Goal: Task Accomplishment & Management: Use online tool/utility

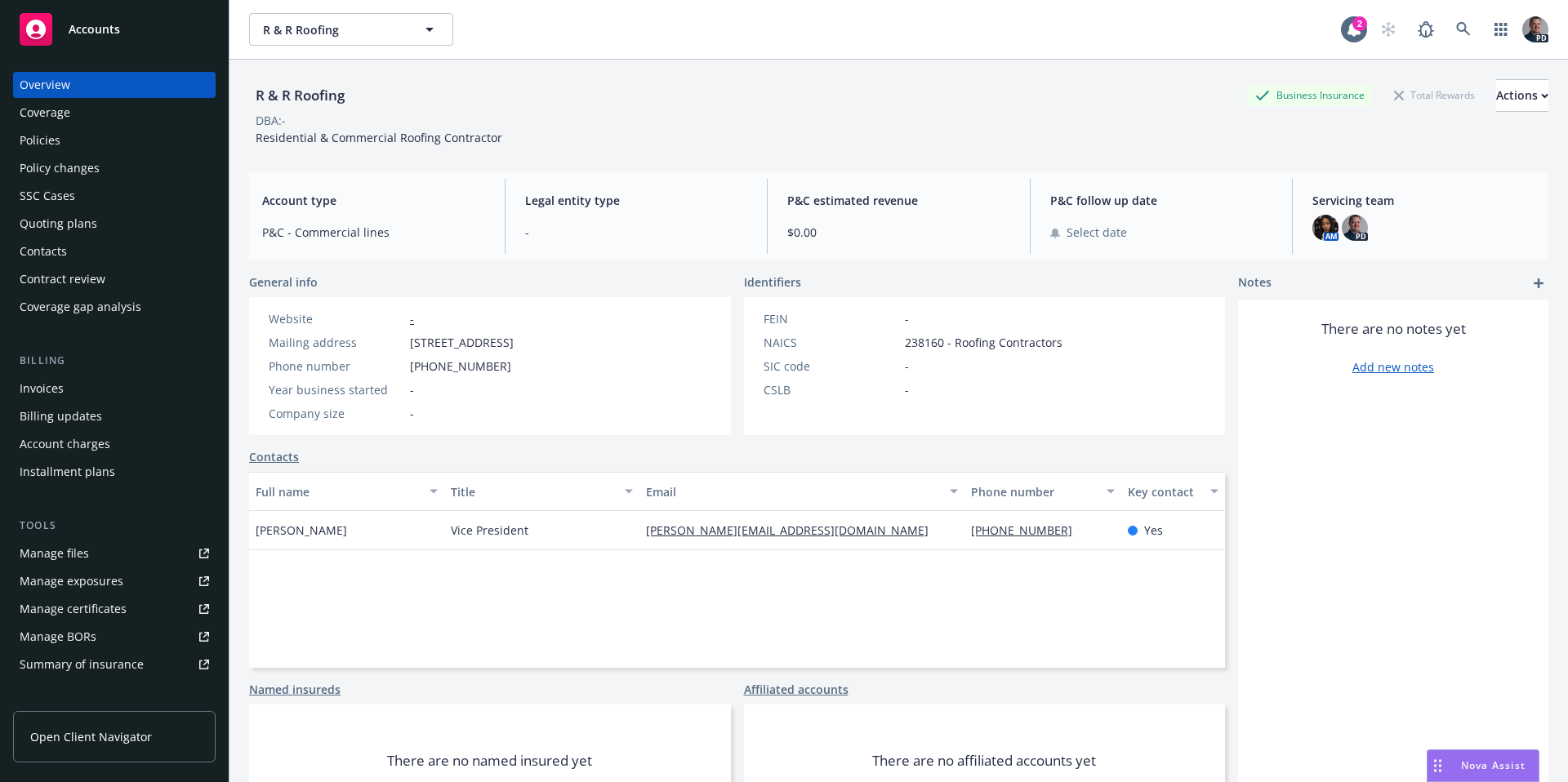
click at [1506, 767] on span "Nova Assist" at bounding box center [1493, 765] width 65 height 14
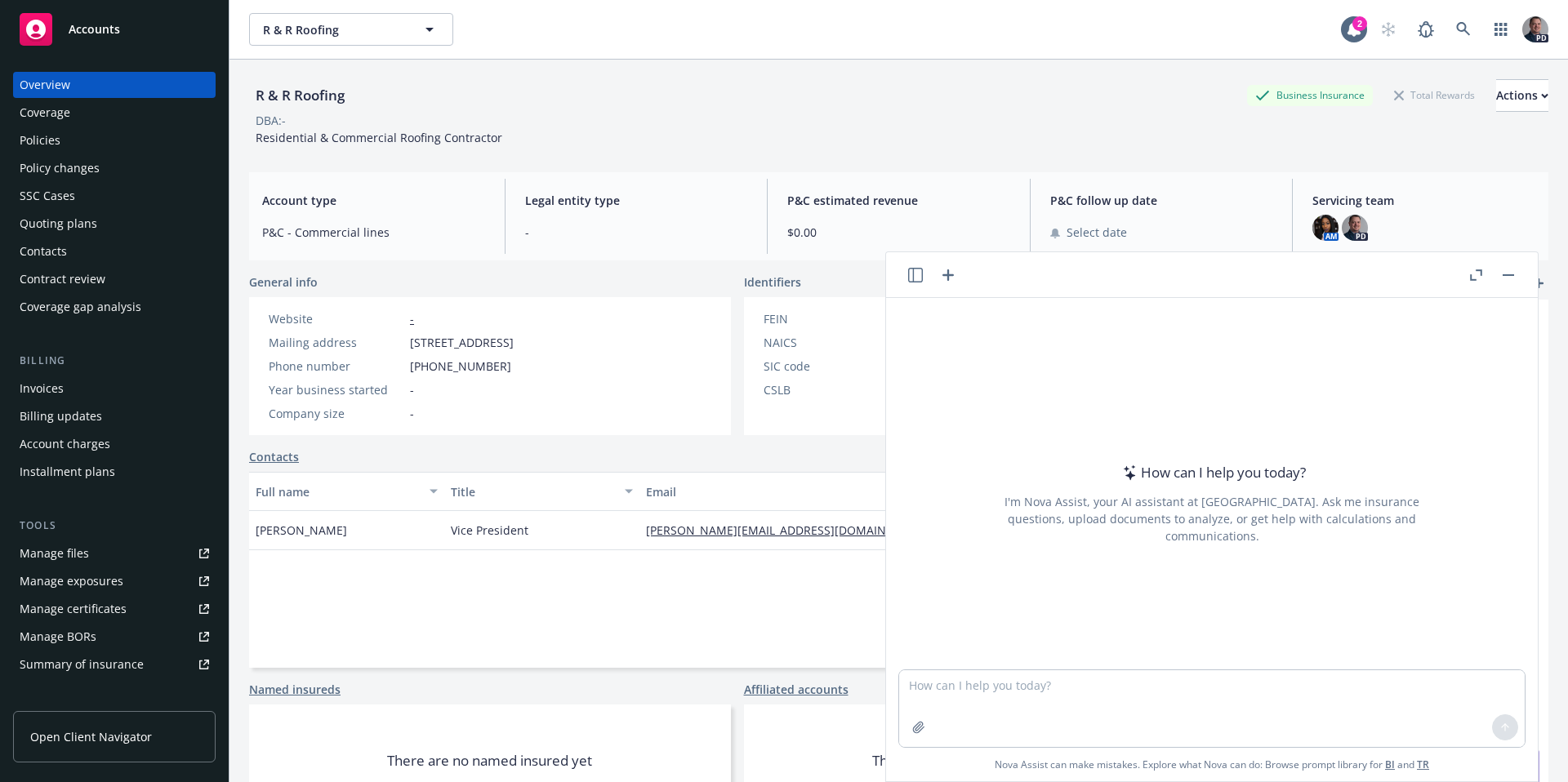
click at [951, 276] on icon "button" at bounding box center [948, 275] width 20 height 20
click at [1506, 278] on button "button" at bounding box center [1508, 275] width 20 height 20
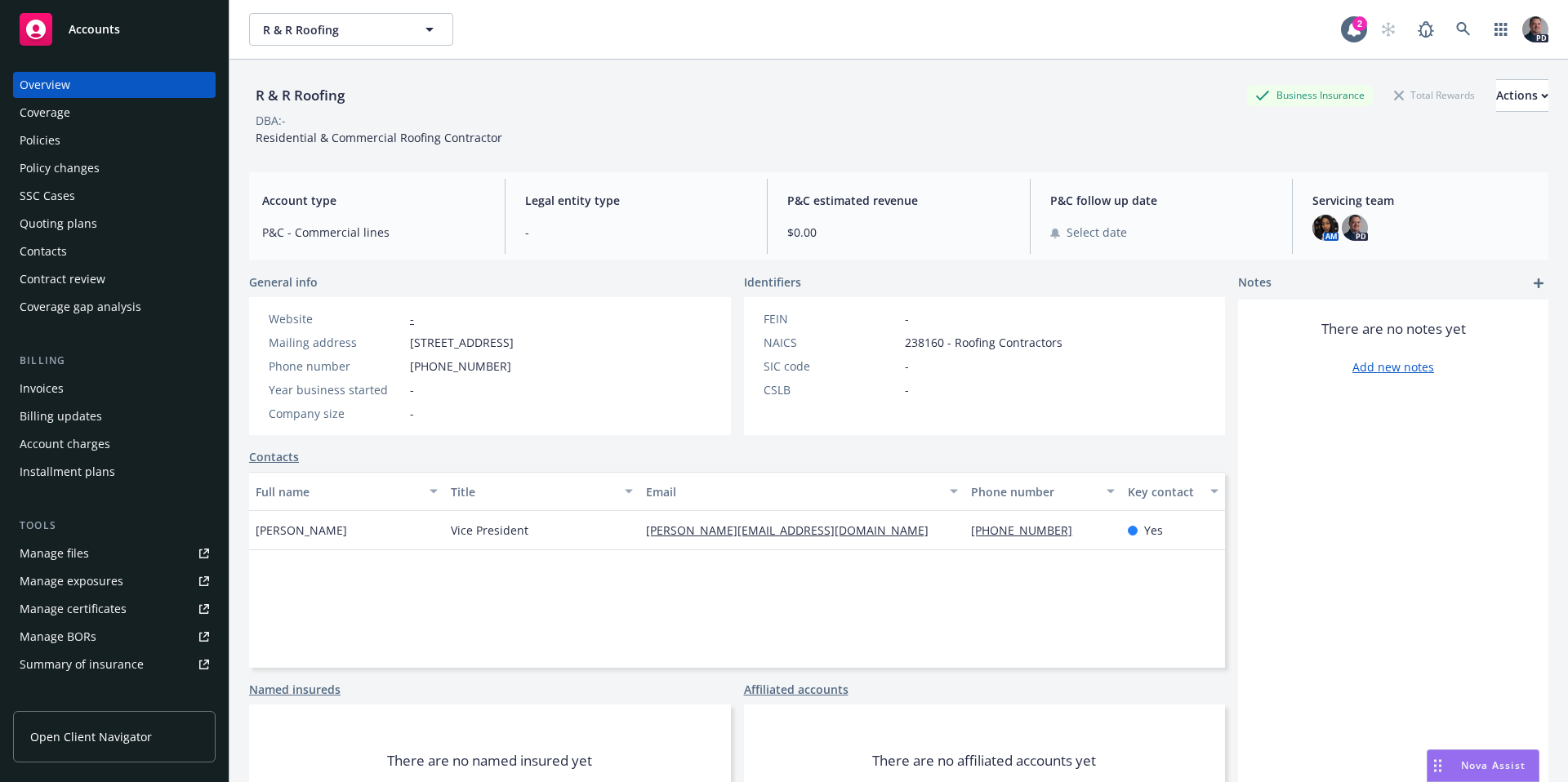
click at [1461, 775] on div "Nova Assist" at bounding box center [1483, 766] width 111 height 31
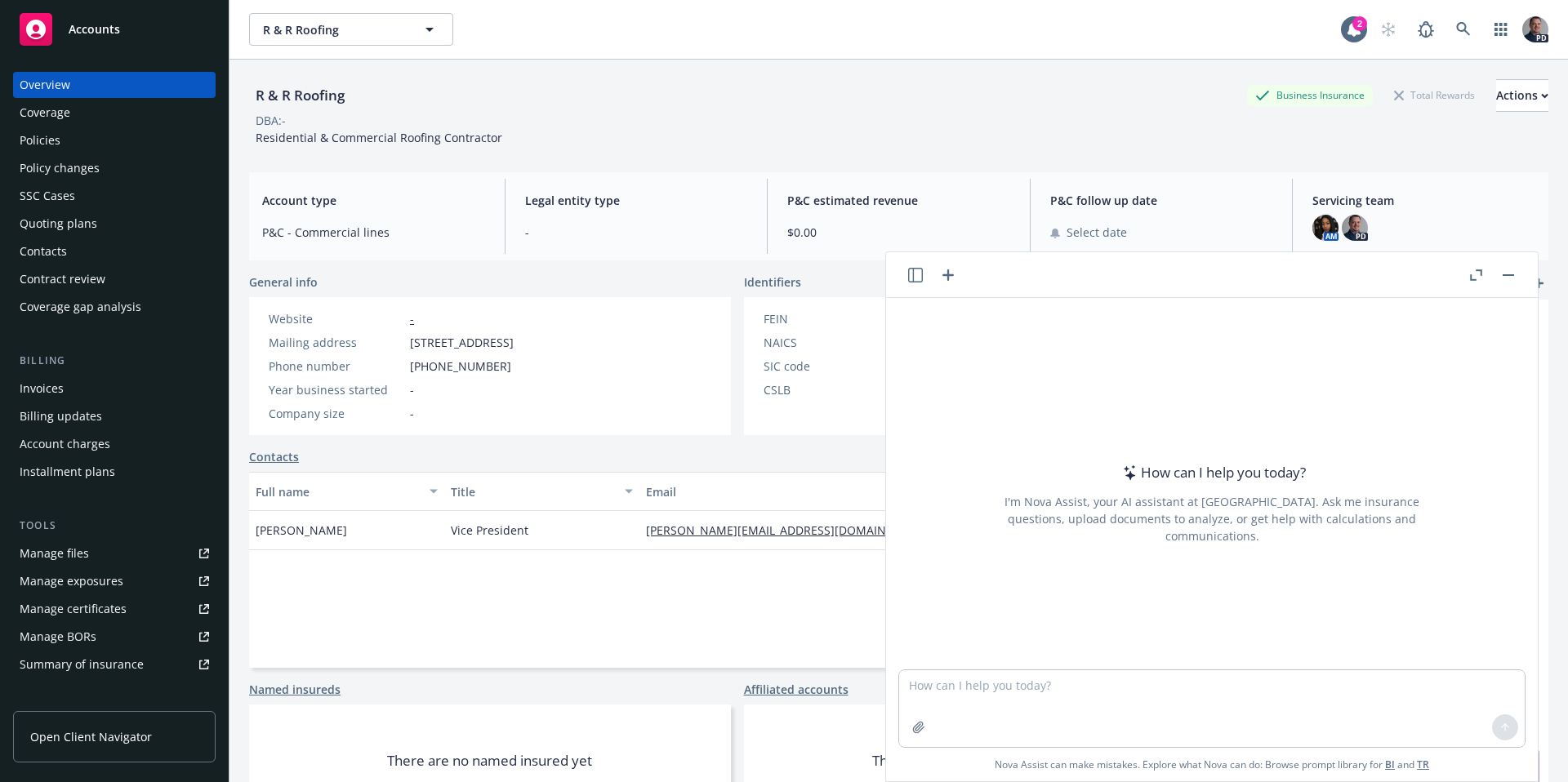
click at [919, 269] on icon "button" at bounding box center [915, 275] width 14 height 14
drag, startPoint x: 851, startPoint y: 445, endPoint x: 840, endPoint y: 450, distance: 12.1
click at [851, 445] on p "All accounts" at bounding box center [833, 439] width 54 height 14
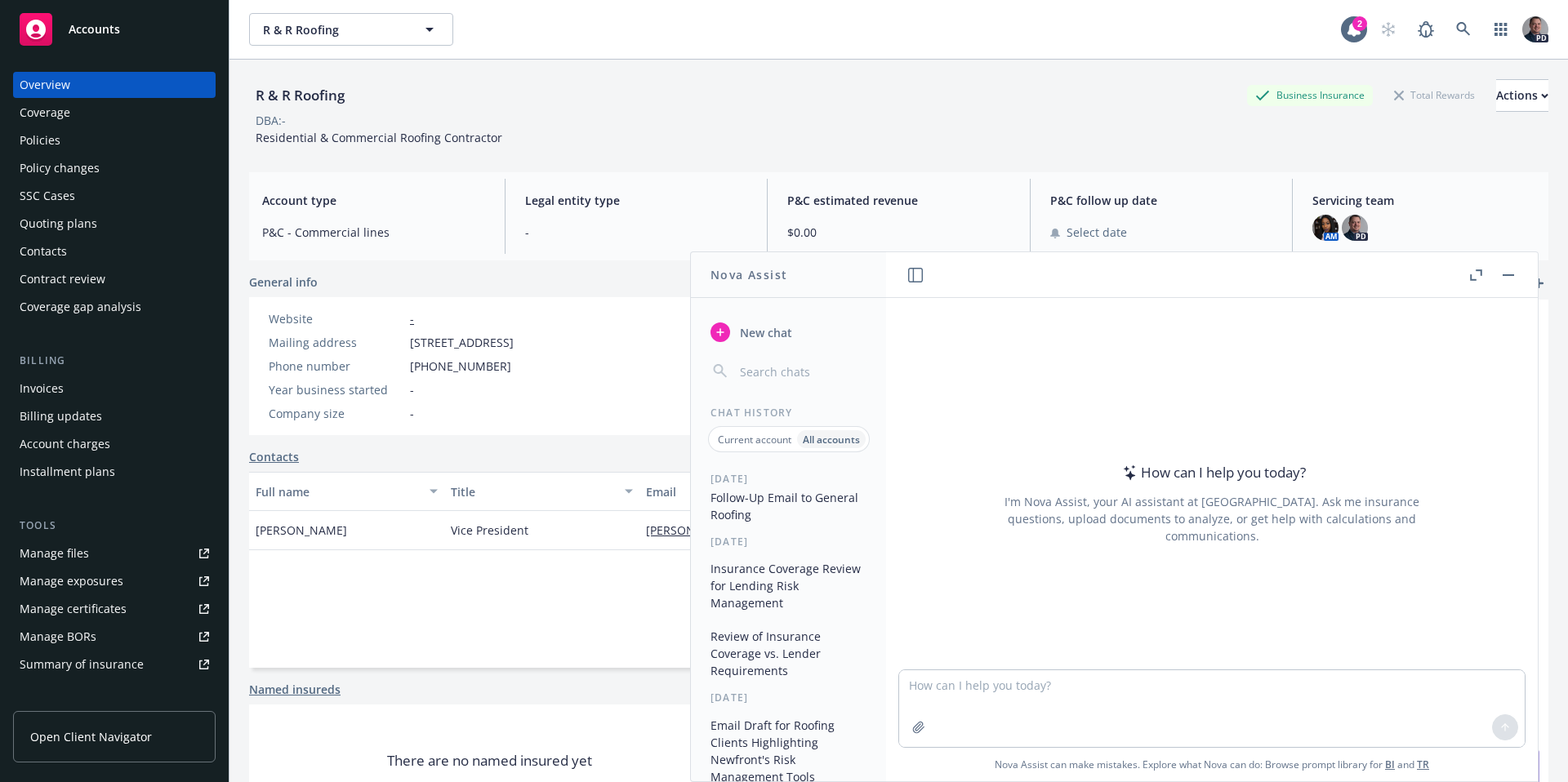
scroll to position [139, 0]
click at [804, 567] on button "Insurance Coverage Review for Lending Risk Management" at bounding box center [788, 574] width 169 height 61
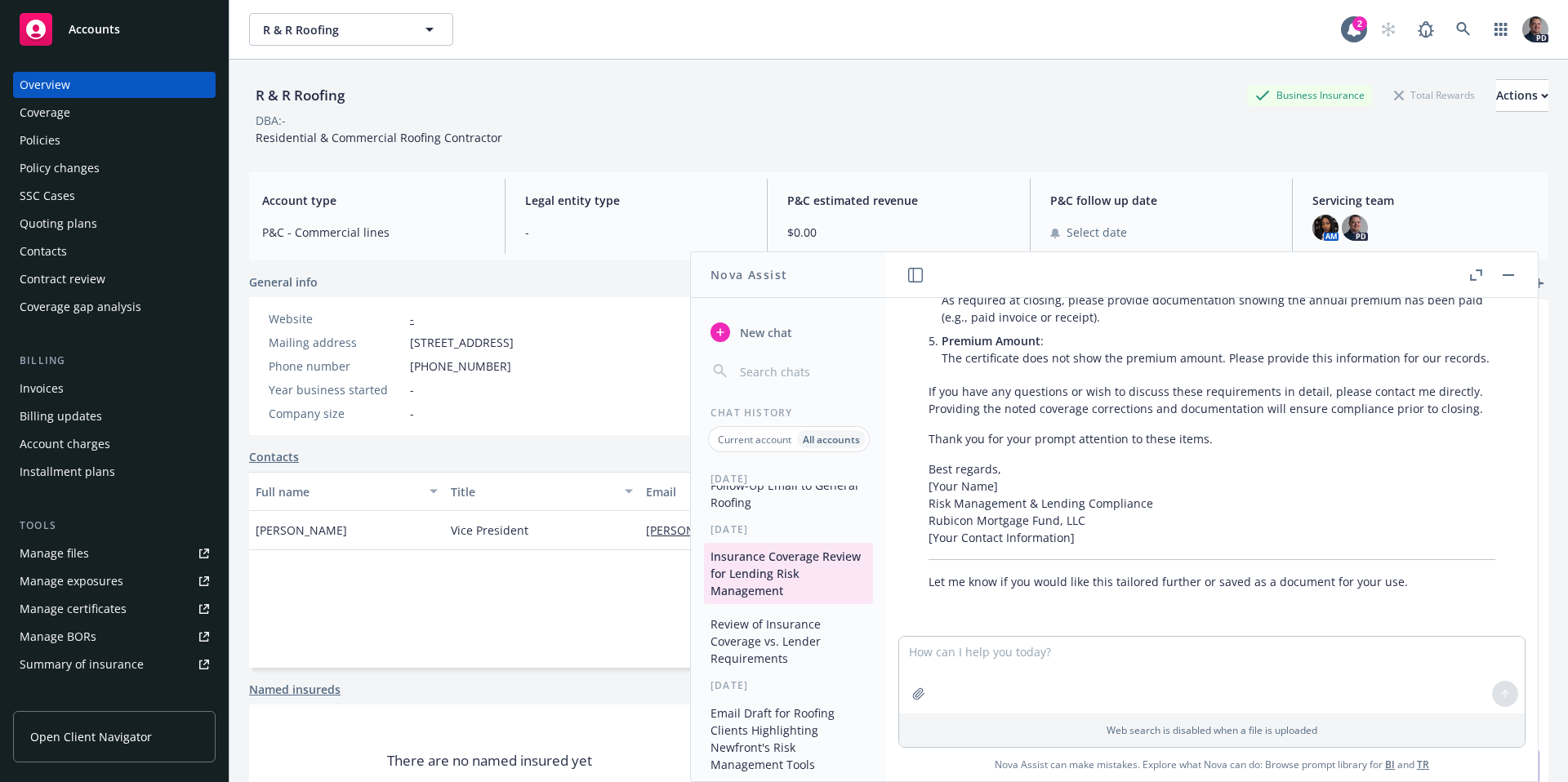
scroll to position [967, 0]
click at [1470, 279] on icon "button" at bounding box center [1473, 277] width 6 height 6
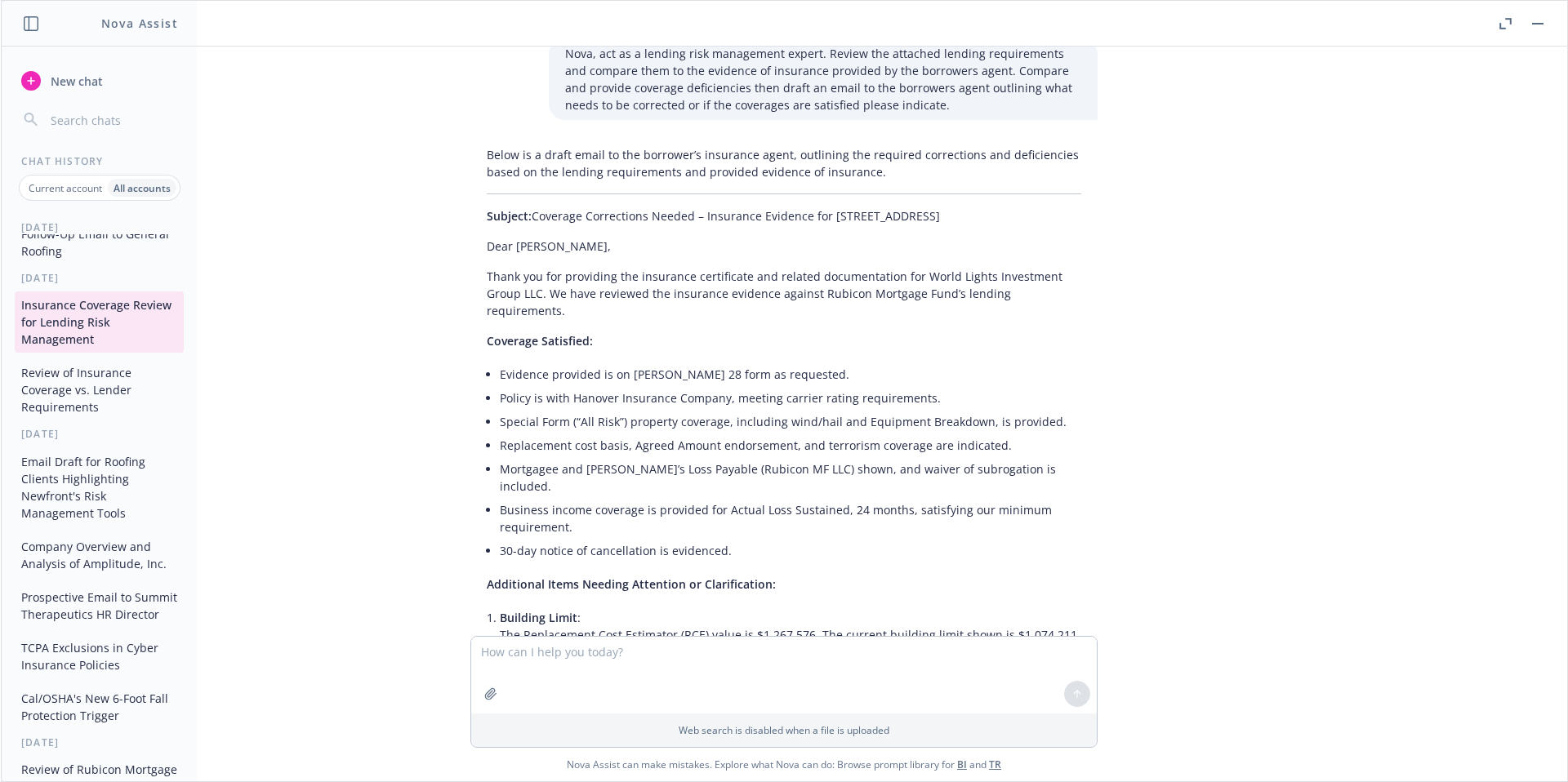
scroll to position [0, 0]
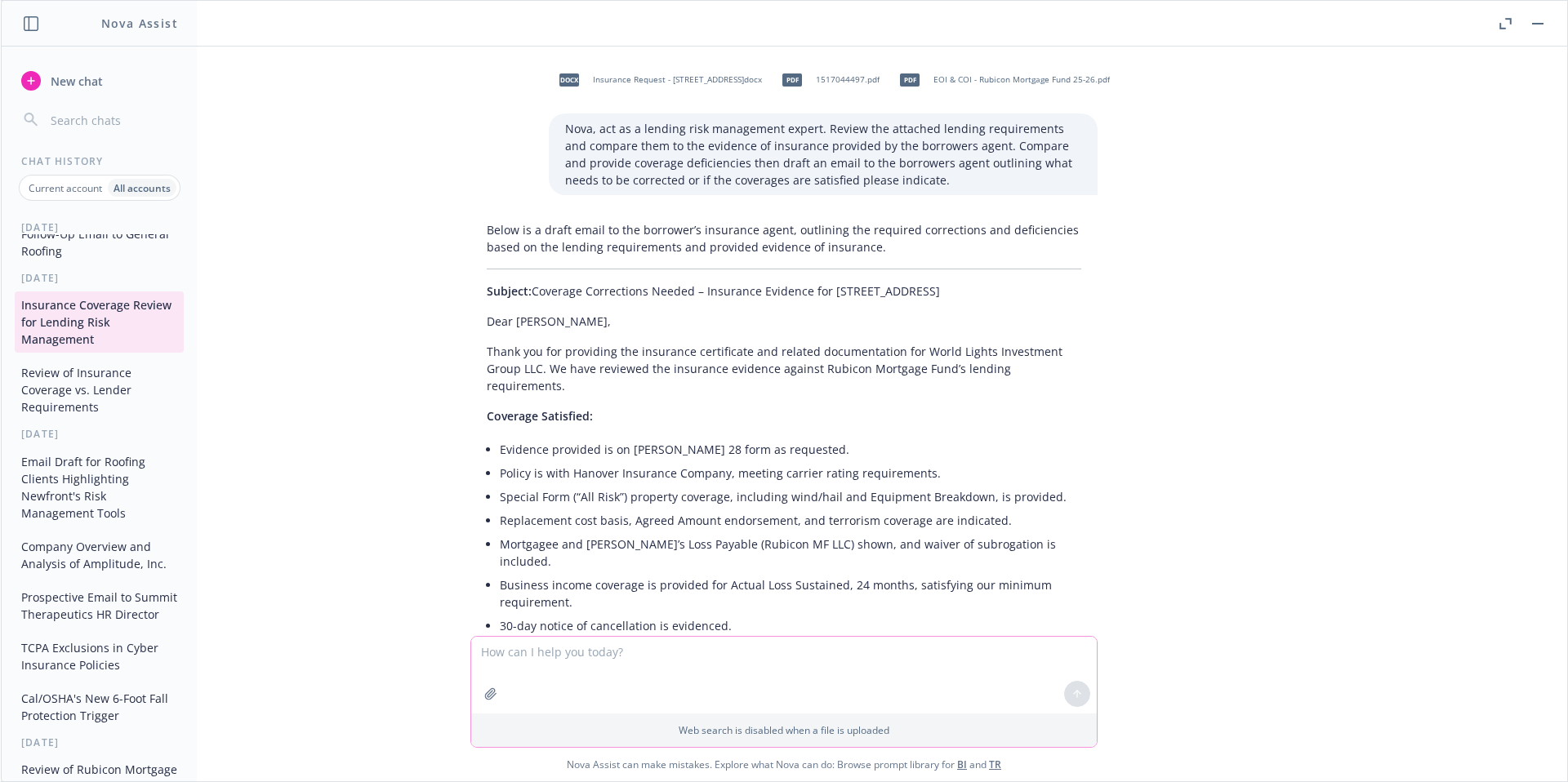
click at [485, 691] on icon "button" at bounding box center [491, 694] width 13 height 13
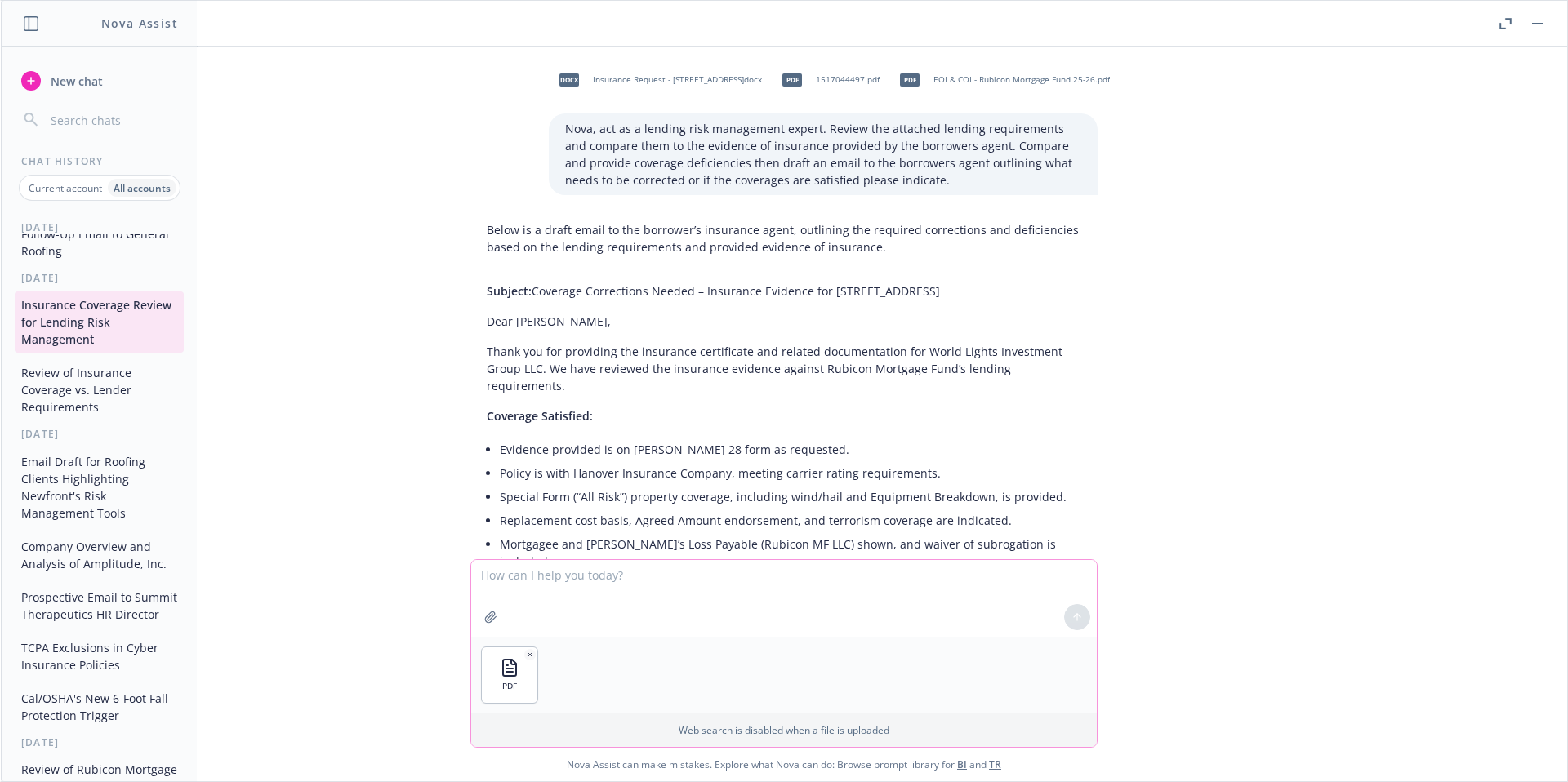
click at [486, 611] on icon "button" at bounding box center [491, 616] width 10 height 10
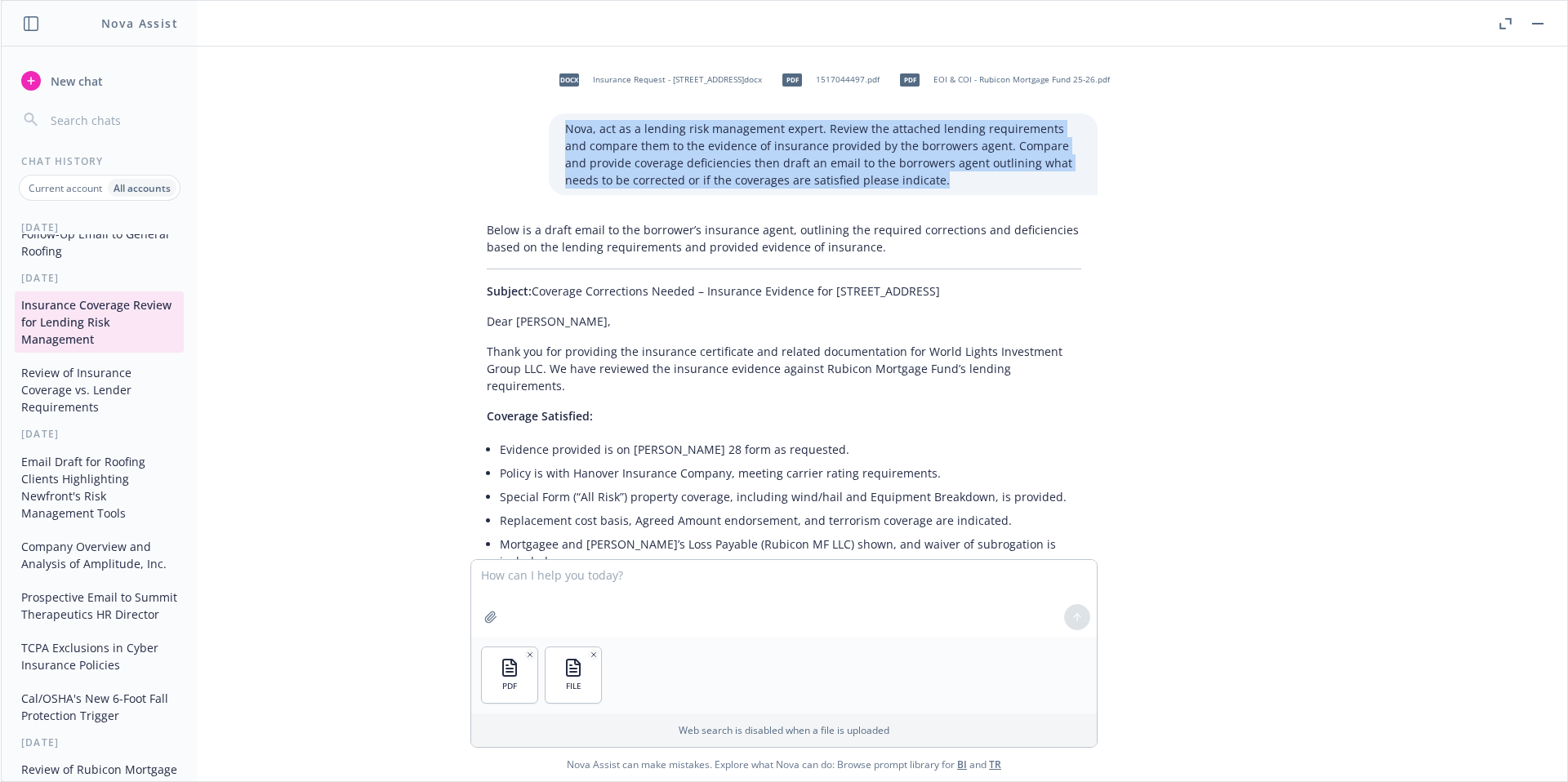
drag, startPoint x: 551, startPoint y: 128, endPoint x: 1063, endPoint y: 177, distance: 514.3
click at [1063, 177] on div "Nova, act as a lending risk management expert. Review the attached lending requ…" at bounding box center [822, 155] width 548 height 82
copy p "Nova, act as a lending risk management expert. Review the attached lending requ…"
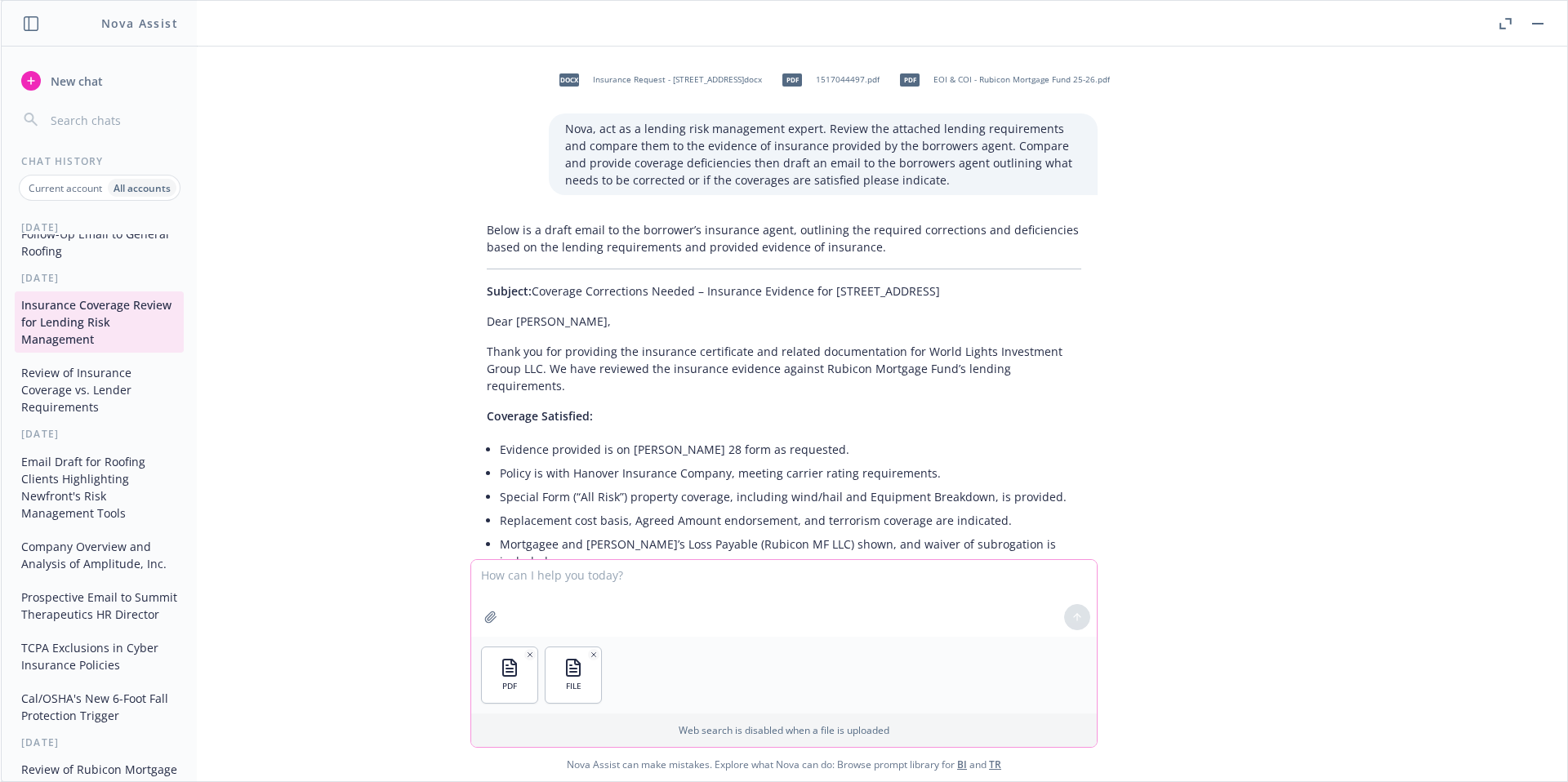
click at [667, 584] on textarea at bounding box center [784, 598] width 626 height 76
paste textarea "Nova, act as a lending risk management expert. Review the attached lending requ…"
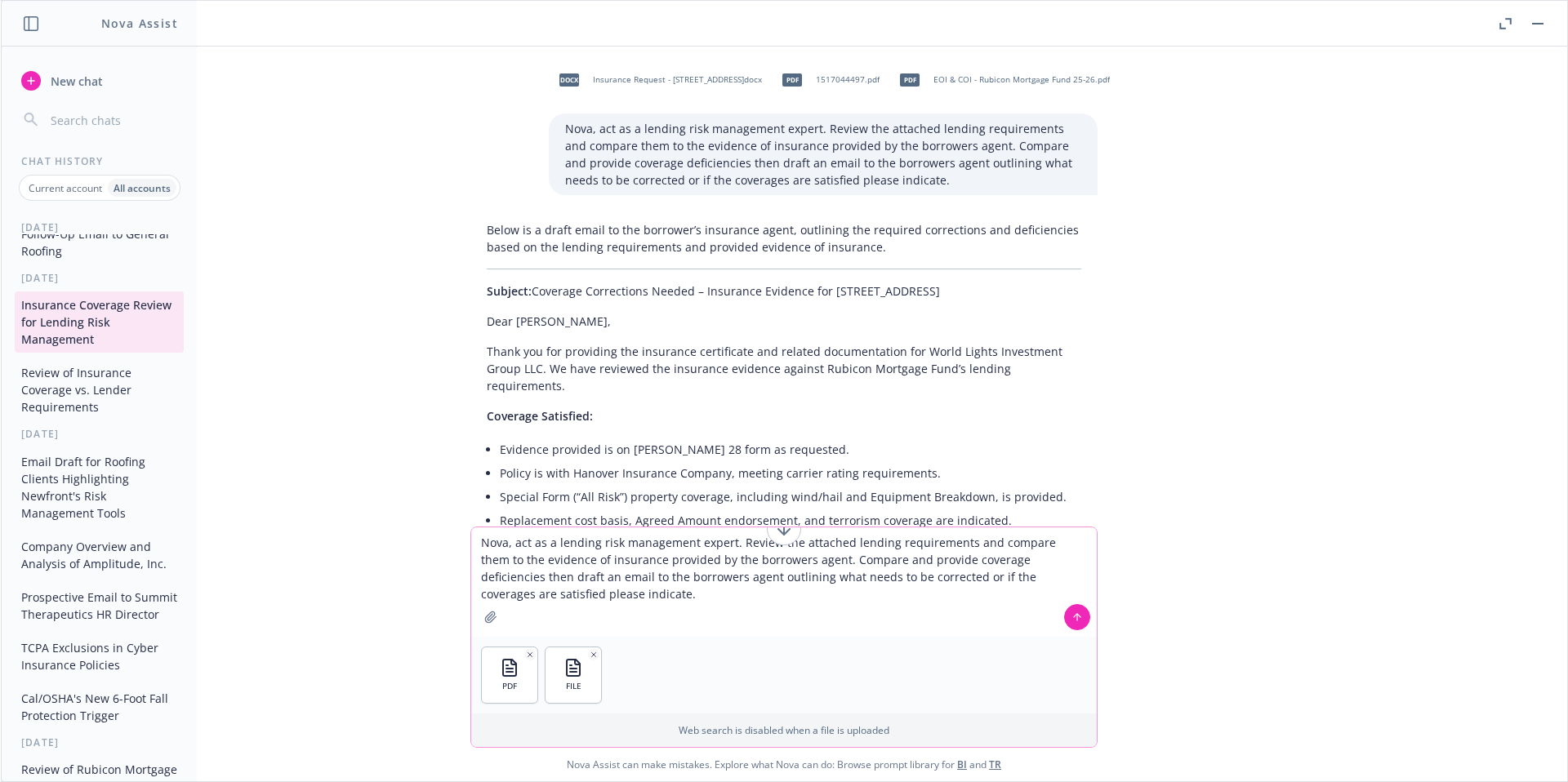
type textarea "Nova, act as a lending risk management expert. Review the attached lending requ…"
click at [1074, 626] on button at bounding box center [1077, 617] width 26 height 26
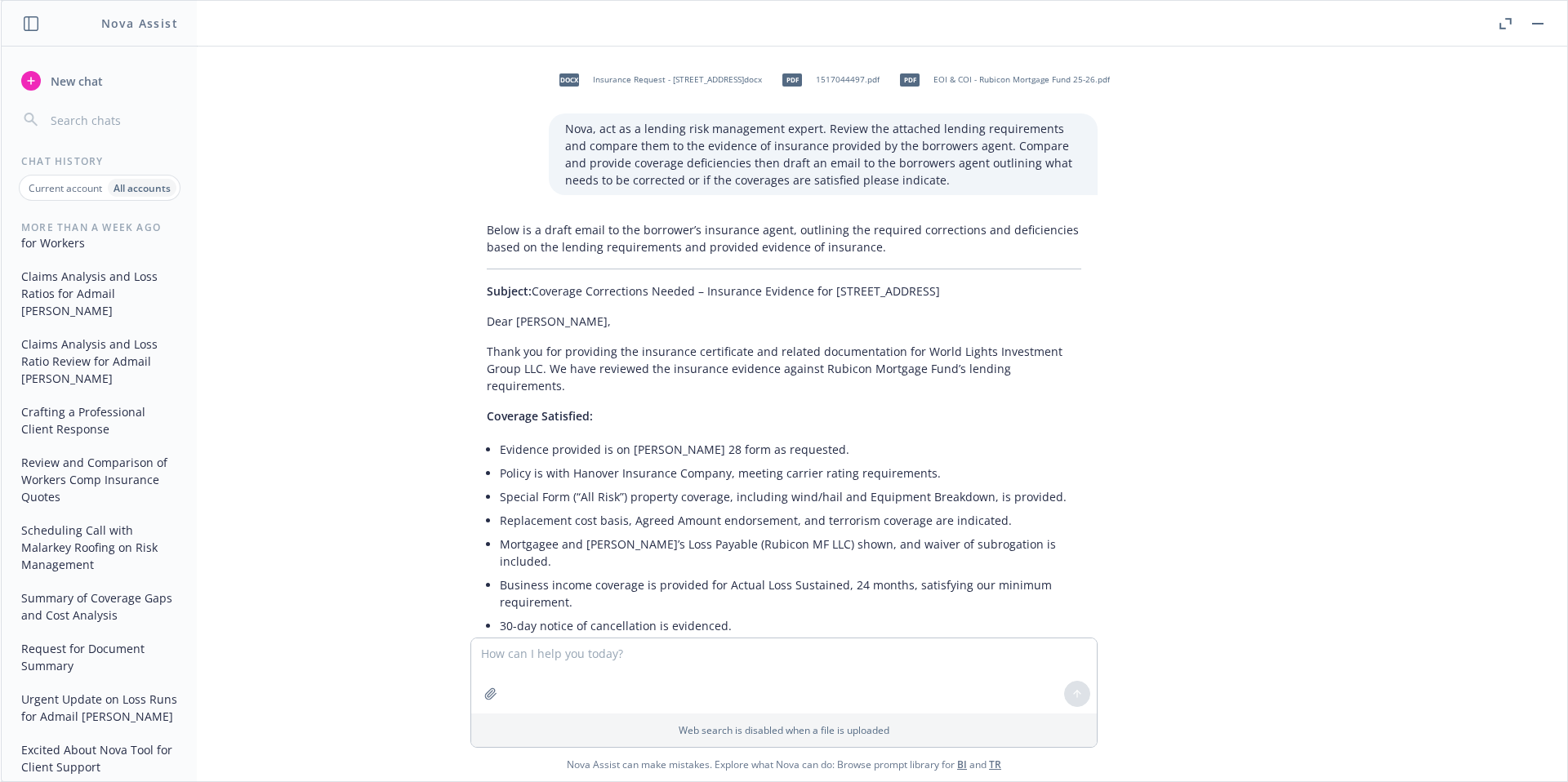
scroll to position [2252, 0]
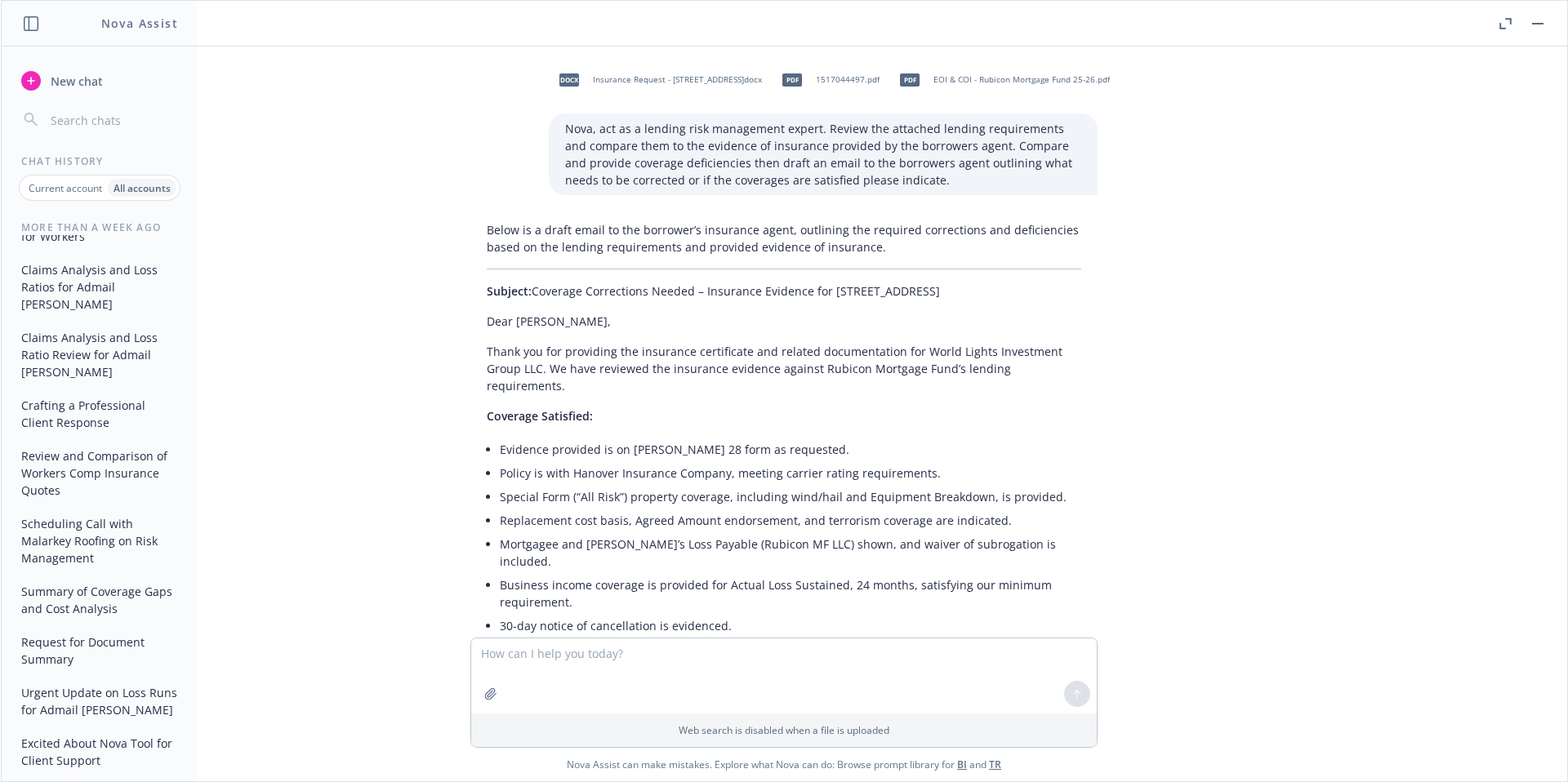
click at [199, 537] on div "docx Insurance Request - [STREET_ADDRESS]docx pdf 1517044497.pdf pdf EOI & COI …" at bounding box center [784, 342] width 1566 height 591
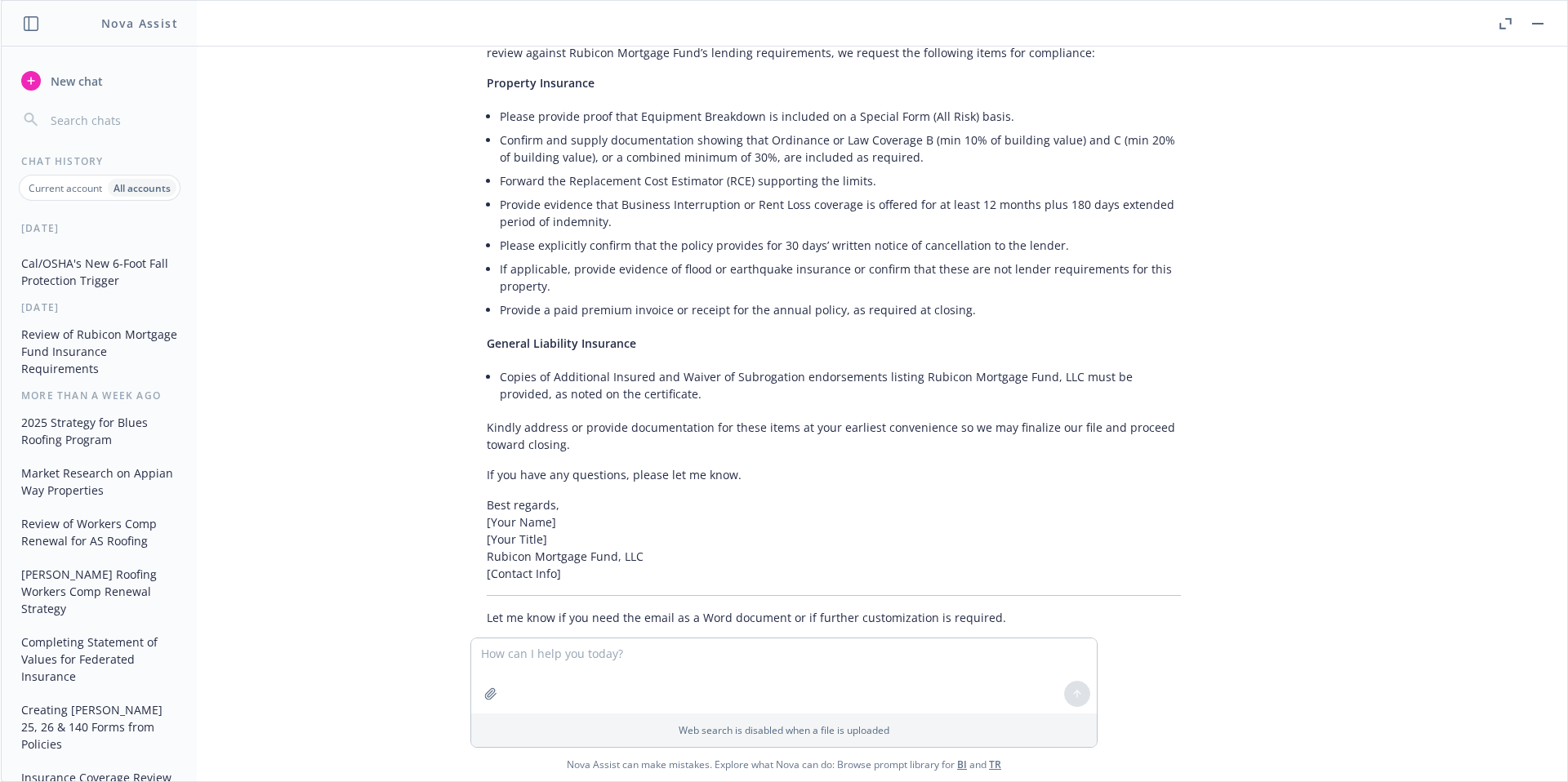
scroll to position [588, 0]
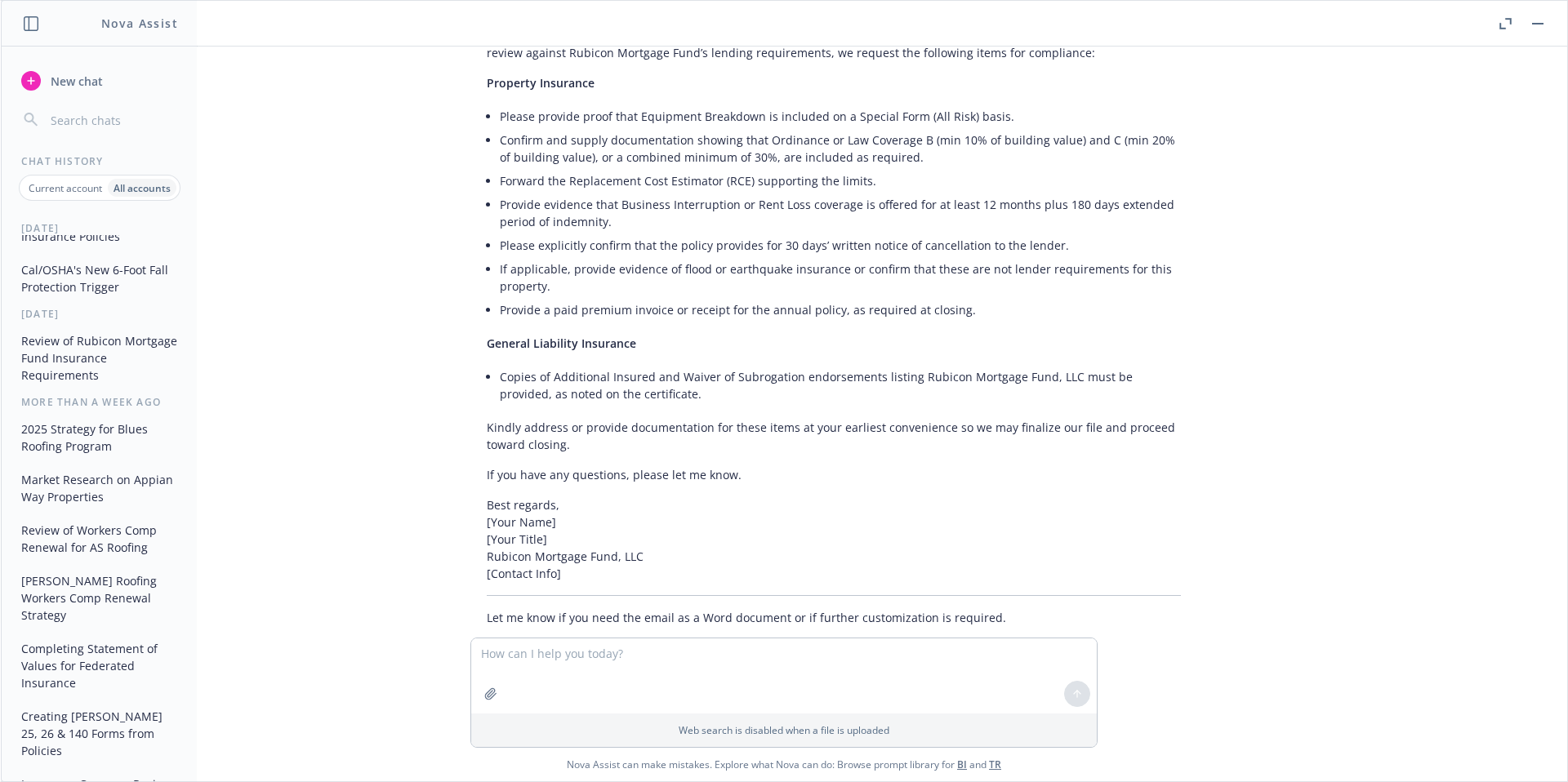
click at [124, 300] on button "Cal/OSHA's New 6-Foot Fall Protection Trigger" at bounding box center [99, 279] width 169 height 44
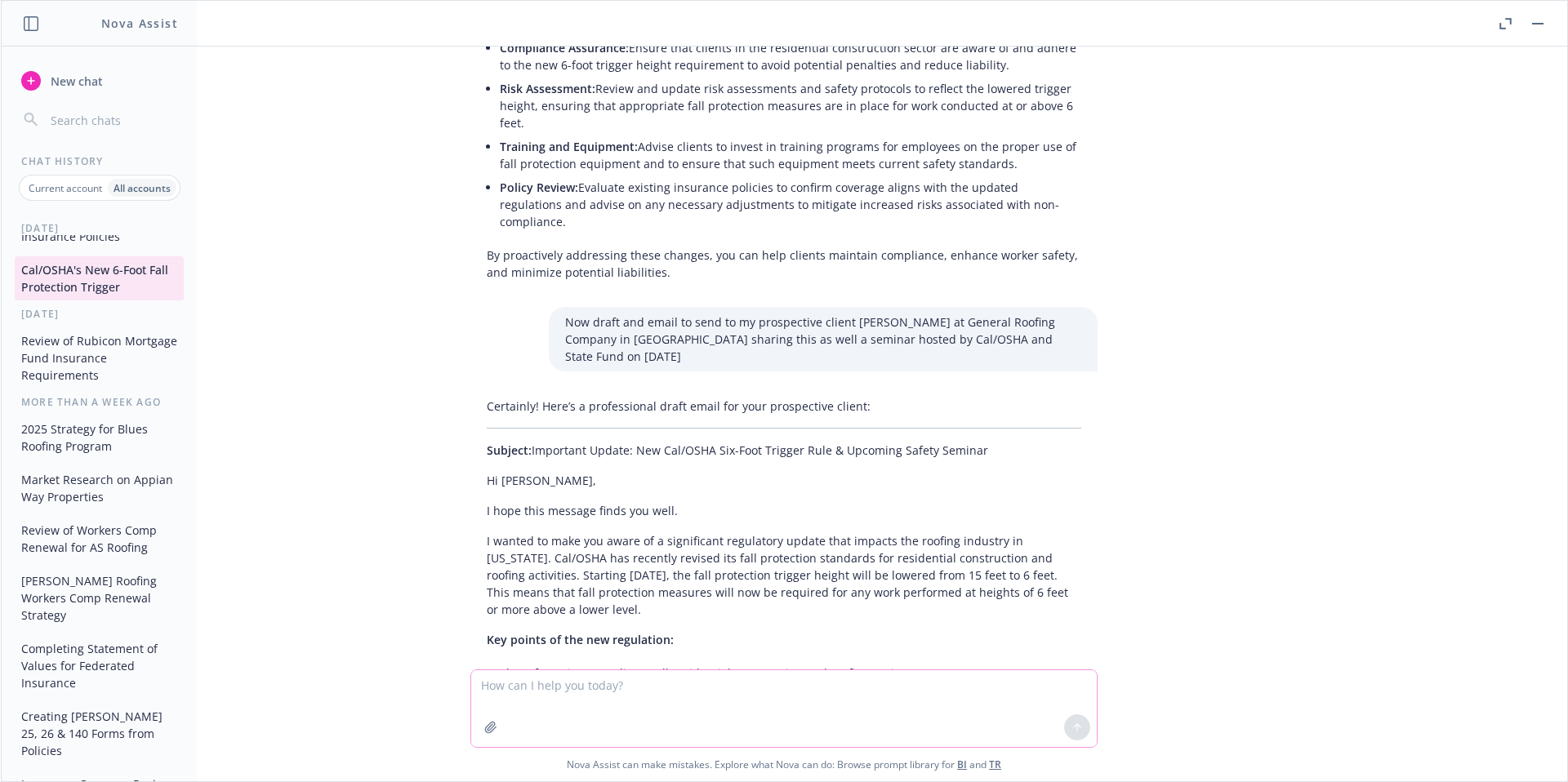
scroll to position [547, 0]
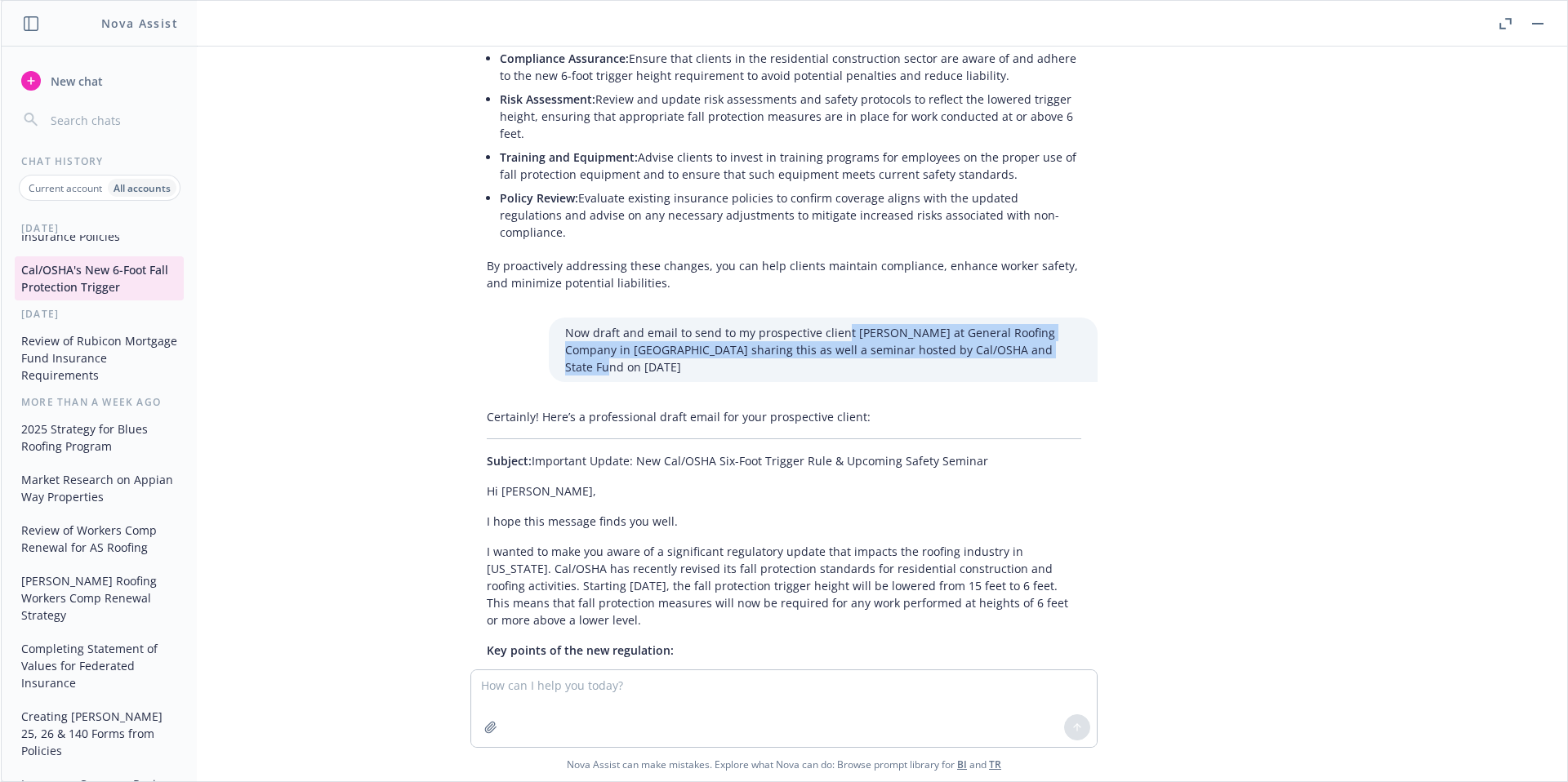
drag, startPoint x: 831, startPoint y: 282, endPoint x: 1052, endPoint y: 297, distance: 221.5
click at [1052, 324] on p "Now draft and email to send to my prospective client [PERSON_NAME] at General R…" at bounding box center [823, 349] width 516 height 52
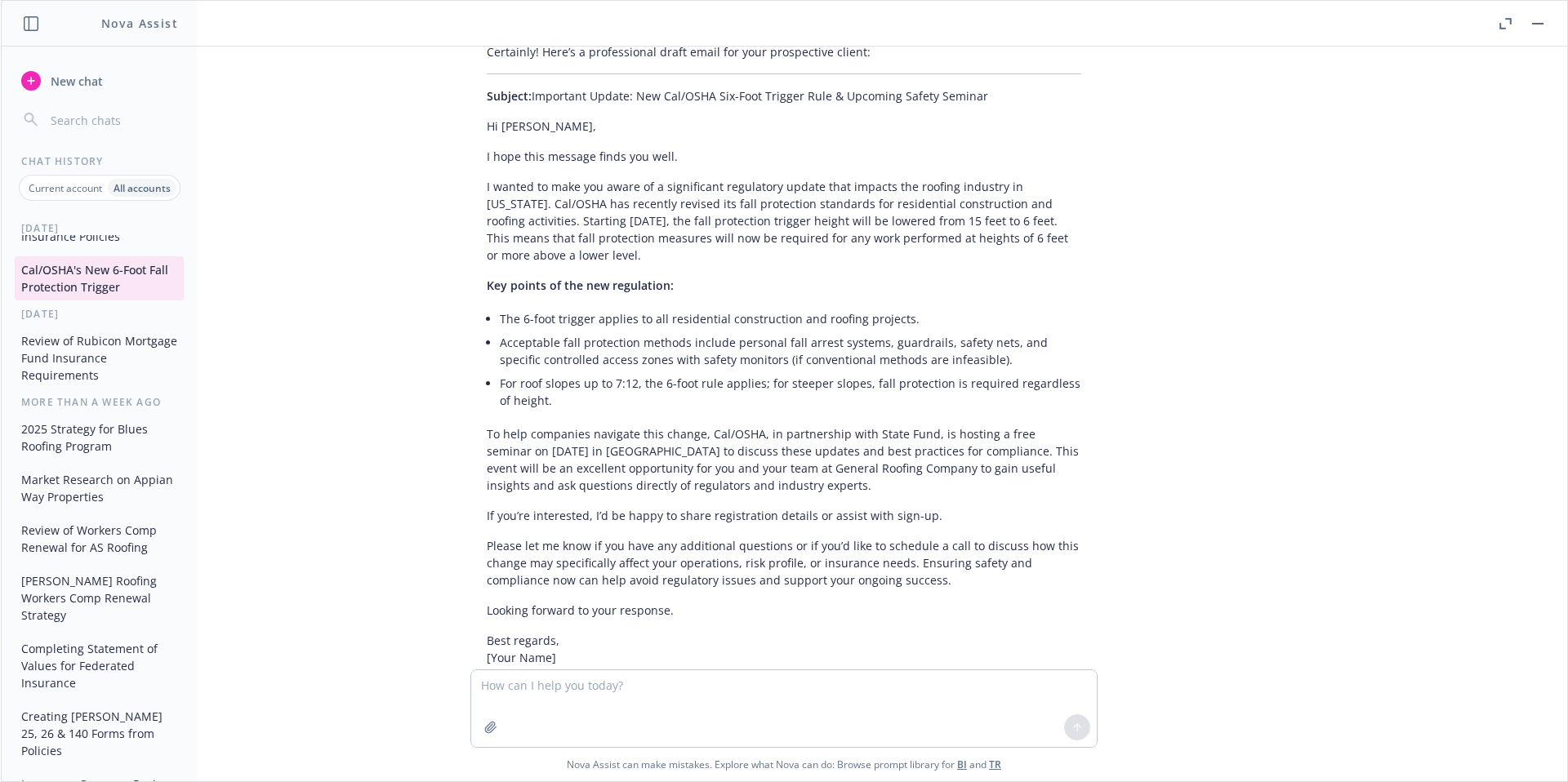
scroll to position [912, 0]
click at [60, 88] on span "New chat" at bounding box center [75, 81] width 55 height 17
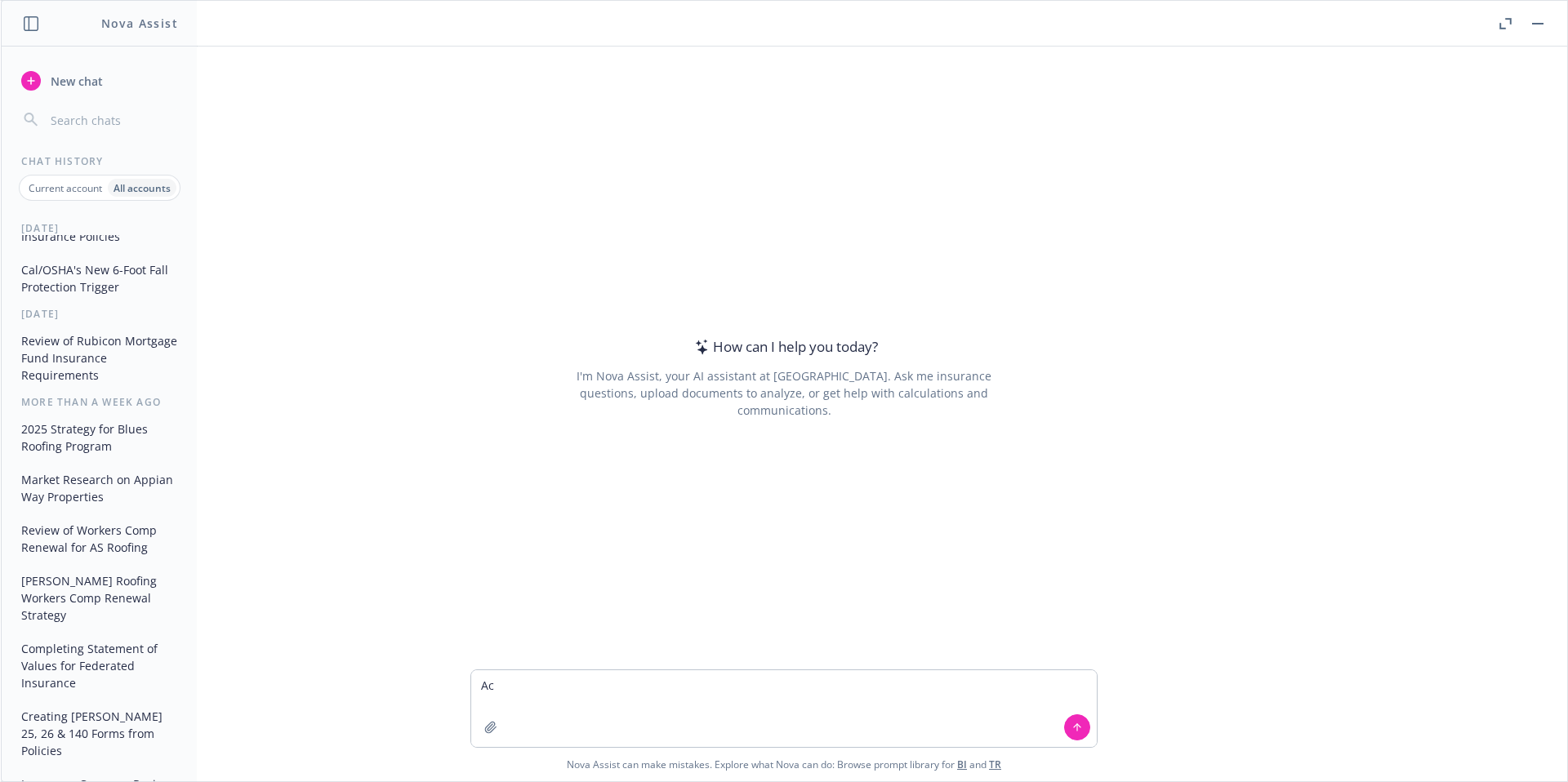
type textarea "A"
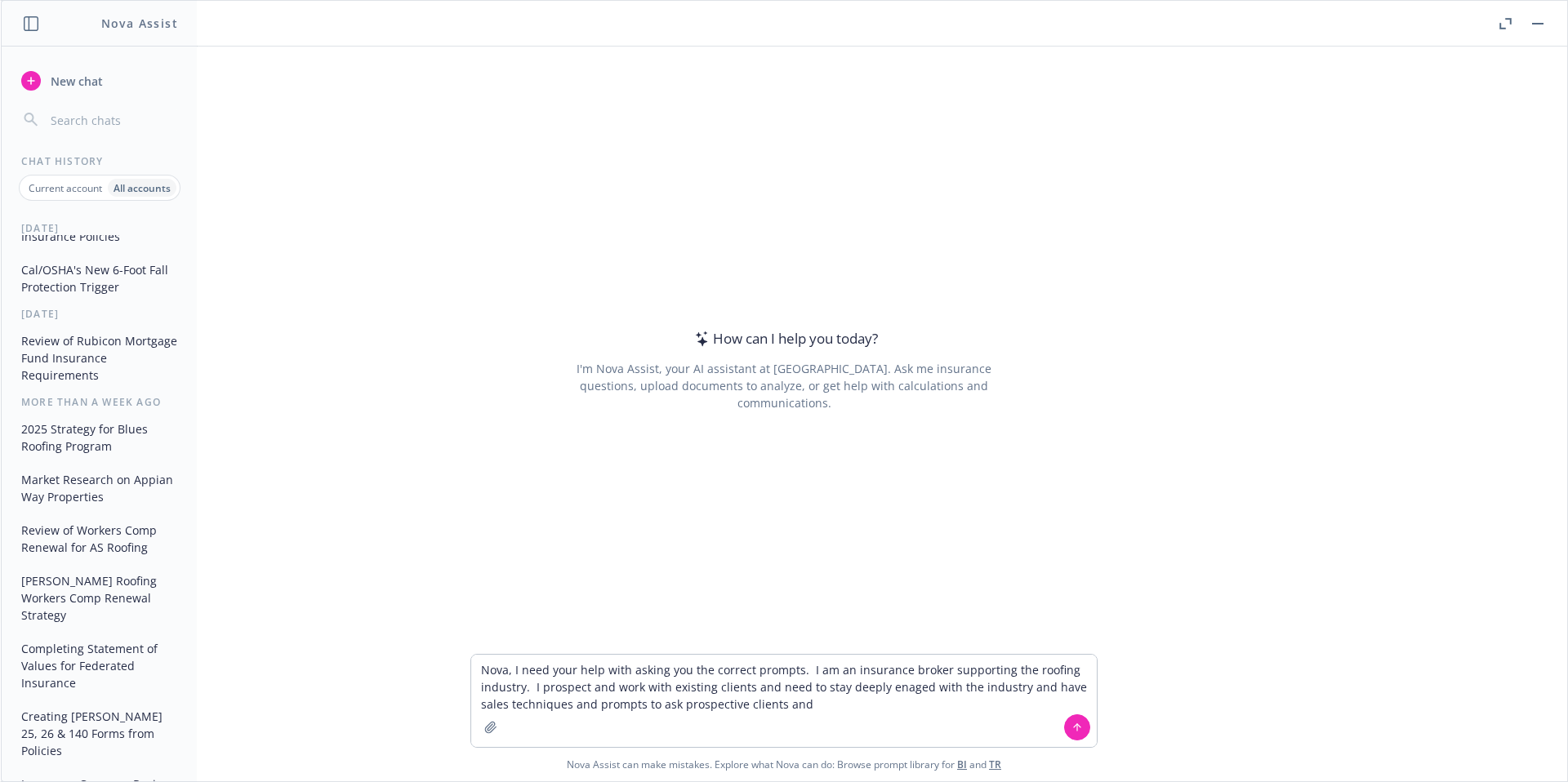
click at [906, 686] on textarea "Nova, I need your help with asking you the correct prompts. I am an insurance b…" at bounding box center [784, 700] width 626 height 93
click at [906, 698] on textarea "Nova, I need your help with asking you the correct prompts. I am an insurance b…" at bounding box center [784, 700] width 626 height 93
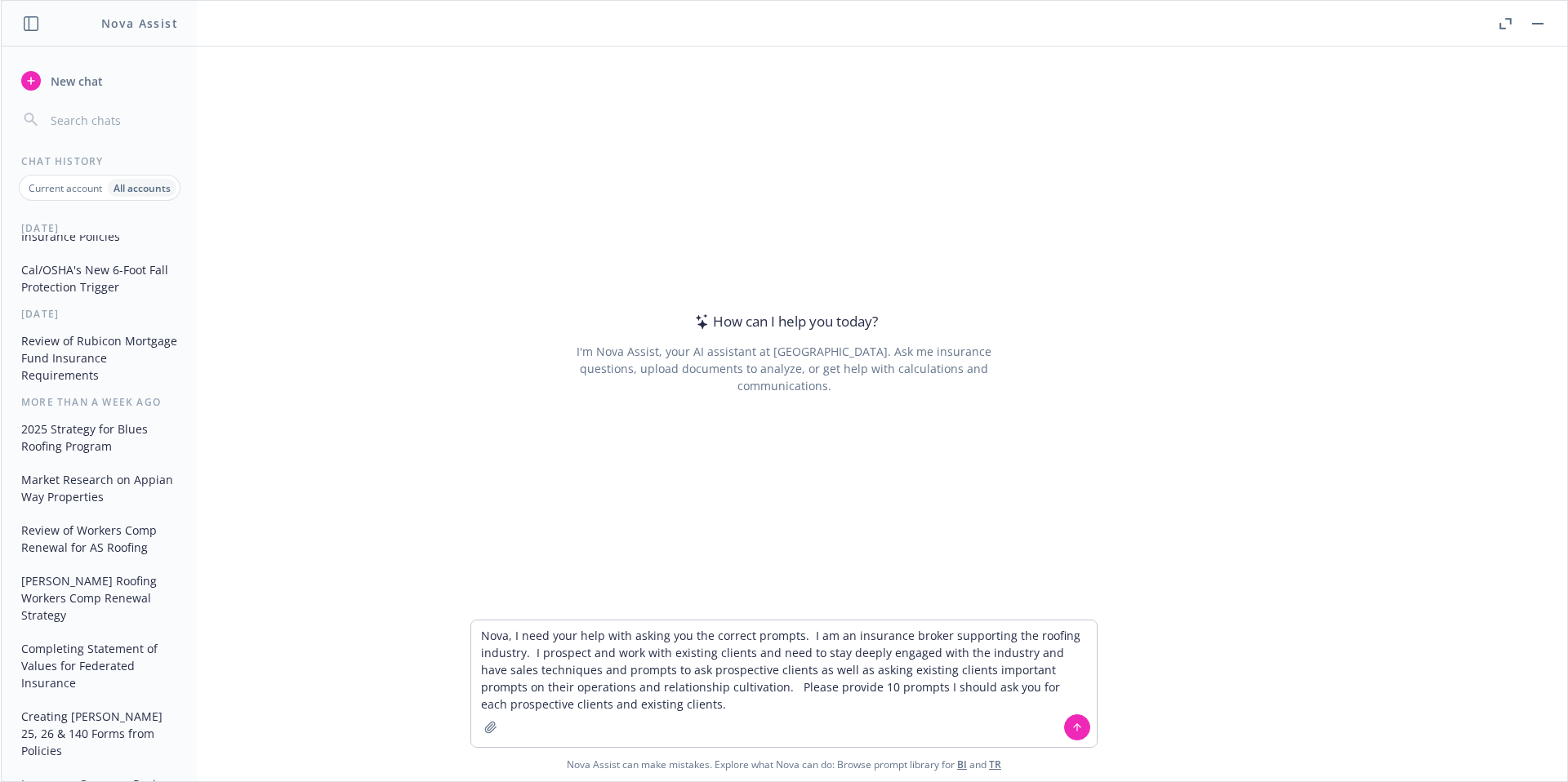
click at [932, 633] on textarea "Nova, I need your help with asking you the correct prompts. I am an insurance b…" at bounding box center [784, 683] width 626 height 127
type textarea "Nova, I need your help with asking you the correct prompts. I am an insurance b…"
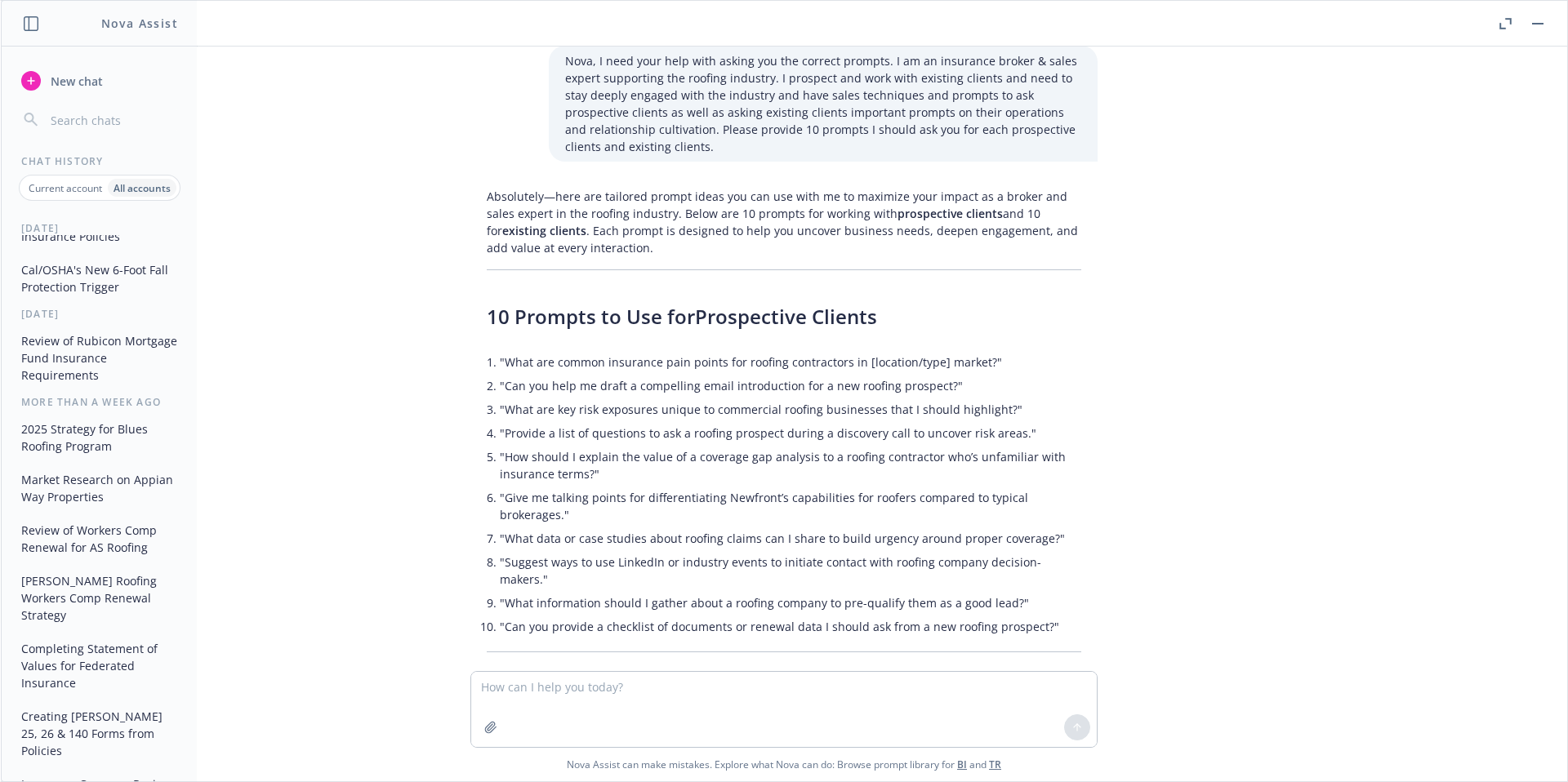
scroll to position [0, 0]
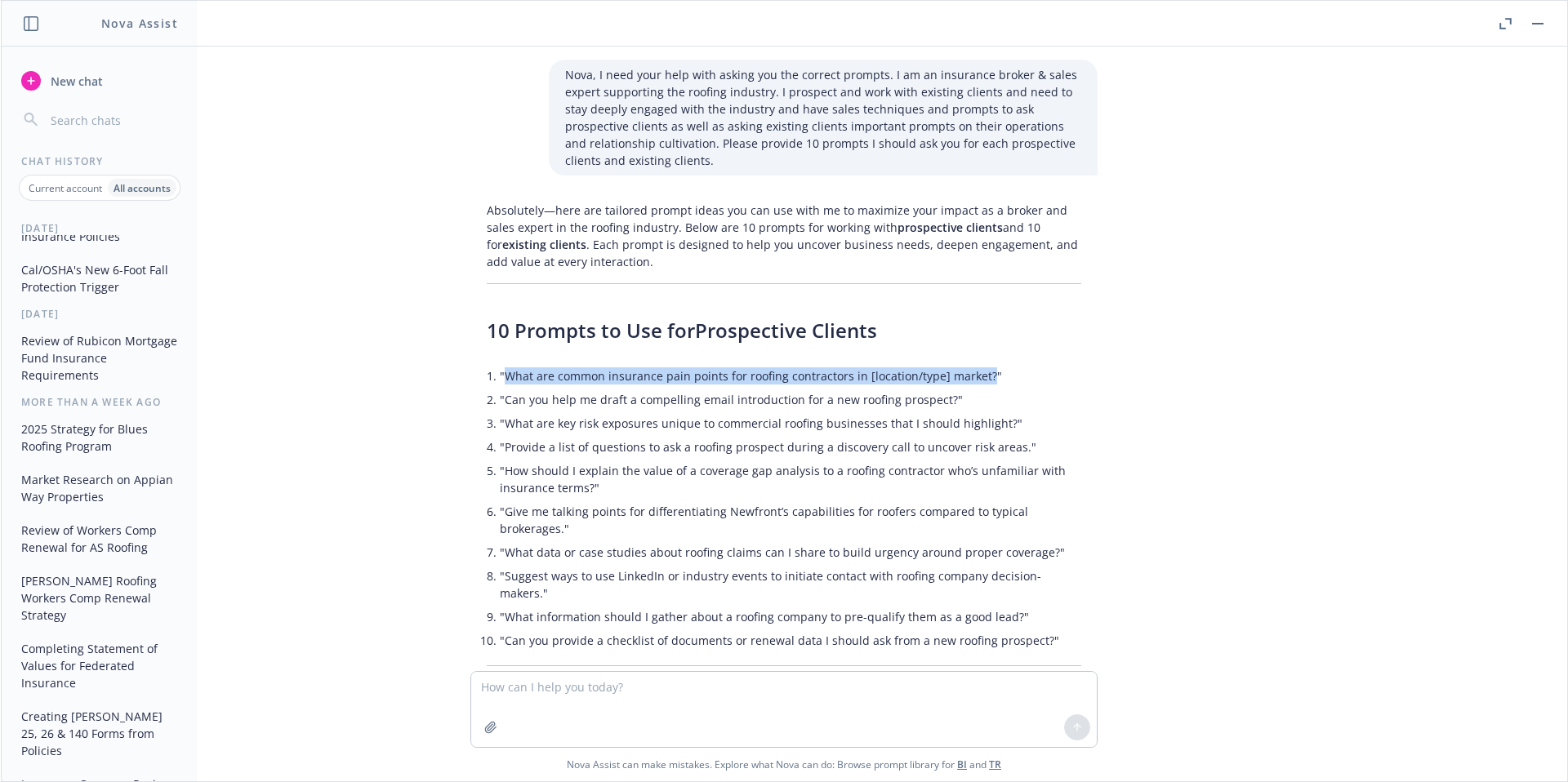
drag, startPoint x: 969, startPoint y: 375, endPoint x: 496, endPoint y: 377, distance: 473.0
click at [500, 377] on li ""What are common insurance pain points for roofing contractors in [location/typ…" at bounding box center [791, 376] width 582 height 24
click at [689, 367] on li ""What are common insurance pain points for roofing contractors in [location/typ…" at bounding box center [791, 376] width 582 height 24
drag, startPoint x: 492, startPoint y: 378, endPoint x: 969, endPoint y: 378, distance: 477.0
click at [969, 378] on li ""What are common insurance pain points for roofing contractors in [location/typ…" at bounding box center [791, 376] width 582 height 24
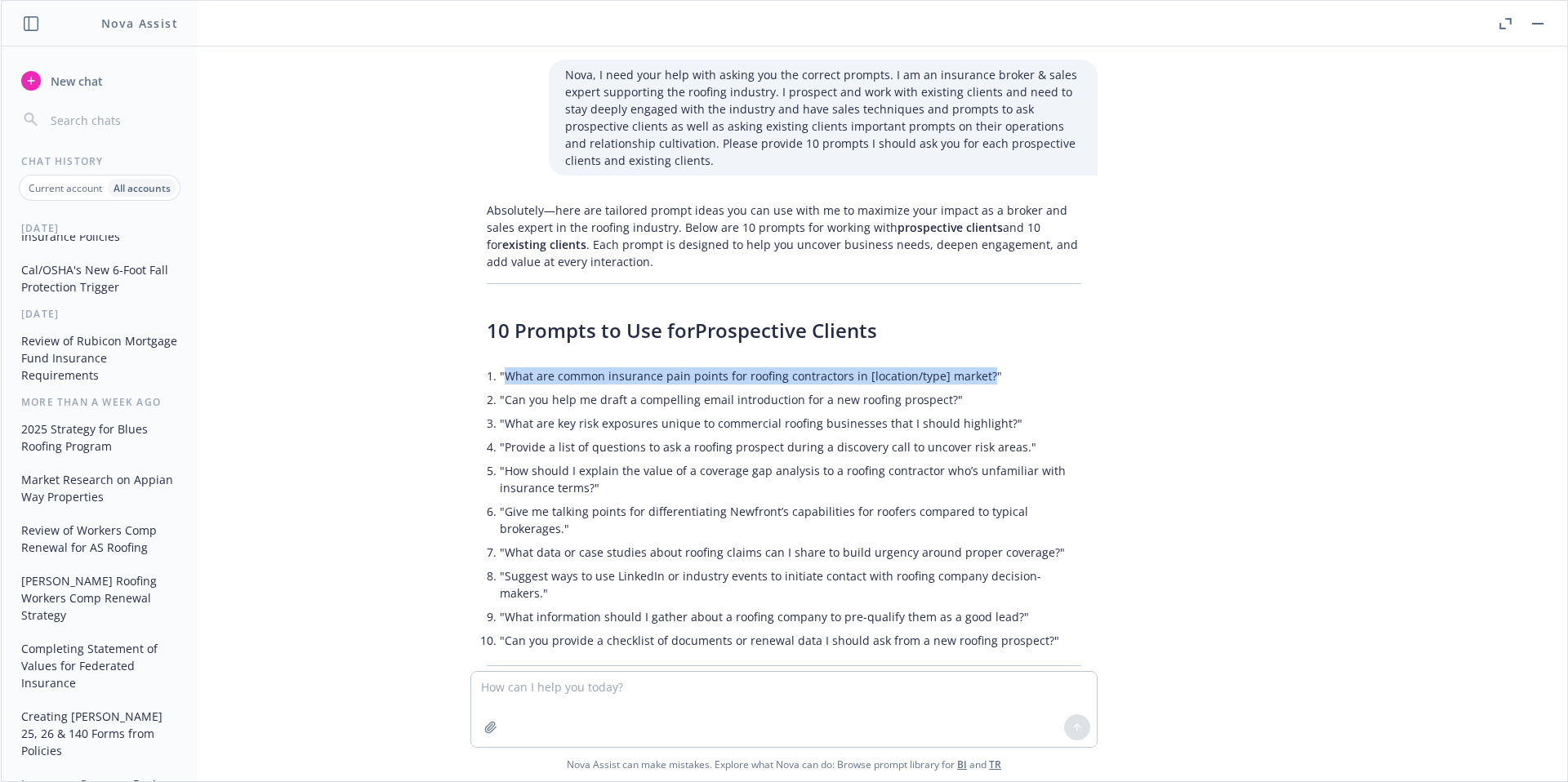
copy li "What are common insurance pain points for roofing contractors in [location/type…"
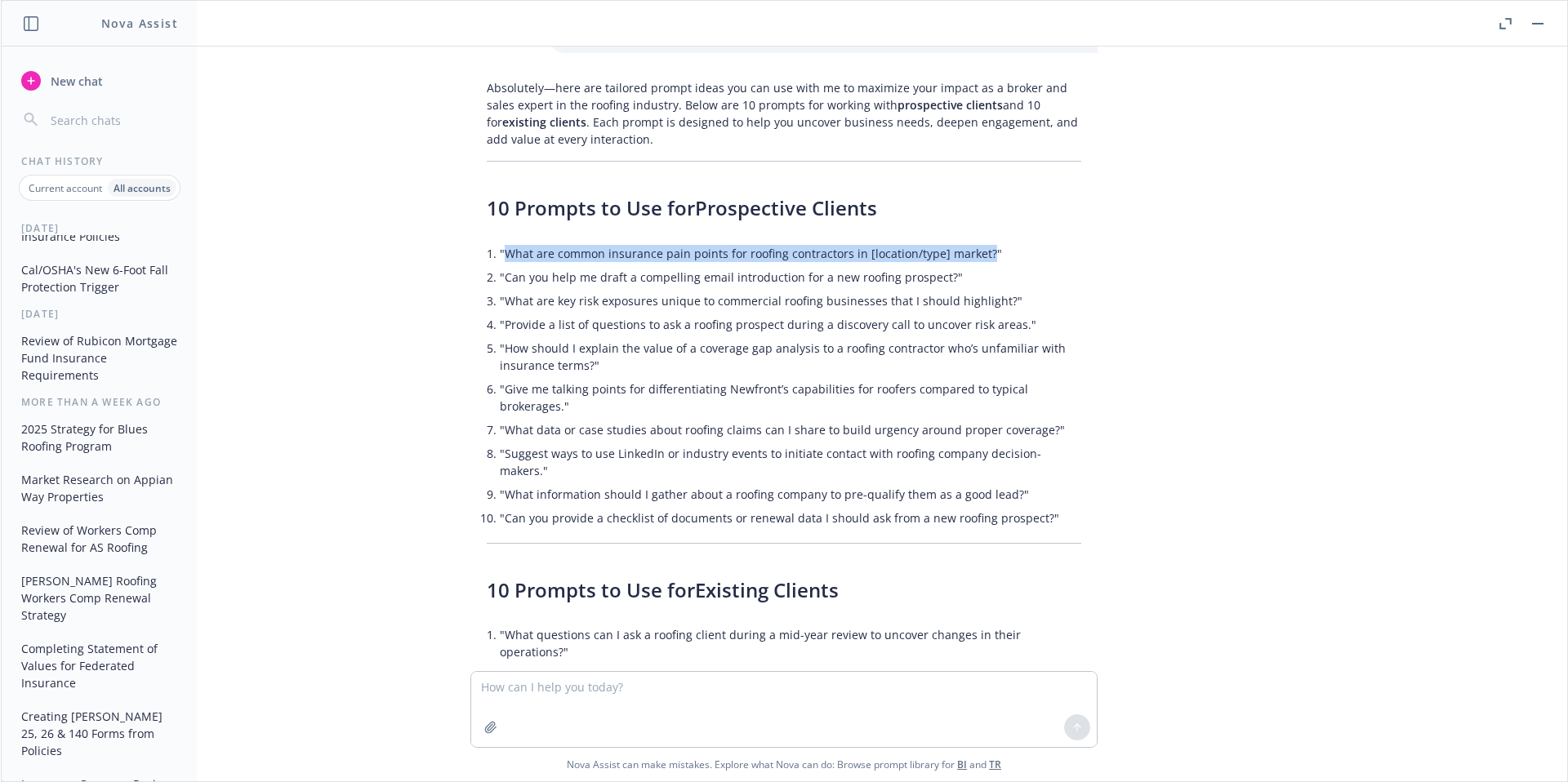
scroll to position [418, 0]
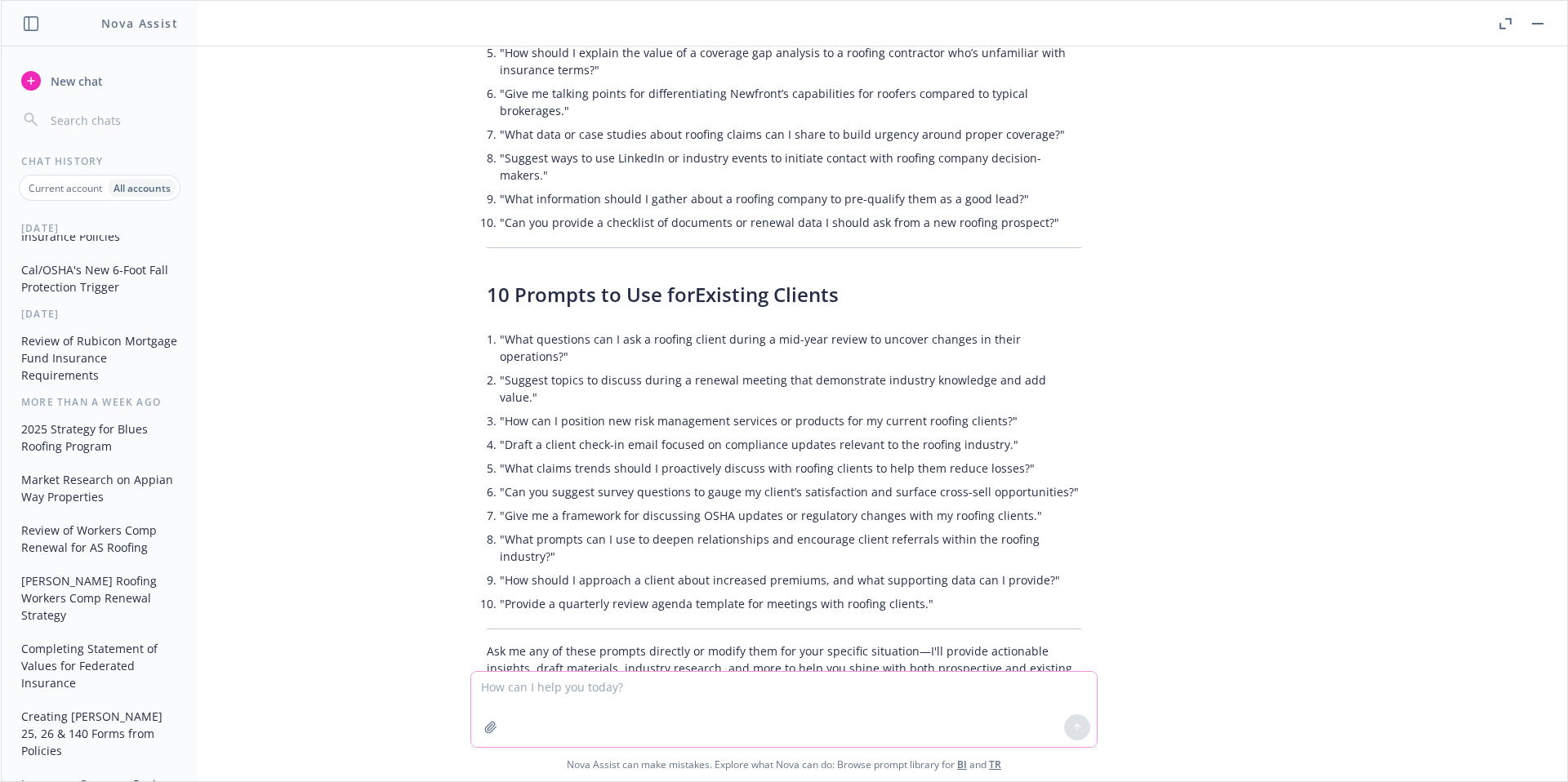
click at [692, 691] on textarea at bounding box center [784, 709] width 626 height 75
paste textarea "What are common insurance pain points for roofing contractors in [location/type…"
drag, startPoint x: 554, startPoint y: 703, endPoint x: 470, endPoint y: 704, distance: 84.0
click at [471, 704] on textarea "Nova, act as an insurance and sales expert: What are common insurance pain poin…" at bounding box center [784, 709] width 626 height 76
click at [760, 688] on textarea "Nova, act as an insurance and sales expert: What are common insurance pain poin…" at bounding box center [784, 709] width 626 height 76
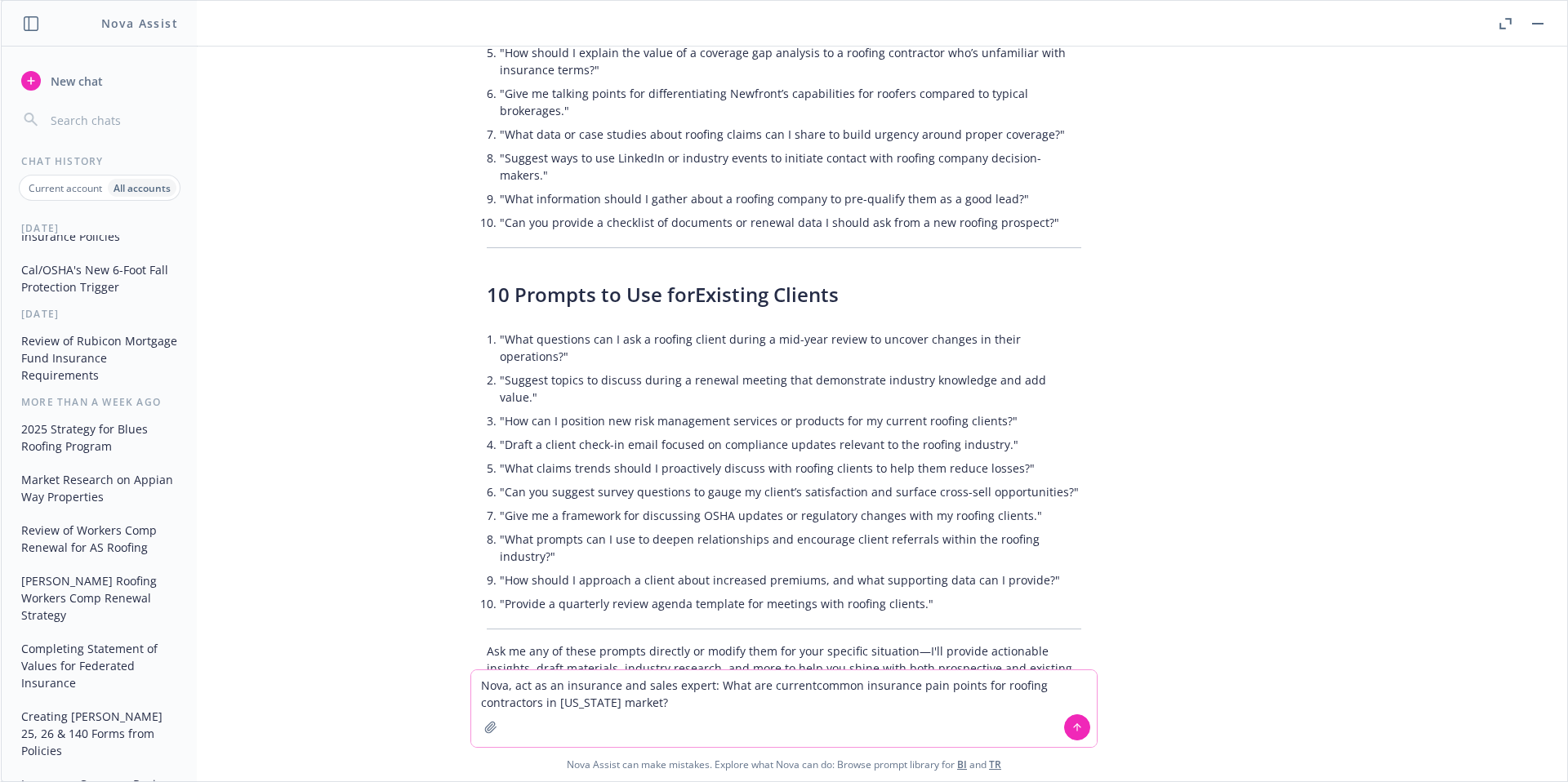
type textarea "Nova, act as an insurance and sales expert: What are current common insurance p…"
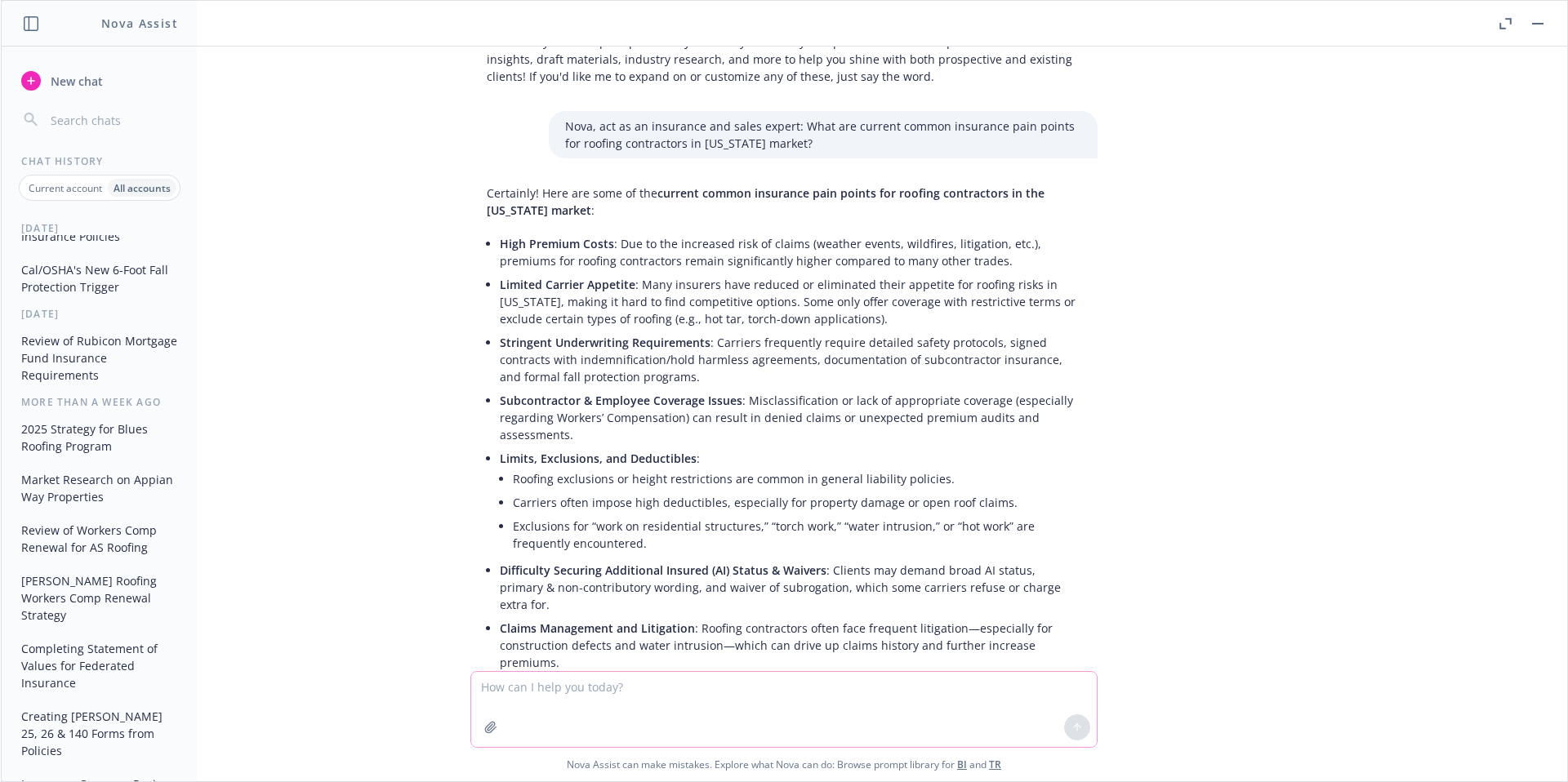
scroll to position [964, 0]
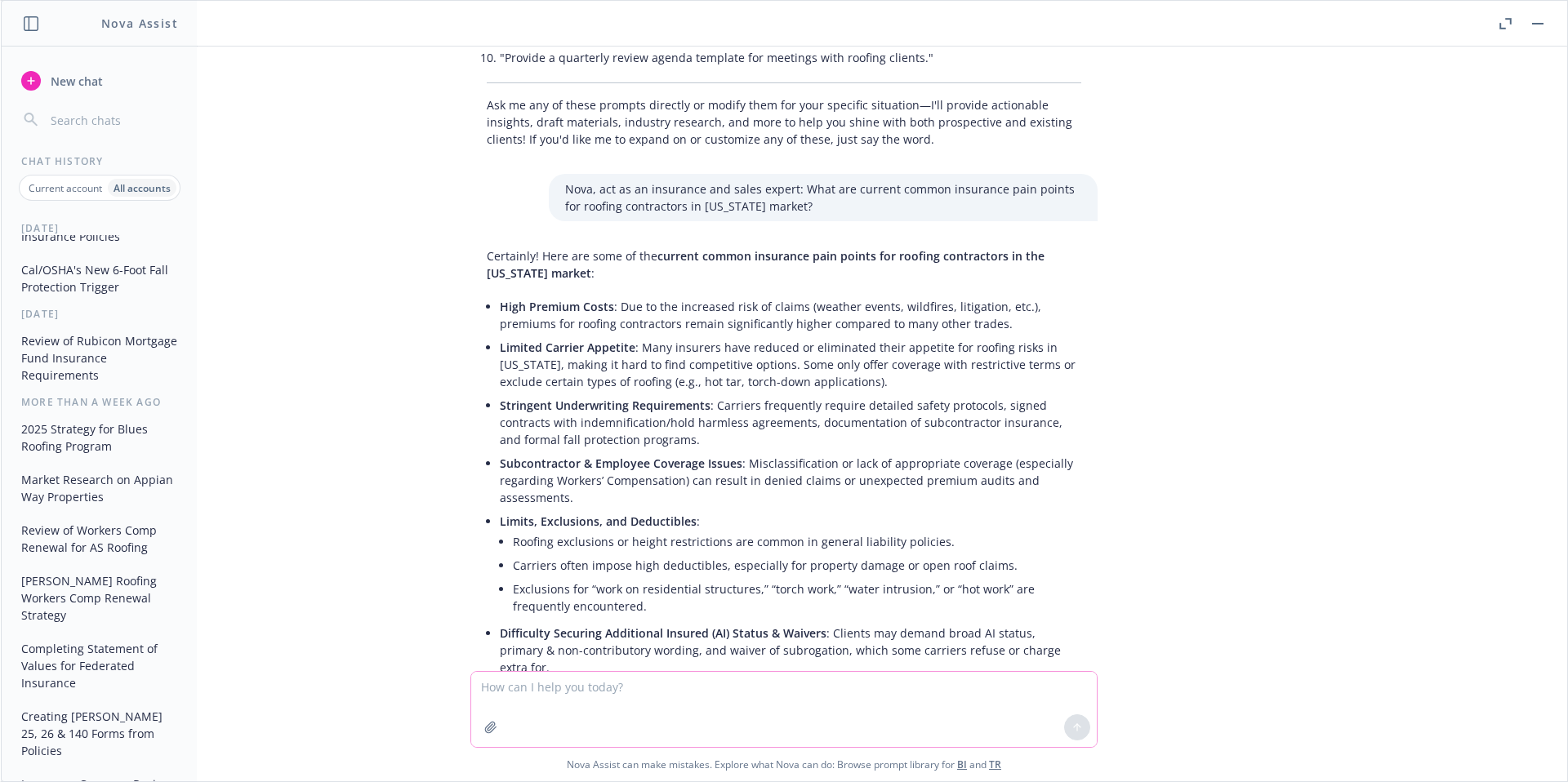
click at [686, 703] on textarea at bounding box center [784, 709] width 626 height 75
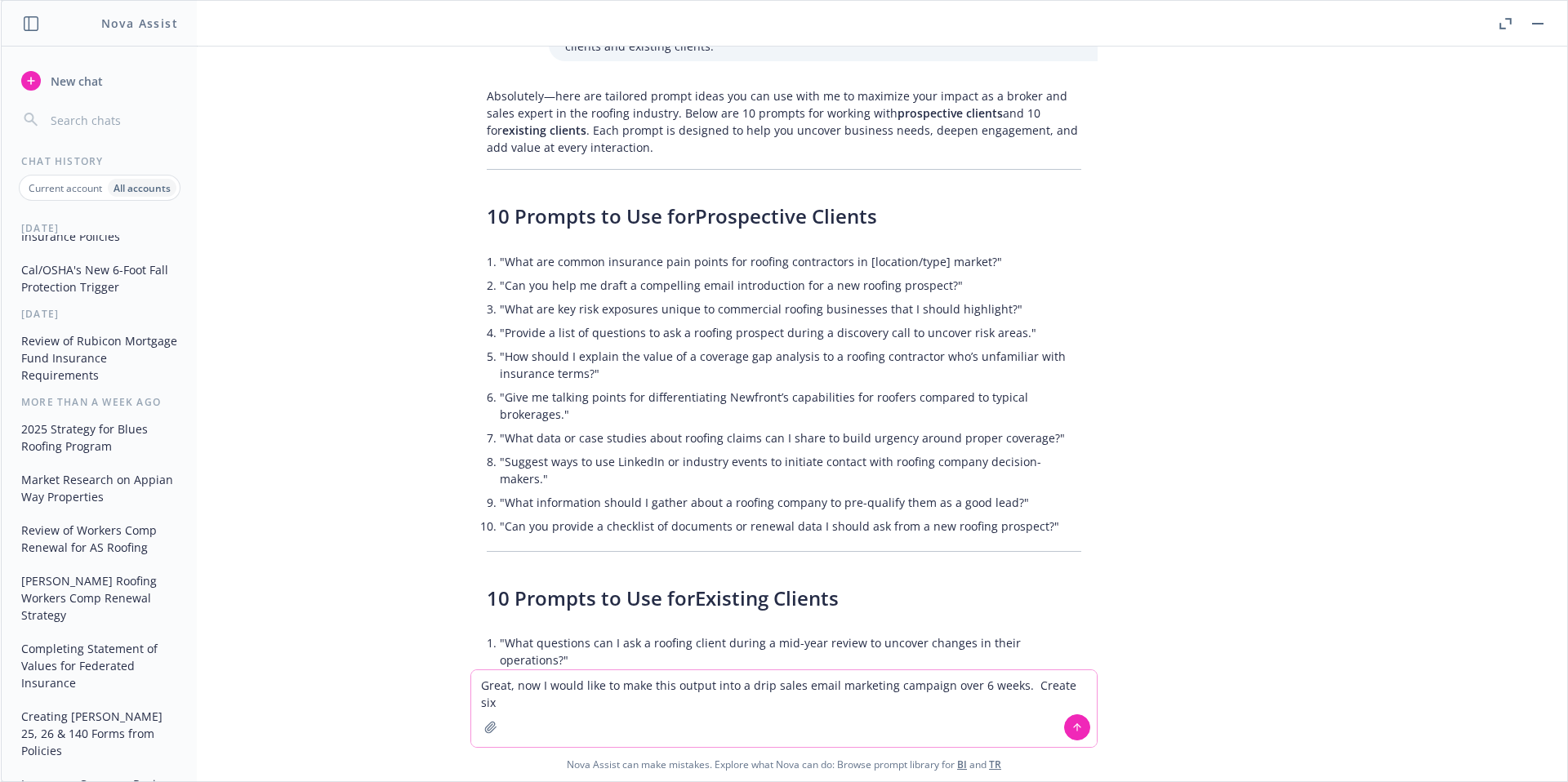
scroll to position [127, 0]
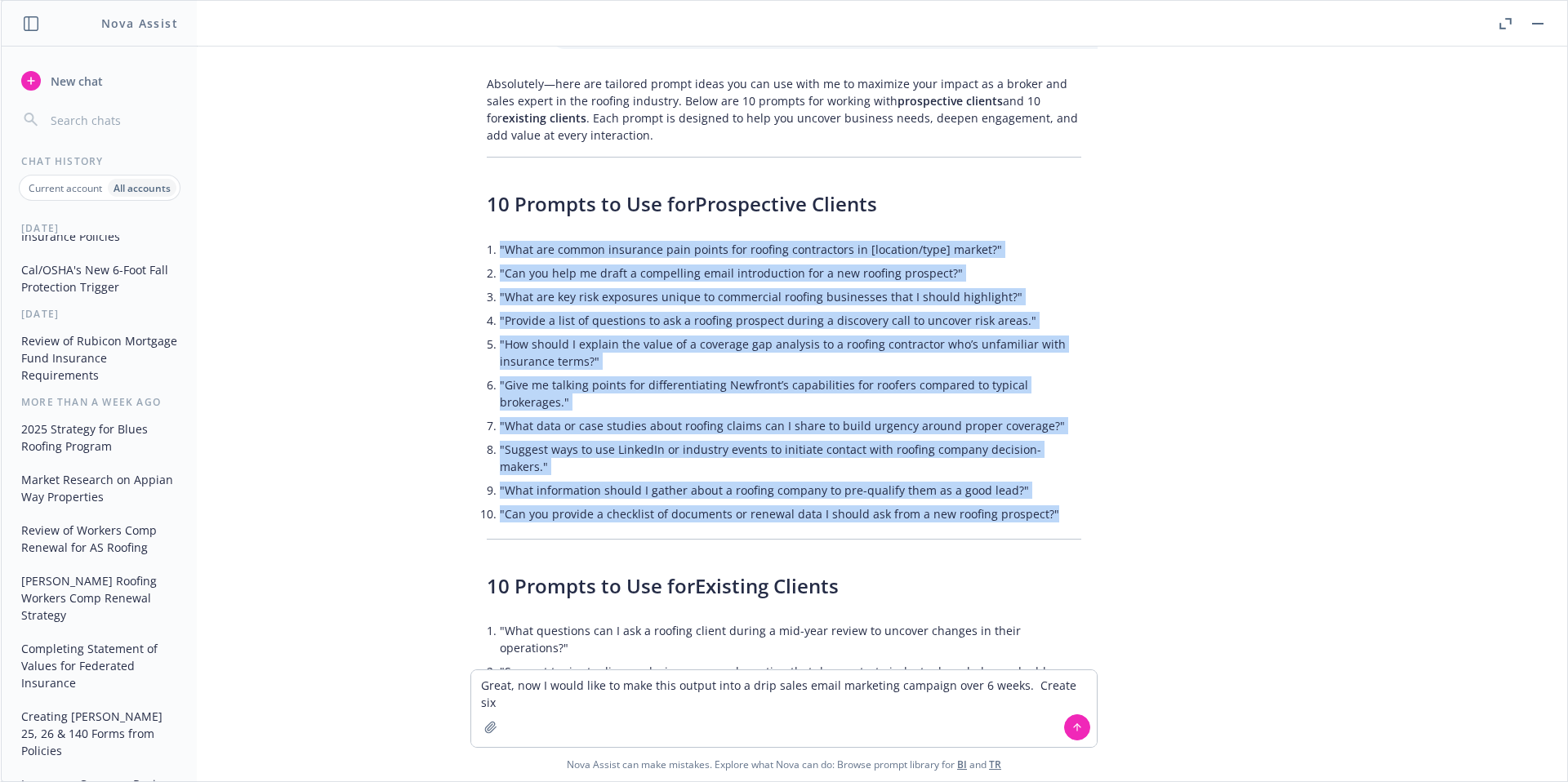
drag, startPoint x: 474, startPoint y: 249, endPoint x: 1106, endPoint y: 496, distance: 678.6
click at [1112, 502] on div "Nova, I need your help with asking you the correct prompts. I am an insurance b…" at bounding box center [784, 358] width 1566 height 623
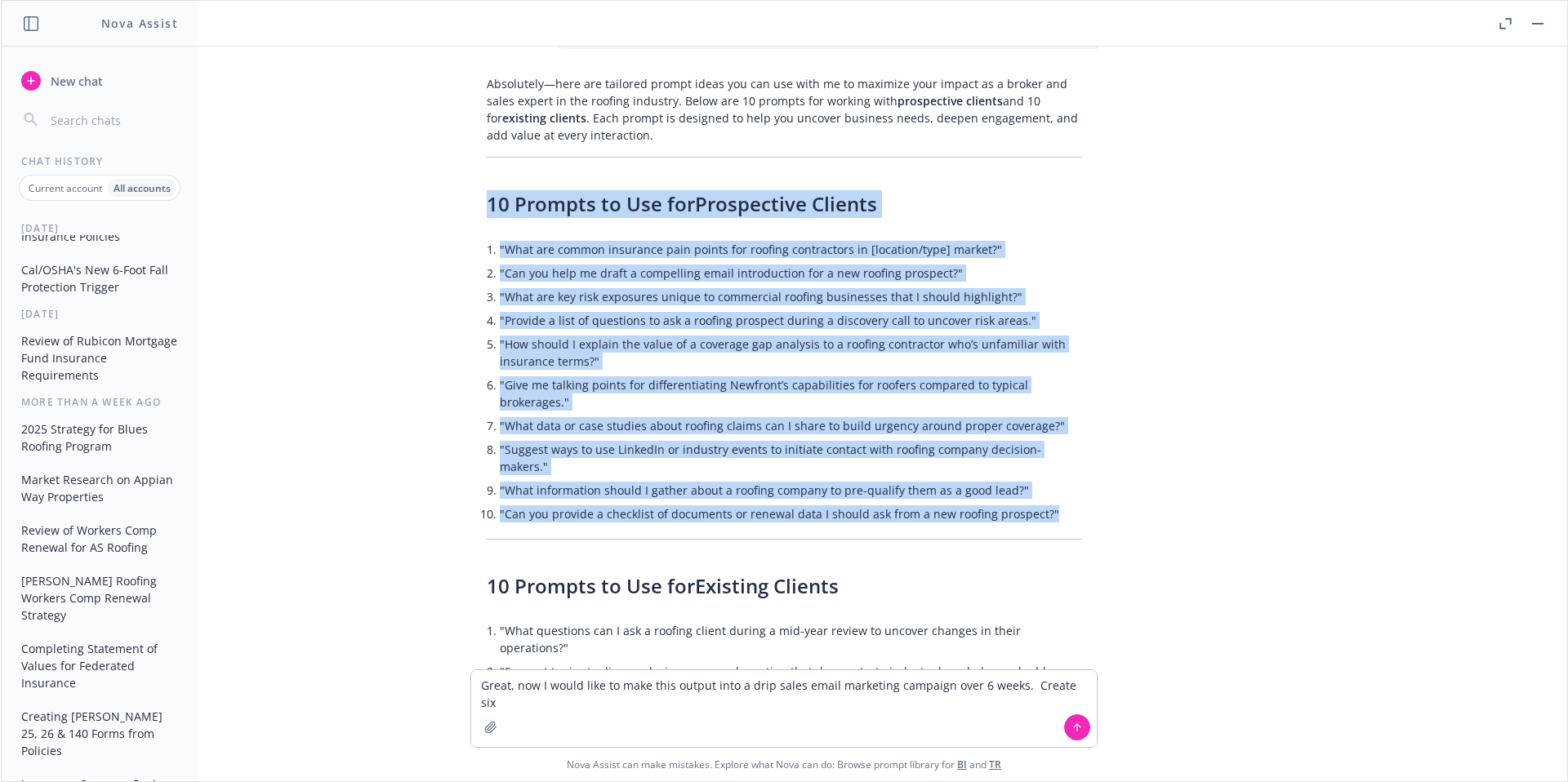
drag, startPoint x: 469, startPoint y: 206, endPoint x: 985, endPoint y: 477, distance: 582.8
click at [1119, 504] on div "Nova, I need your help with asking you the correct prompts. I am an insurance b…" at bounding box center [784, 358] width 1566 height 623
copy div "60 Loremip do Sit ame Consectetur Adipisc "Elit sed doeius temporinc utla etdol…"
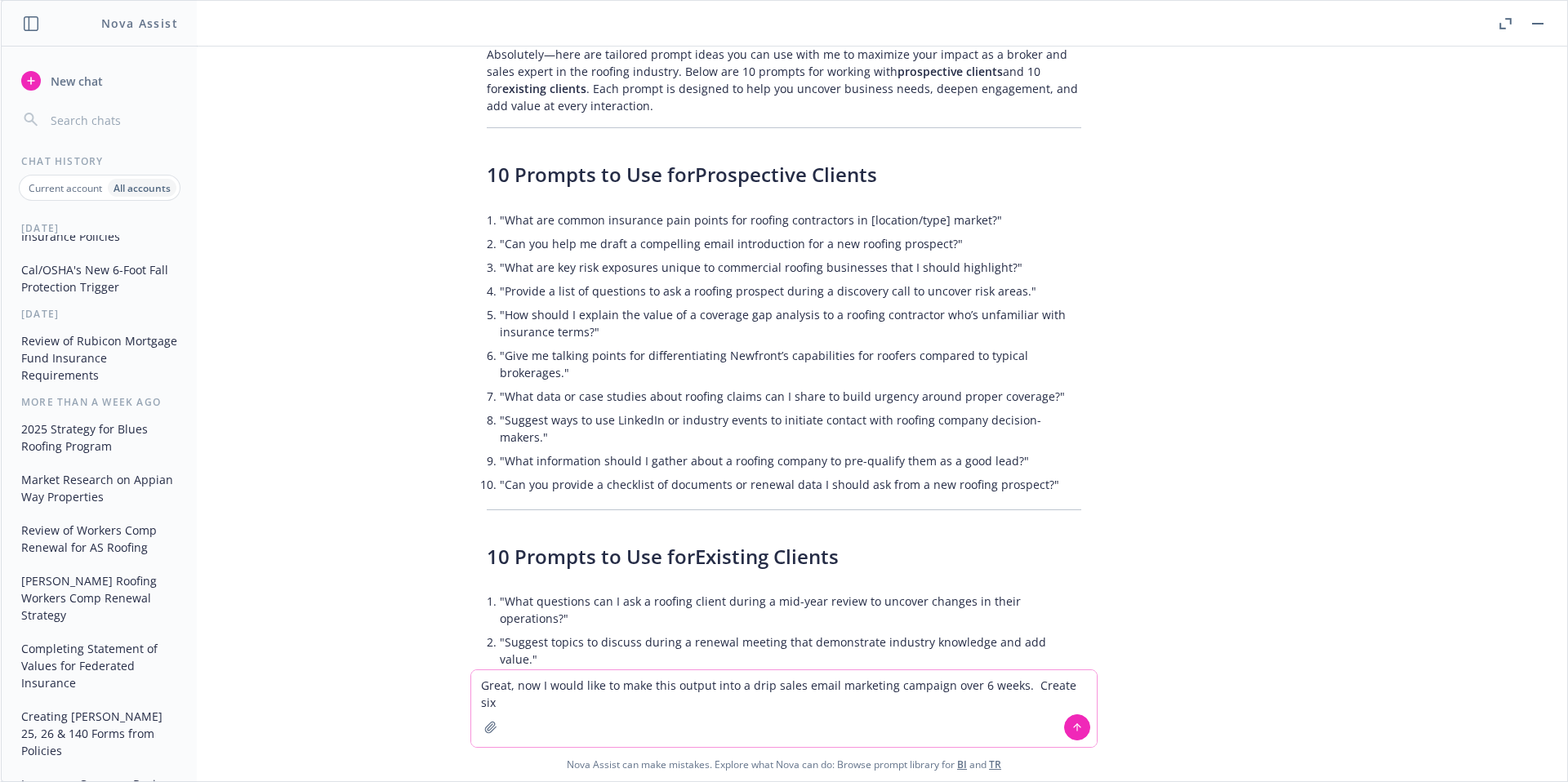
click at [1020, 698] on textarea "Great, now I would like to make this output into a drip sales email marketing c…" at bounding box center [784, 709] width 626 height 76
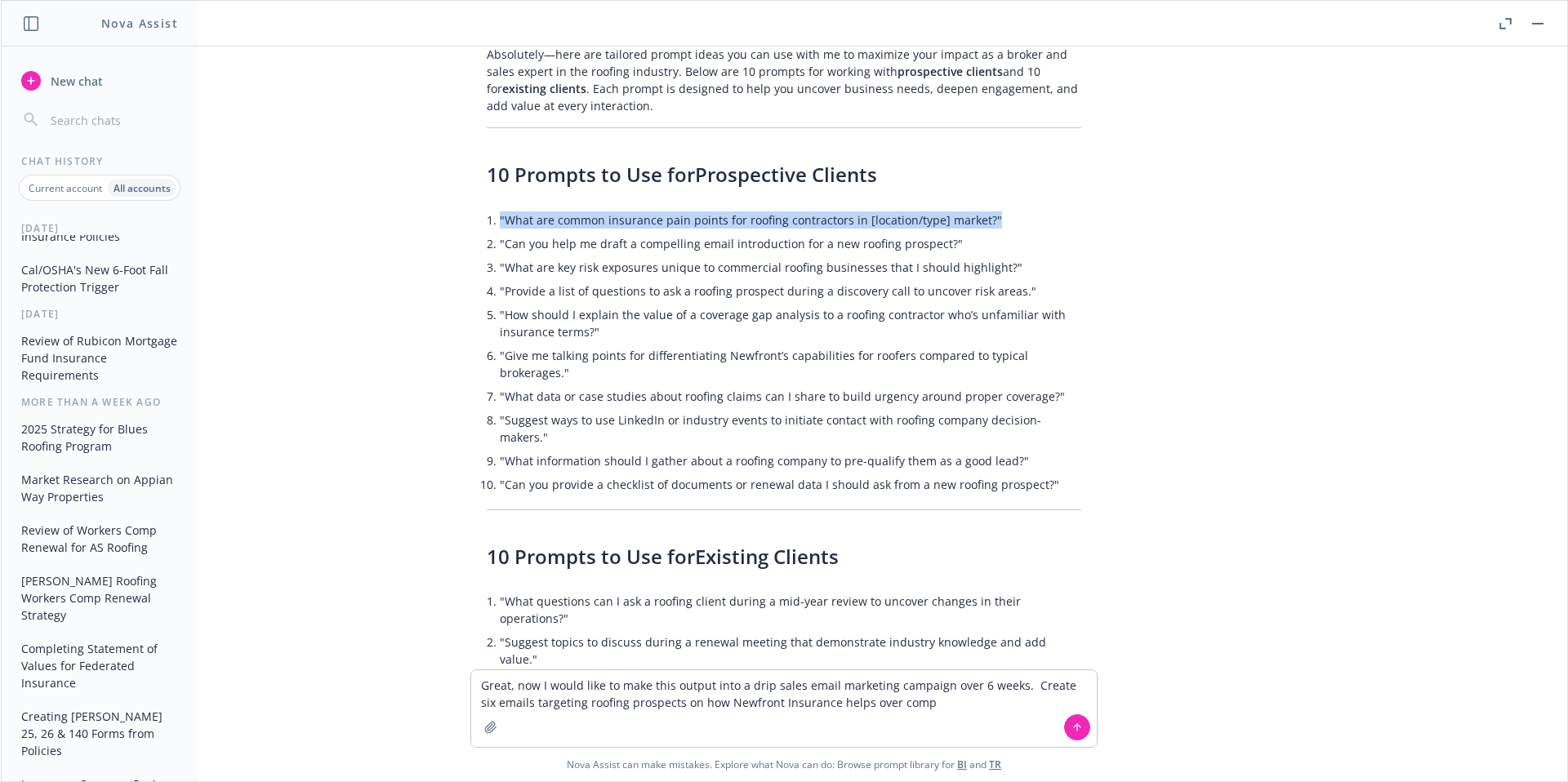
drag, startPoint x: 1007, startPoint y: 216, endPoint x: 460, endPoint y: 216, distance: 547.0
click at [470, 216] on div "Absolutely—here are tailored prompt ideas you can use with me to maximize your …" at bounding box center [784, 501] width 628 height 923
copy li ""What are common insurance pain points for roofing contractors in [location/typ…"
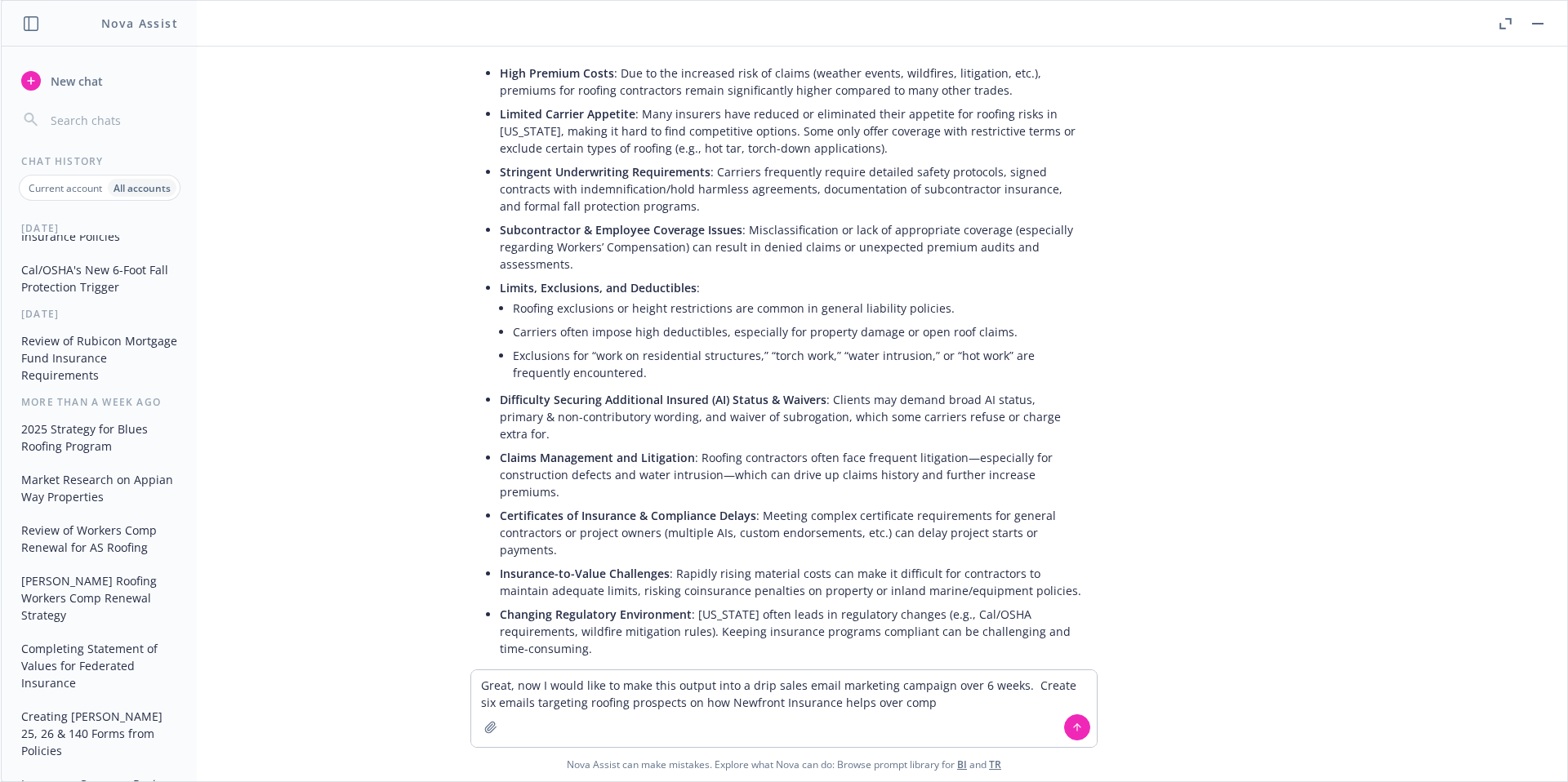
scroll to position [1223, 0]
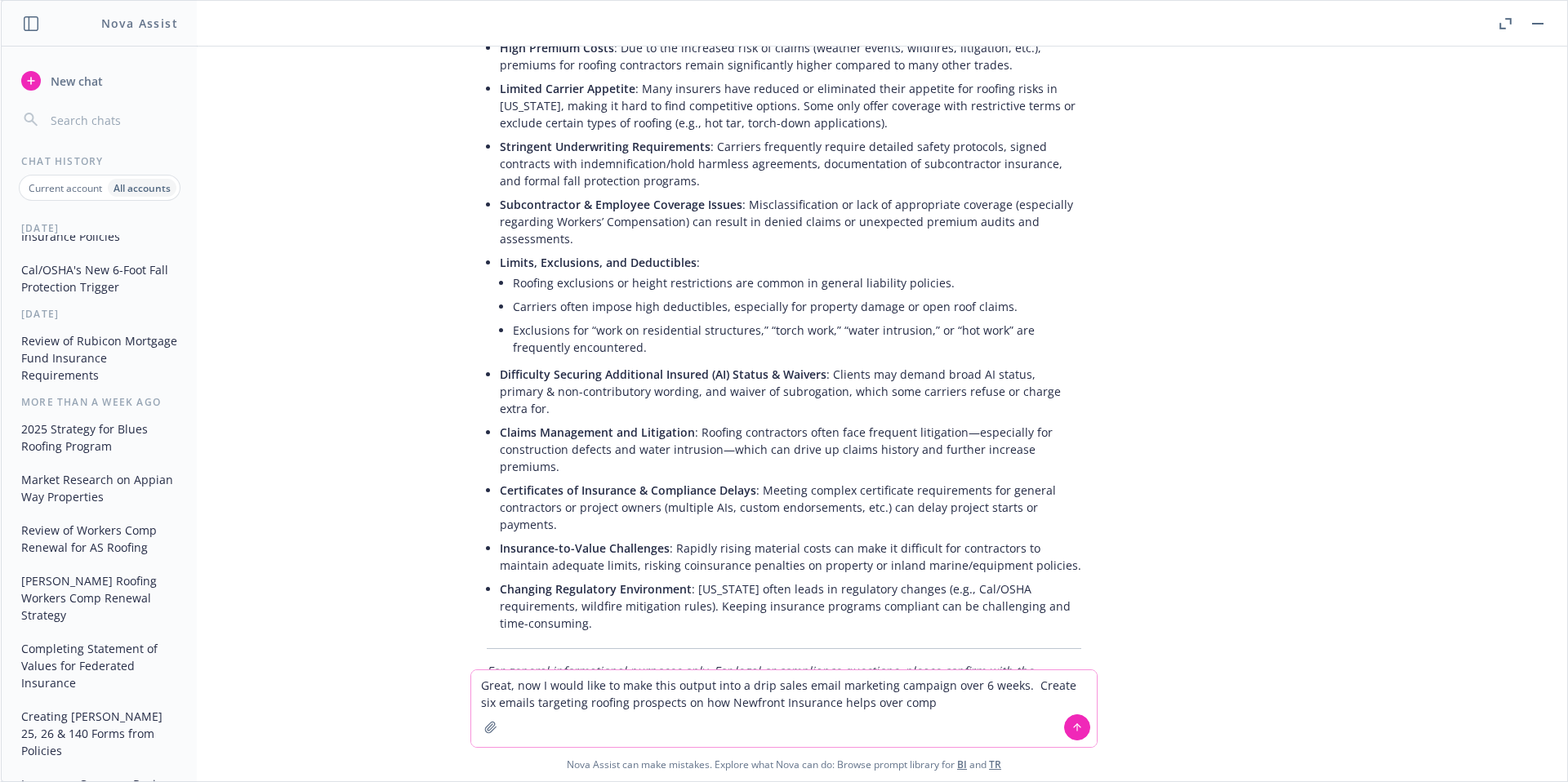
click at [915, 700] on textarea "Great, now I would like to make this output into a drip sales email marketing c…" at bounding box center [784, 709] width 626 height 76
type textarea "Great, now I would like to make this output into a drip sales email marketing c…"
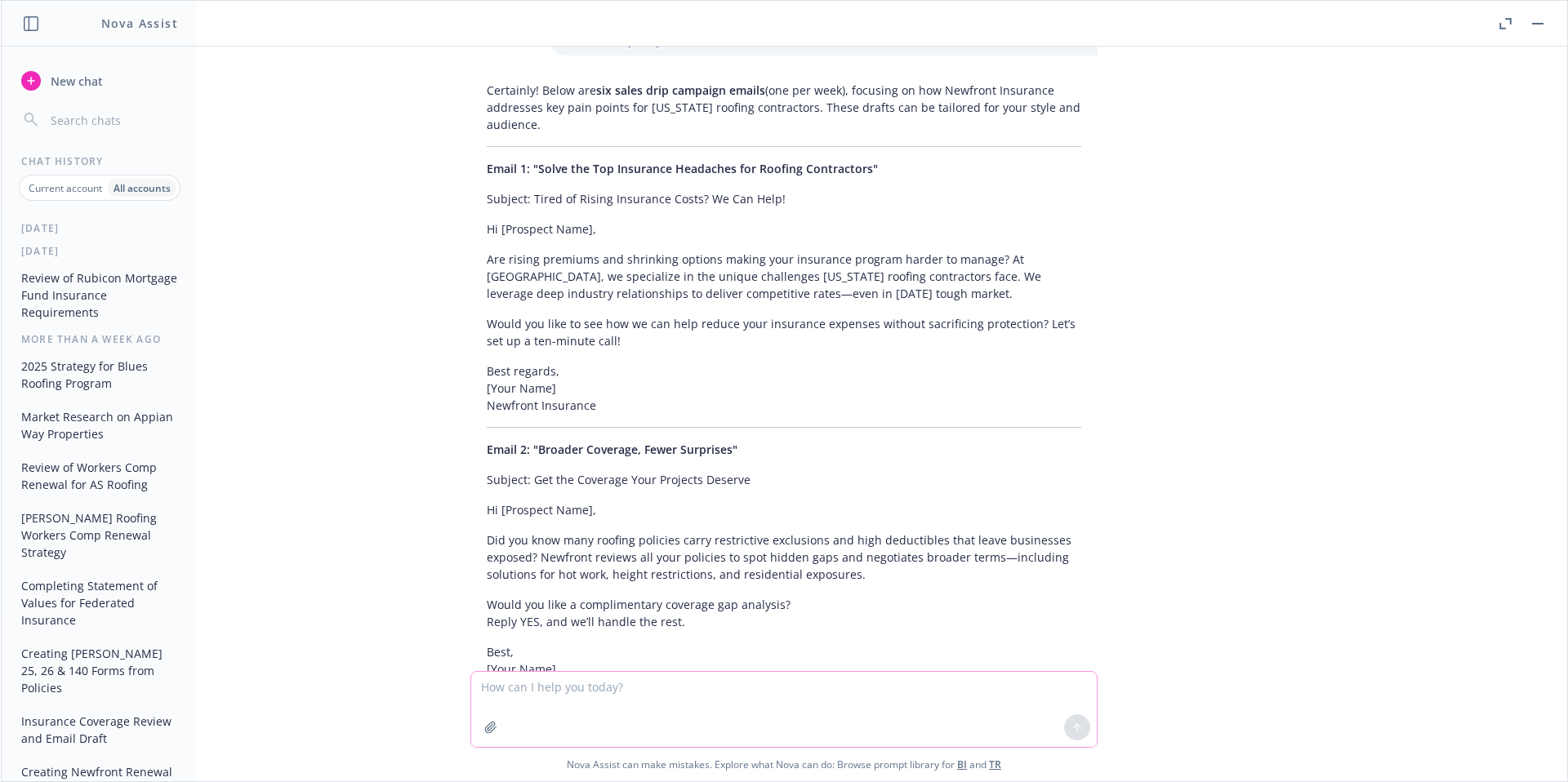
scroll to position [706, 0]
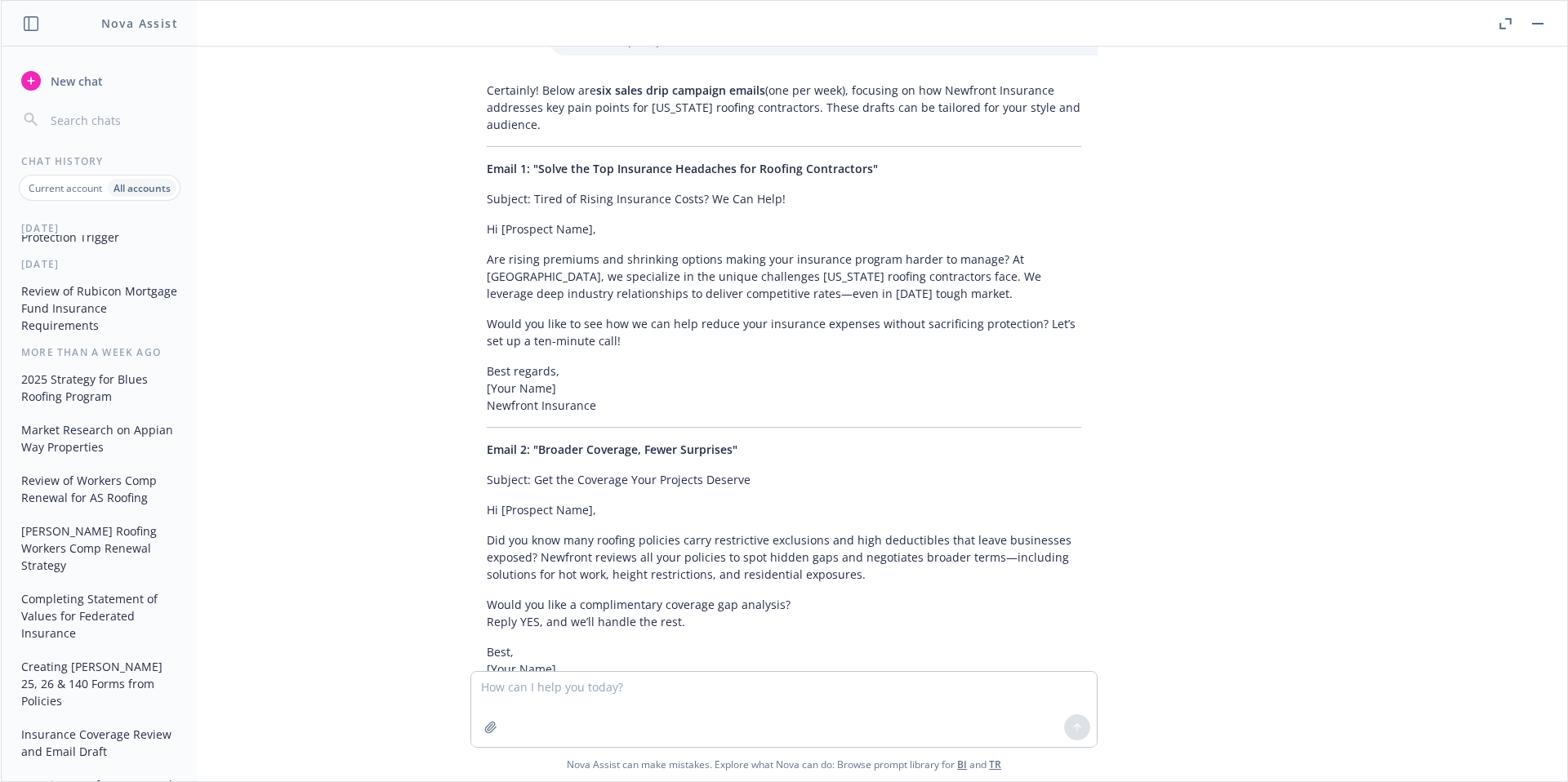
click at [72, 339] on button "Review of Rubicon Mortgage Fund Insurance Requirements" at bounding box center [99, 309] width 169 height 61
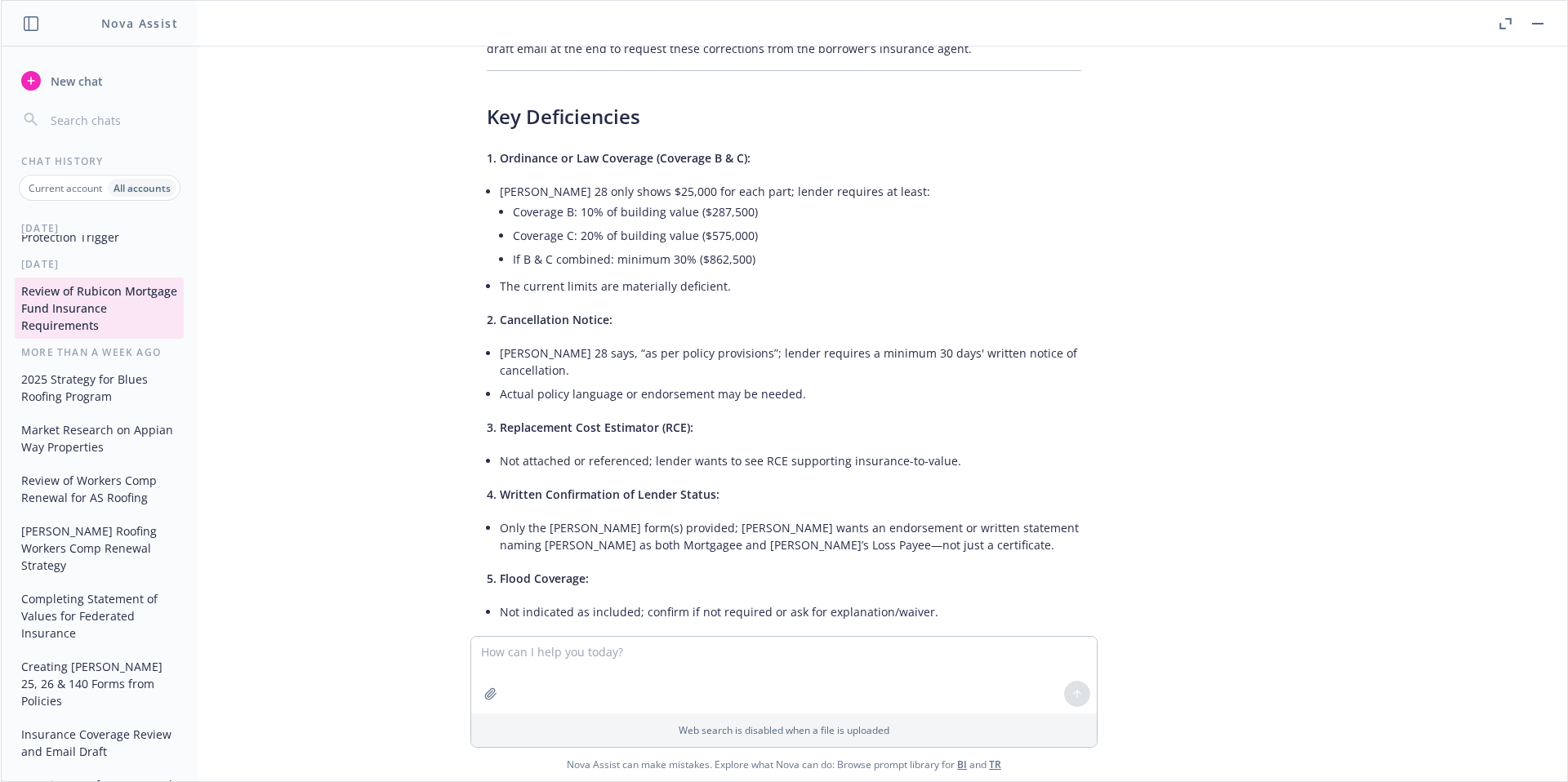
scroll to position [0, 0]
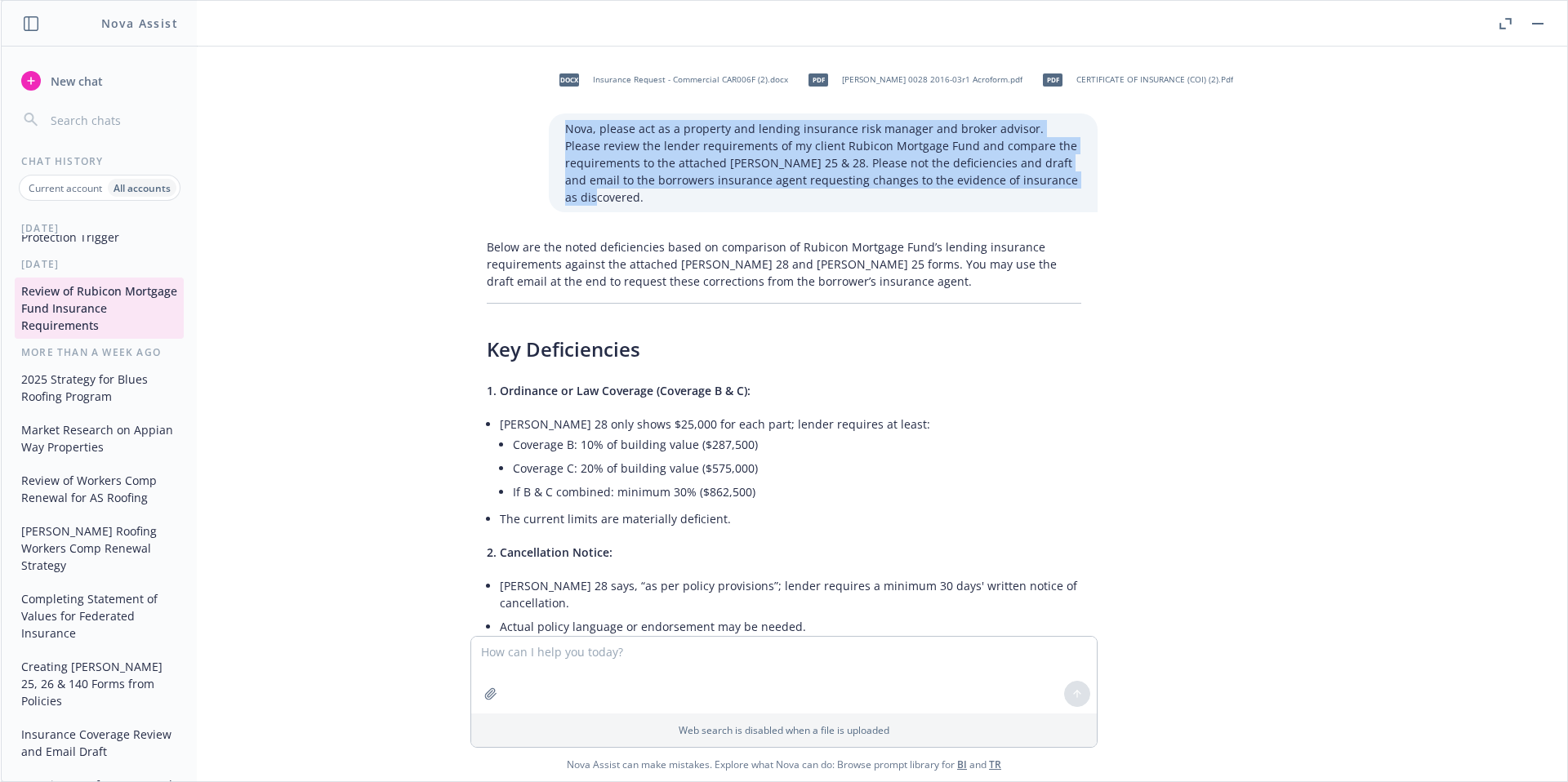
drag, startPoint x: 551, startPoint y: 124, endPoint x: 969, endPoint y: 184, distance: 422.3
click at [1091, 184] on div "docx Insurance Request - Commercial CAR006F (2).docx pdf [PERSON_NAME] 0028 201…" at bounding box center [784, 136] width 653 height 153
copy p "Nova, please act as a property and lending insurance risk manager and broker ad…"
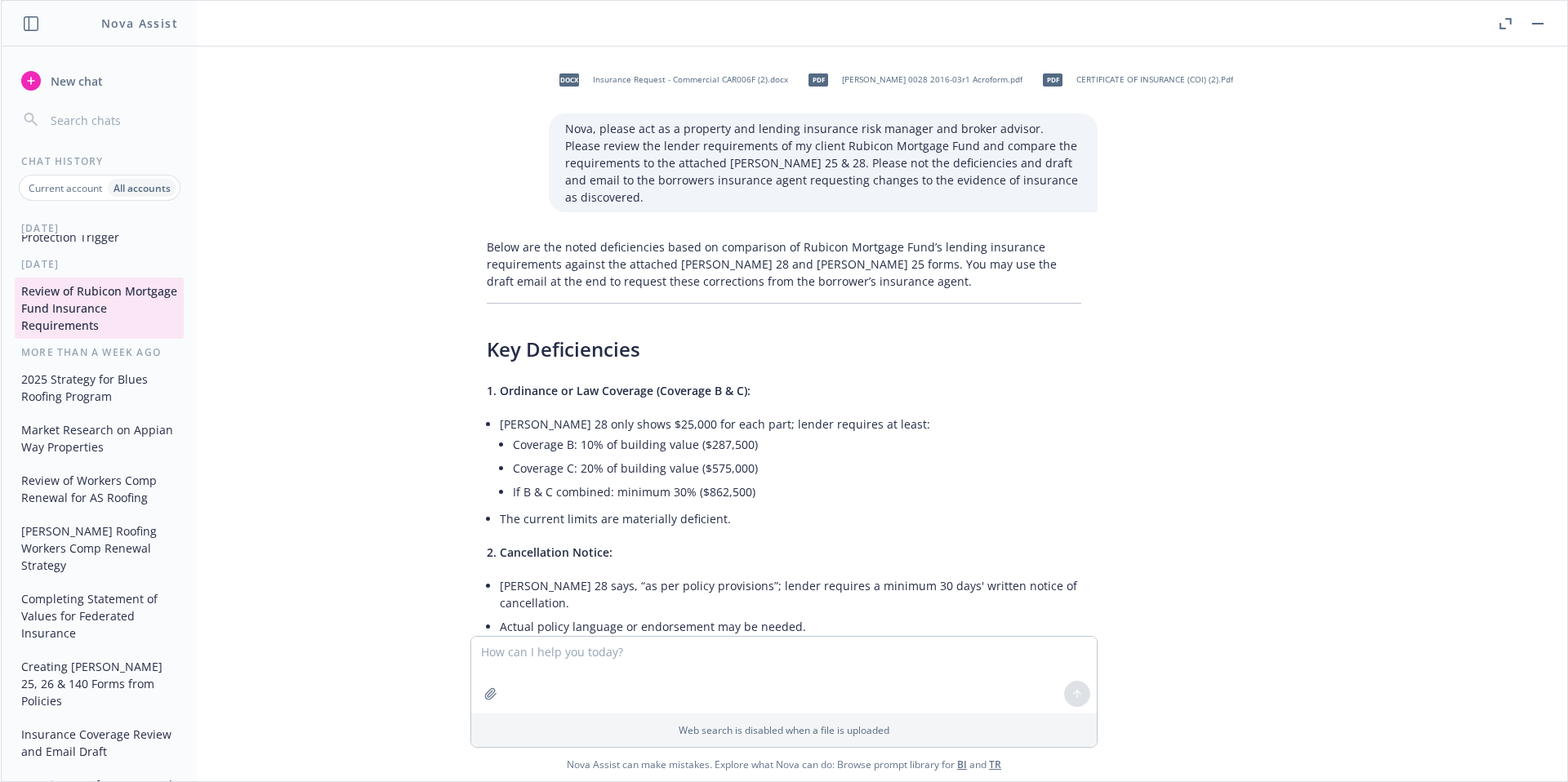
drag, startPoint x: 1355, startPoint y: 230, endPoint x: 1355, endPoint y: 220, distance: 10.0
click at [1355, 222] on div "docx Insurance Request - Commercial CAR006F (2).docx pdf [PERSON_NAME] 0028 201…" at bounding box center [784, 341] width 1566 height 589
click at [1537, 25] on button "button" at bounding box center [1537, 23] width 20 height 20
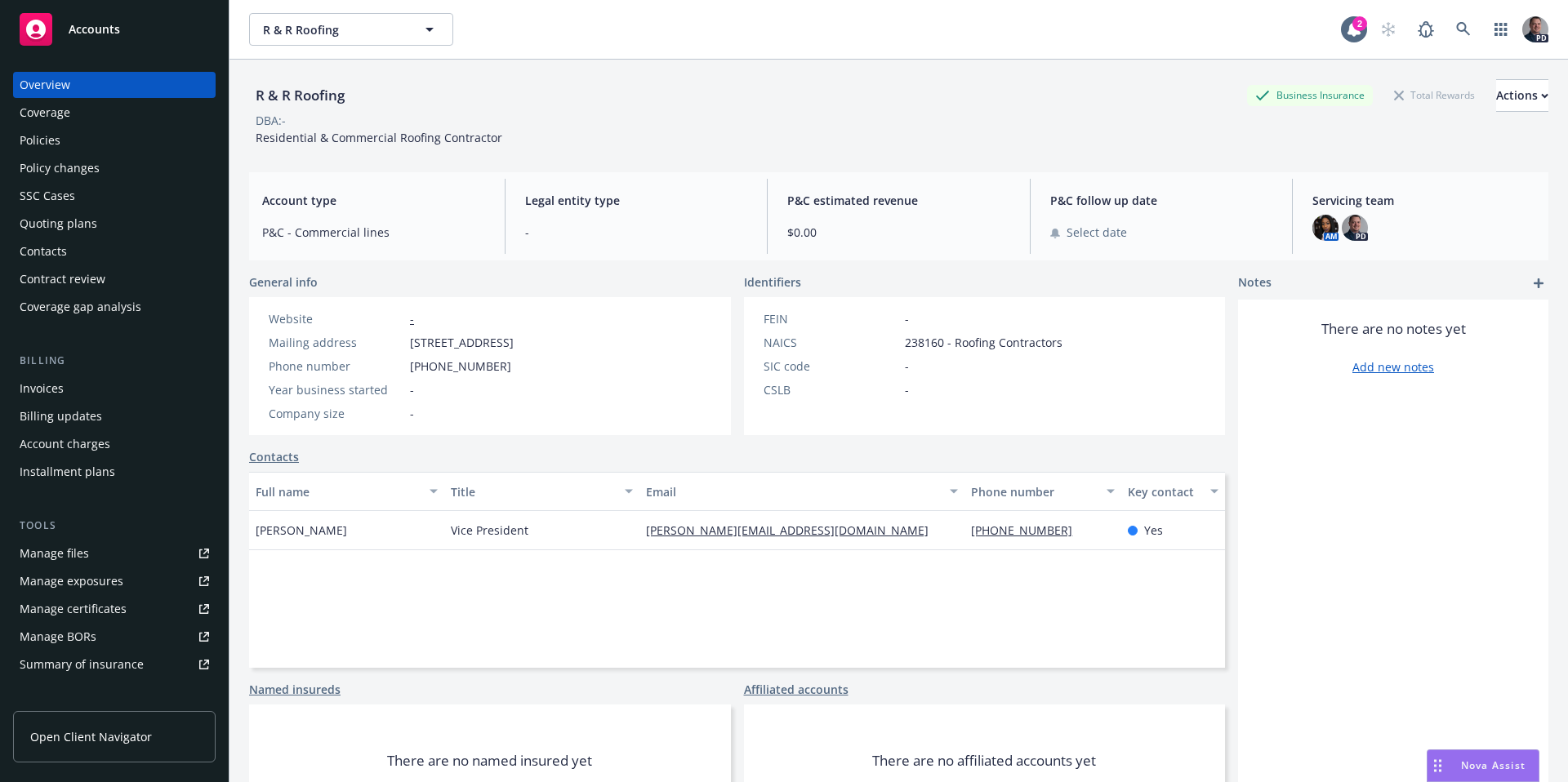
click at [1493, 770] on span "Nova Assist" at bounding box center [1493, 765] width 65 height 14
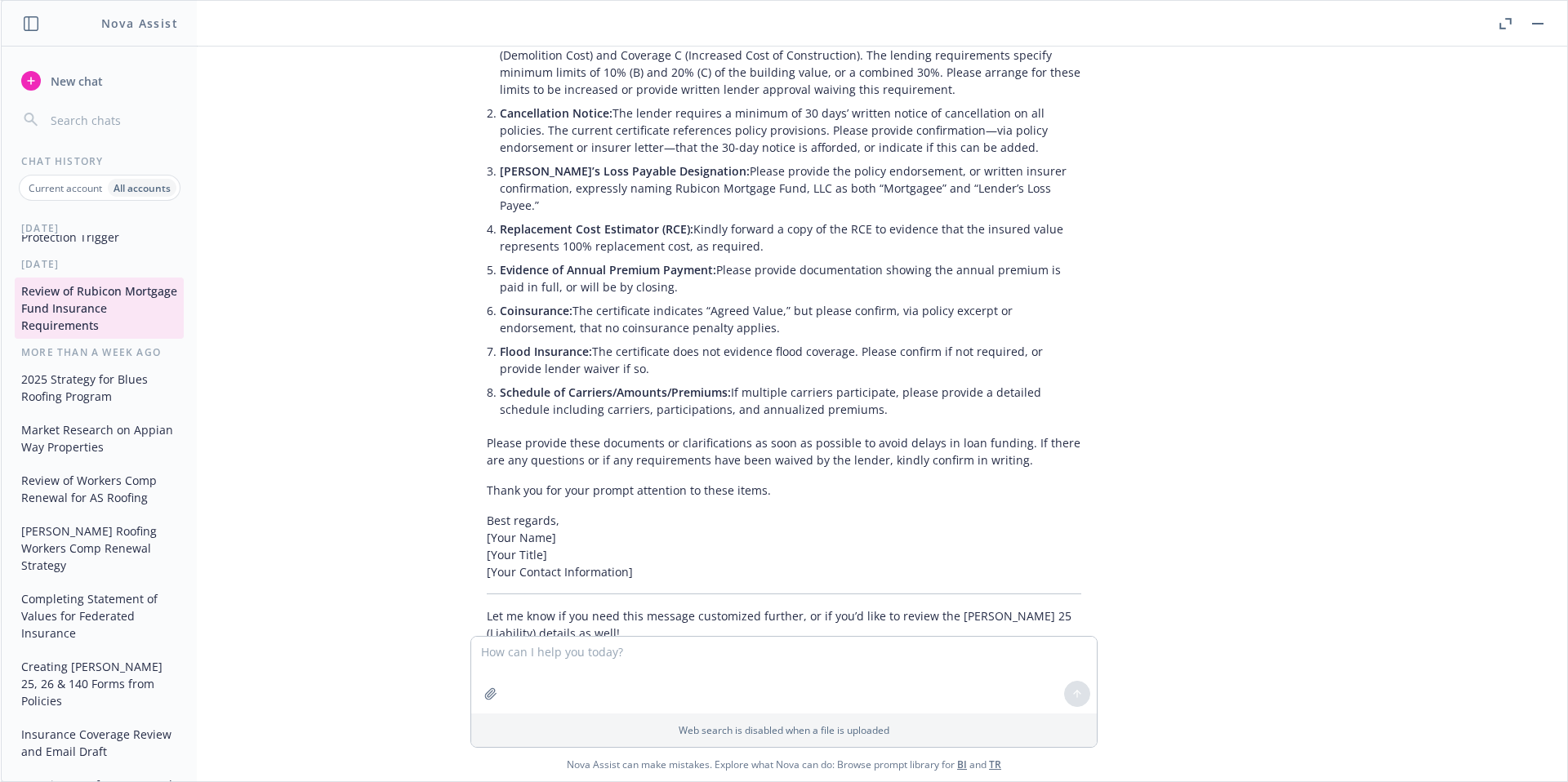
click at [1500, 22] on icon "button" at bounding box center [1505, 23] width 12 height 11
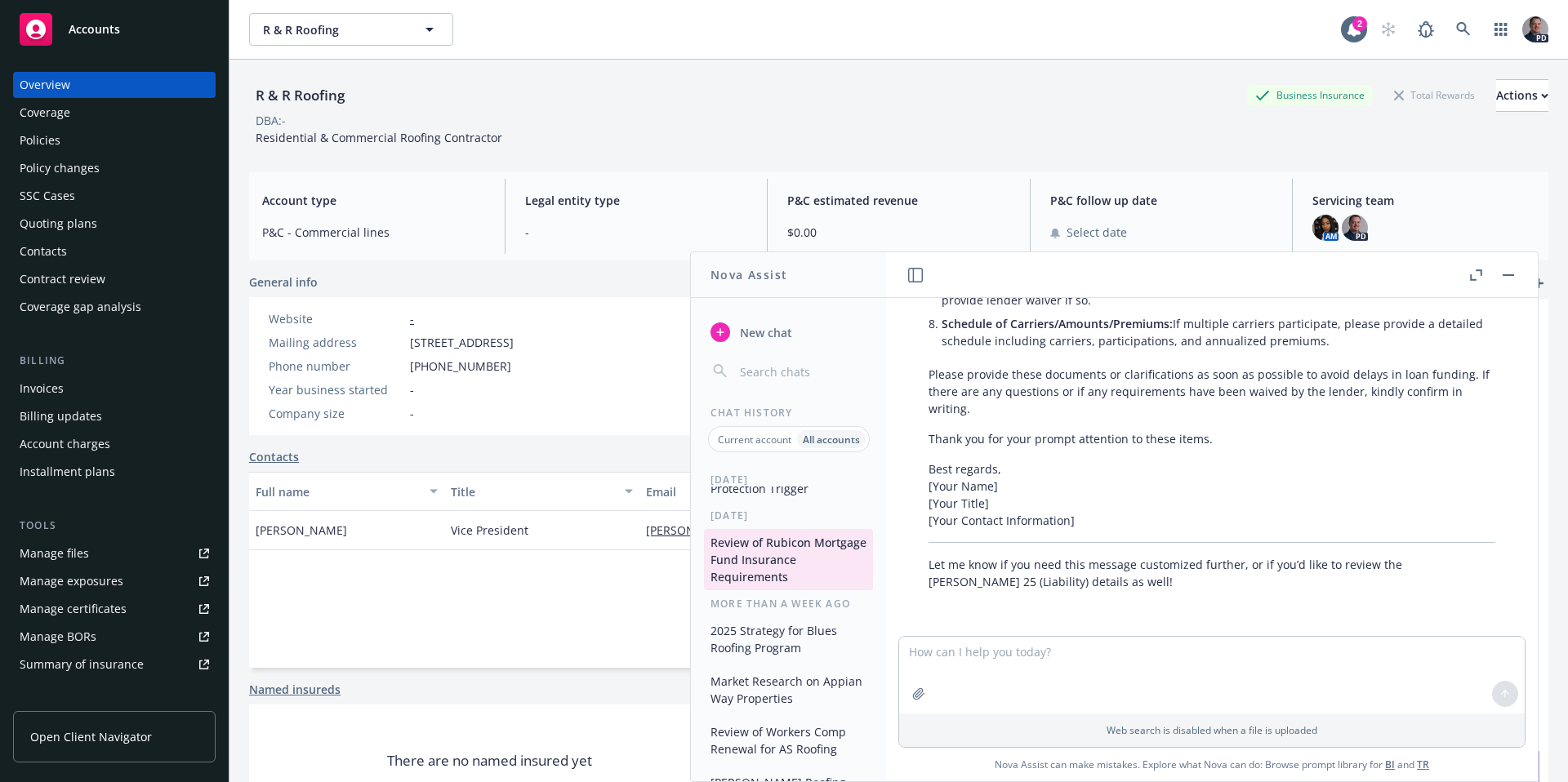
scroll to position [1629, 0]
click at [745, 334] on span "New chat" at bounding box center [764, 332] width 55 height 17
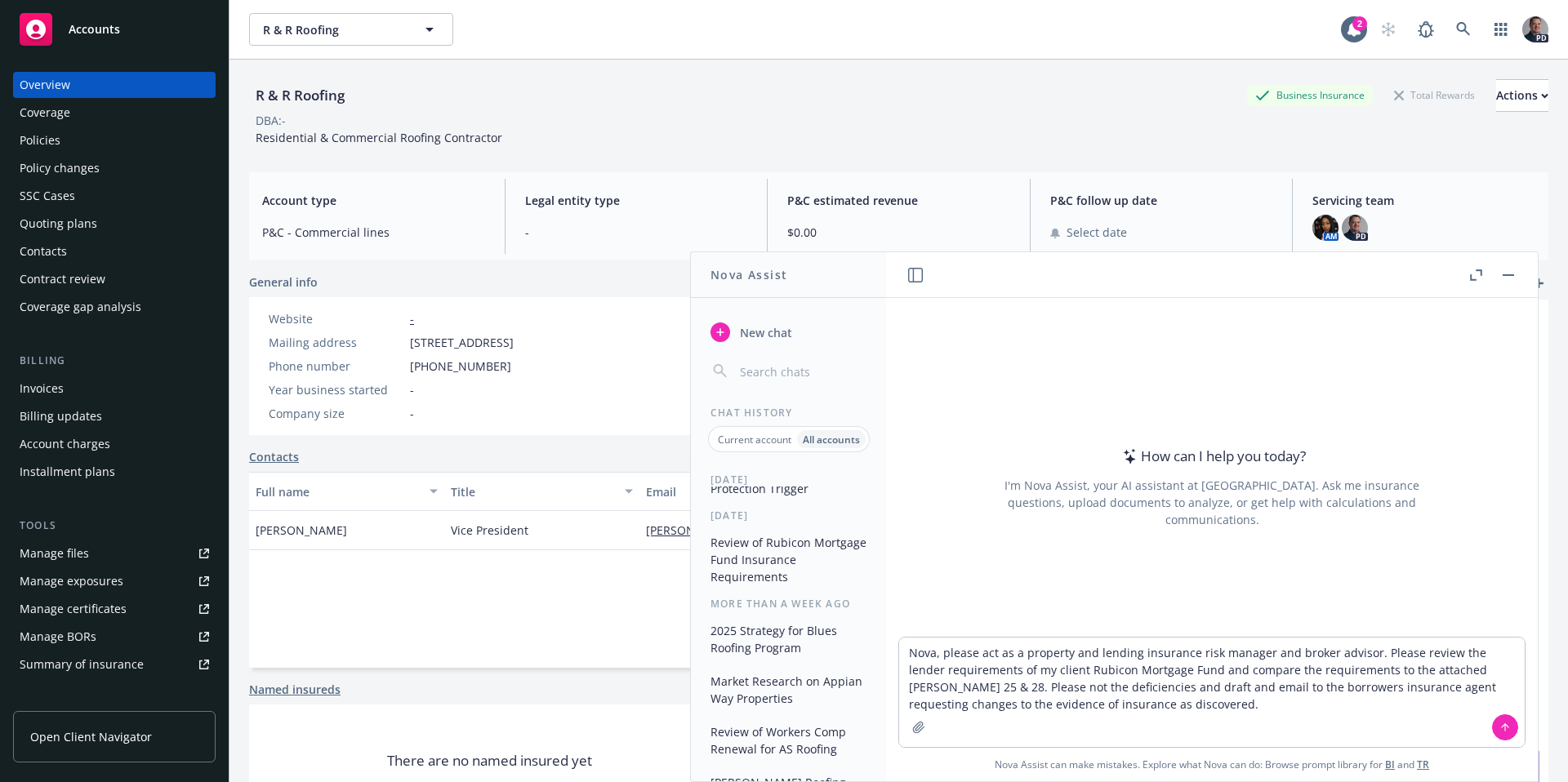
type textarea "Nova, please act as a property and lending insurance risk manager and broker ad…"
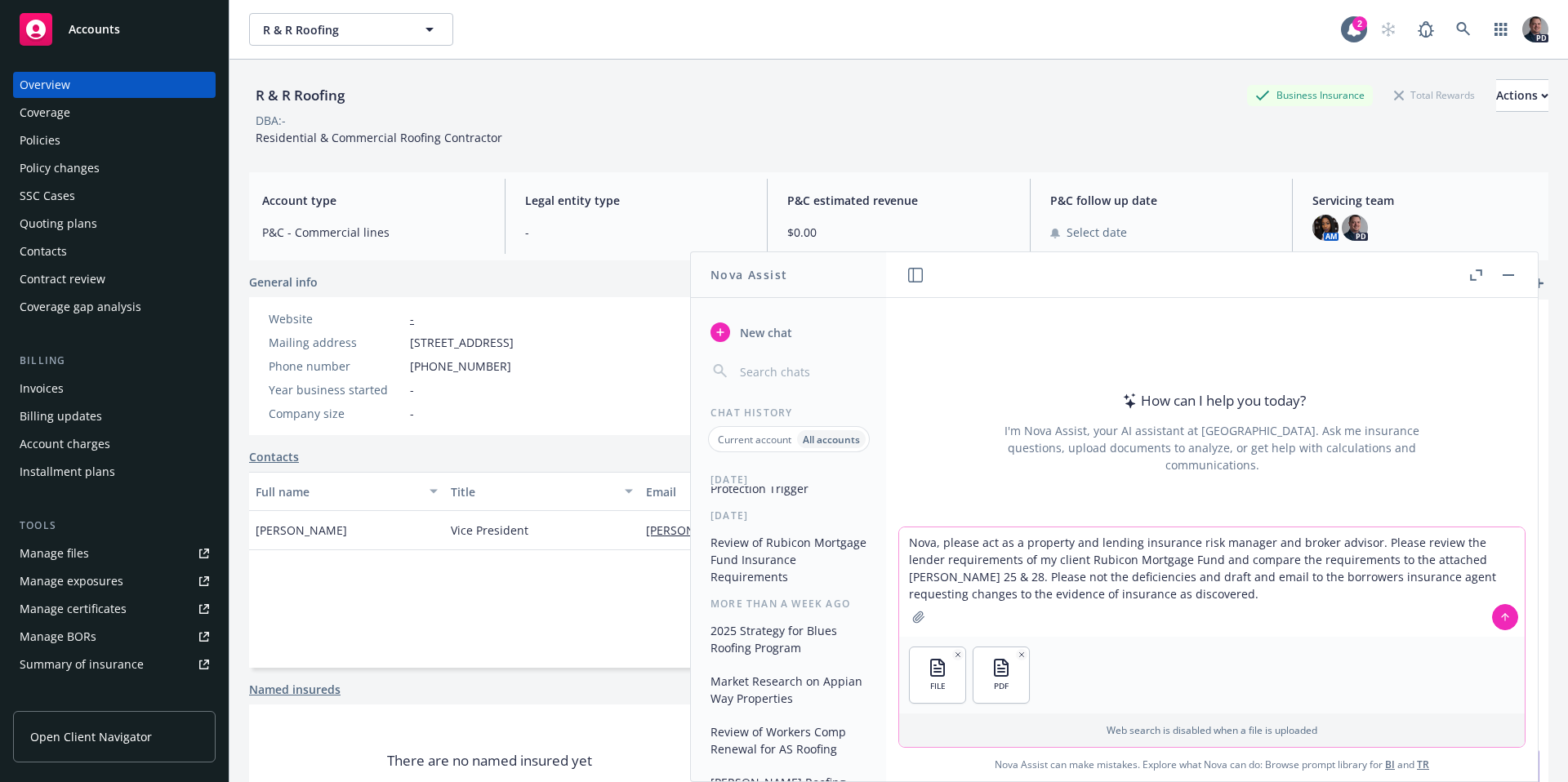
click at [1499, 619] on icon at bounding box center [1504, 616] width 11 height 11
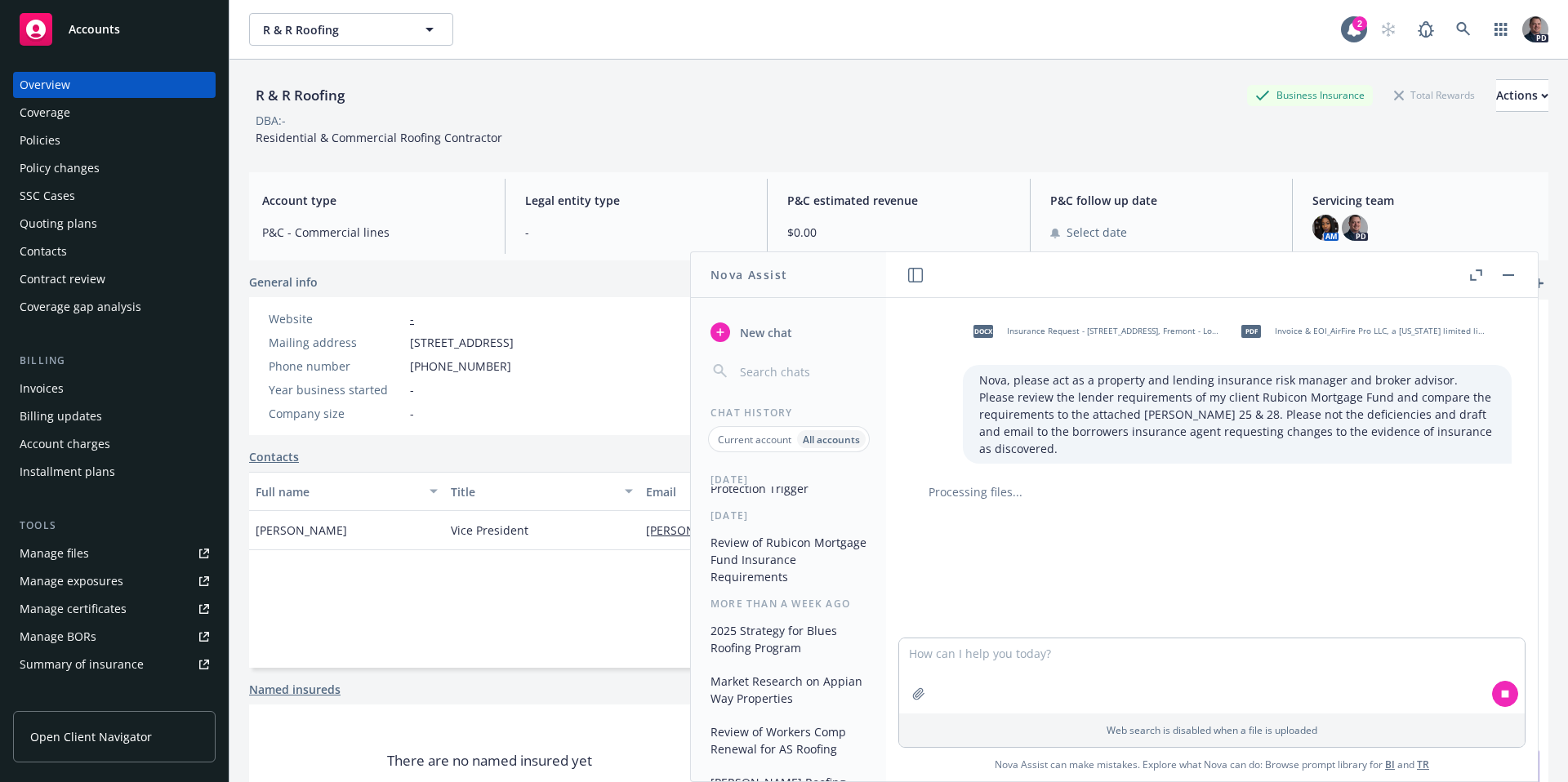
drag, startPoint x: 1478, startPoint y: 274, endPoint x: 1472, endPoint y: 266, distance: 10.0
click at [1478, 274] on icon "button" at bounding box center [1476, 275] width 12 height 11
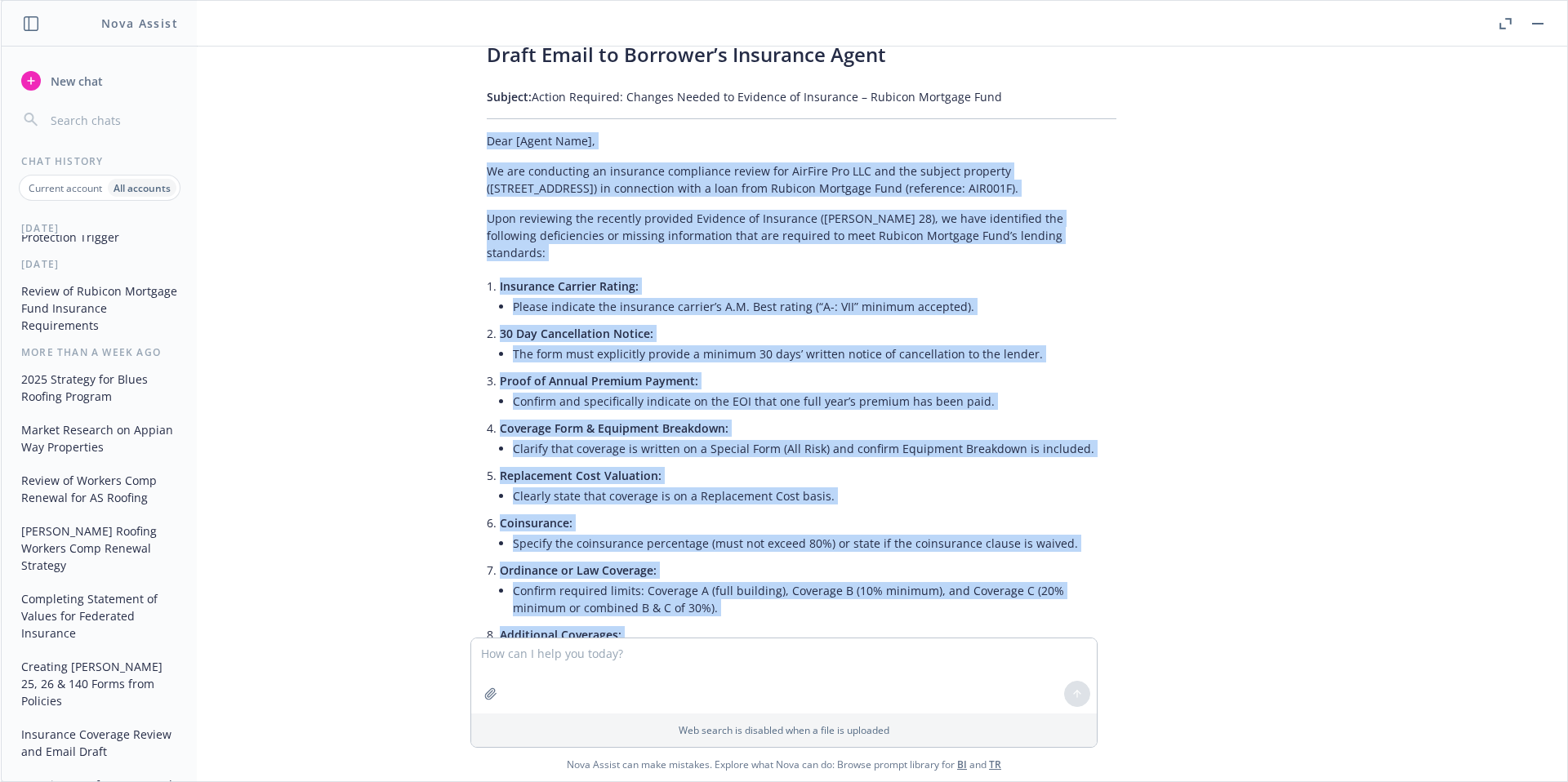
scroll to position [1022, 0]
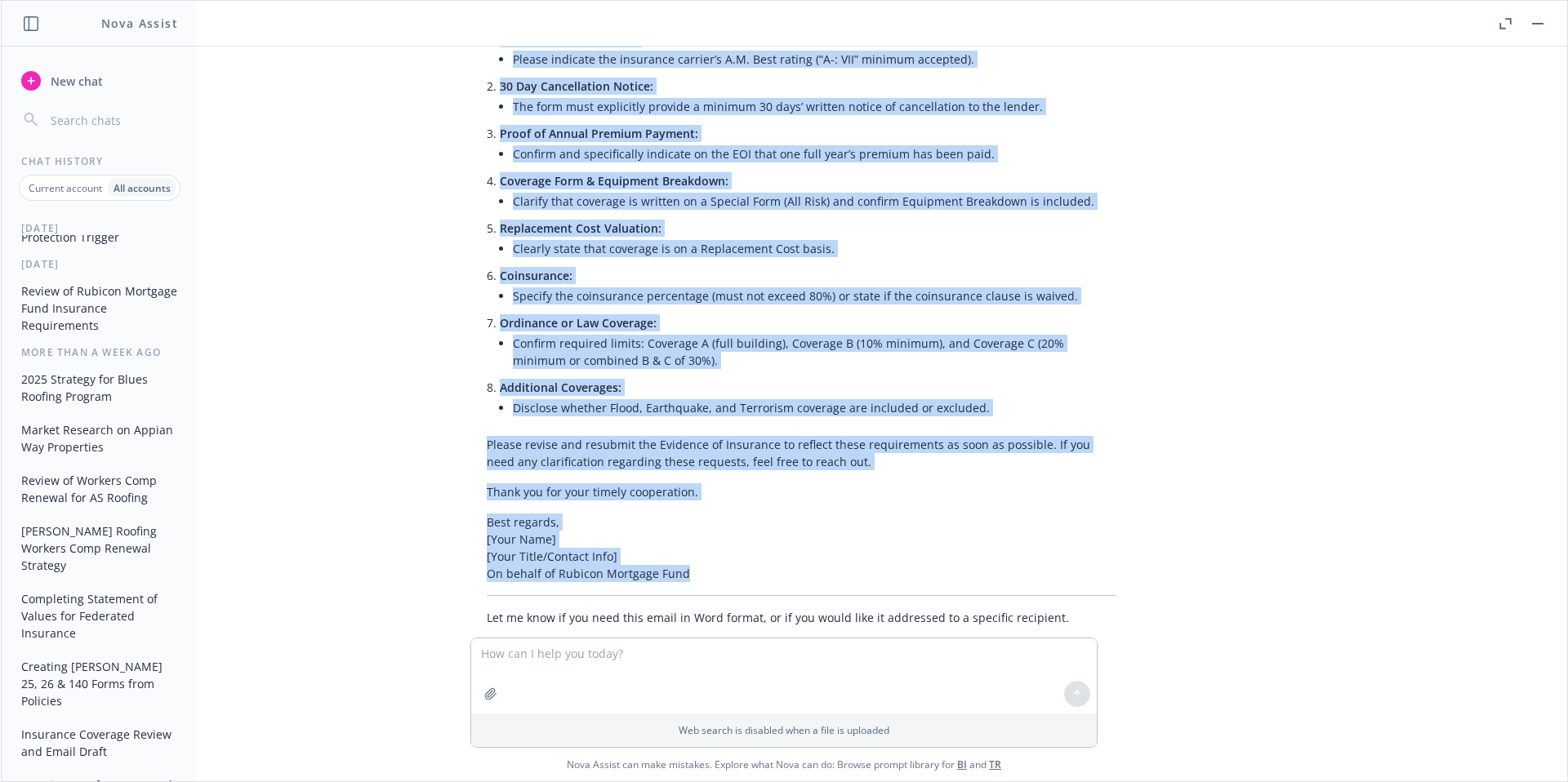
drag, startPoint x: 474, startPoint y: 122, endPoint x: 1119, endPoint y: 533, distance: 764.8
click at [1119, 533] on div "docx Insurance Request - [STREET_ADDRESS], Fremont - Loan AIR001F.docx pdf Invo…" at bounding box center [784, 342] width 1566 height 591
copy div "Lore [Ipsum Dolo], Si ame consectetu ad elitseddo eiusmodtem incidi utl EtdOlor…"
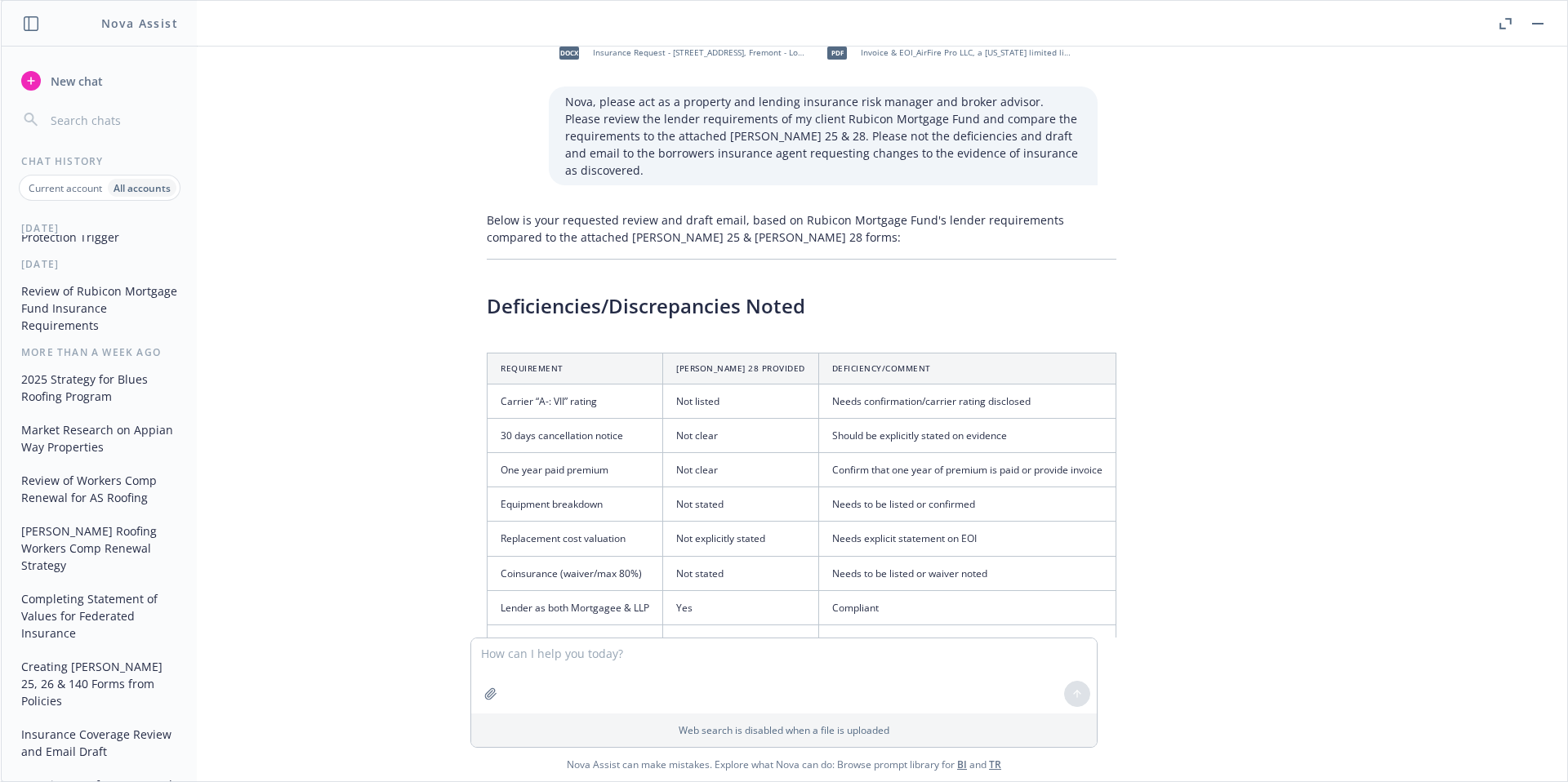
scroll to position [27, 0]
click at [105, 251] on button "Cal/OSHA's New 6-Foot Fall Protection Trigger" at bounding box center [99, 229] width 169 height 44
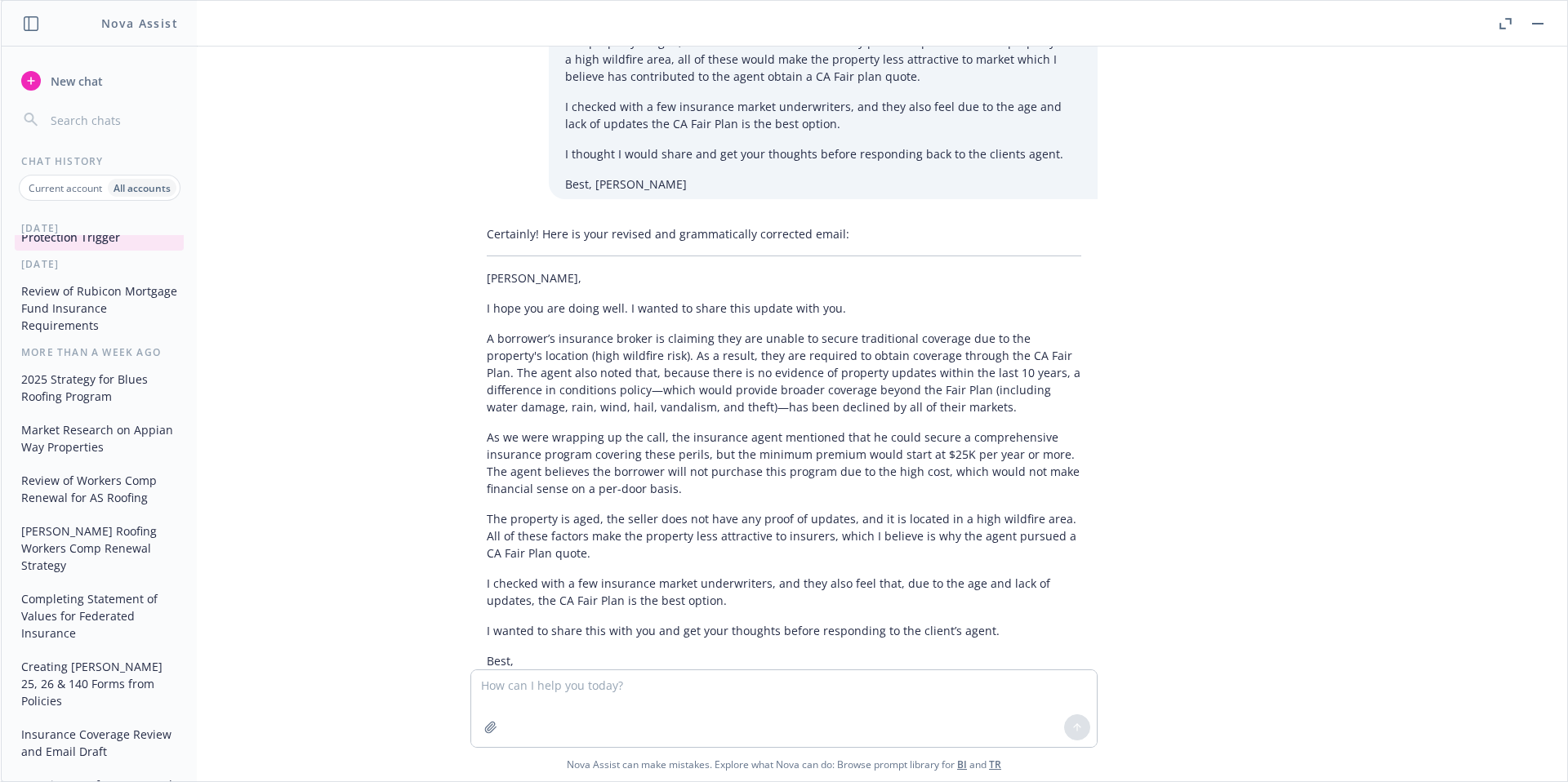
scroll to position [3170, 0]
click at [71, 194] on p "Current account" at bounding box center [65, 188] width 73 height 14
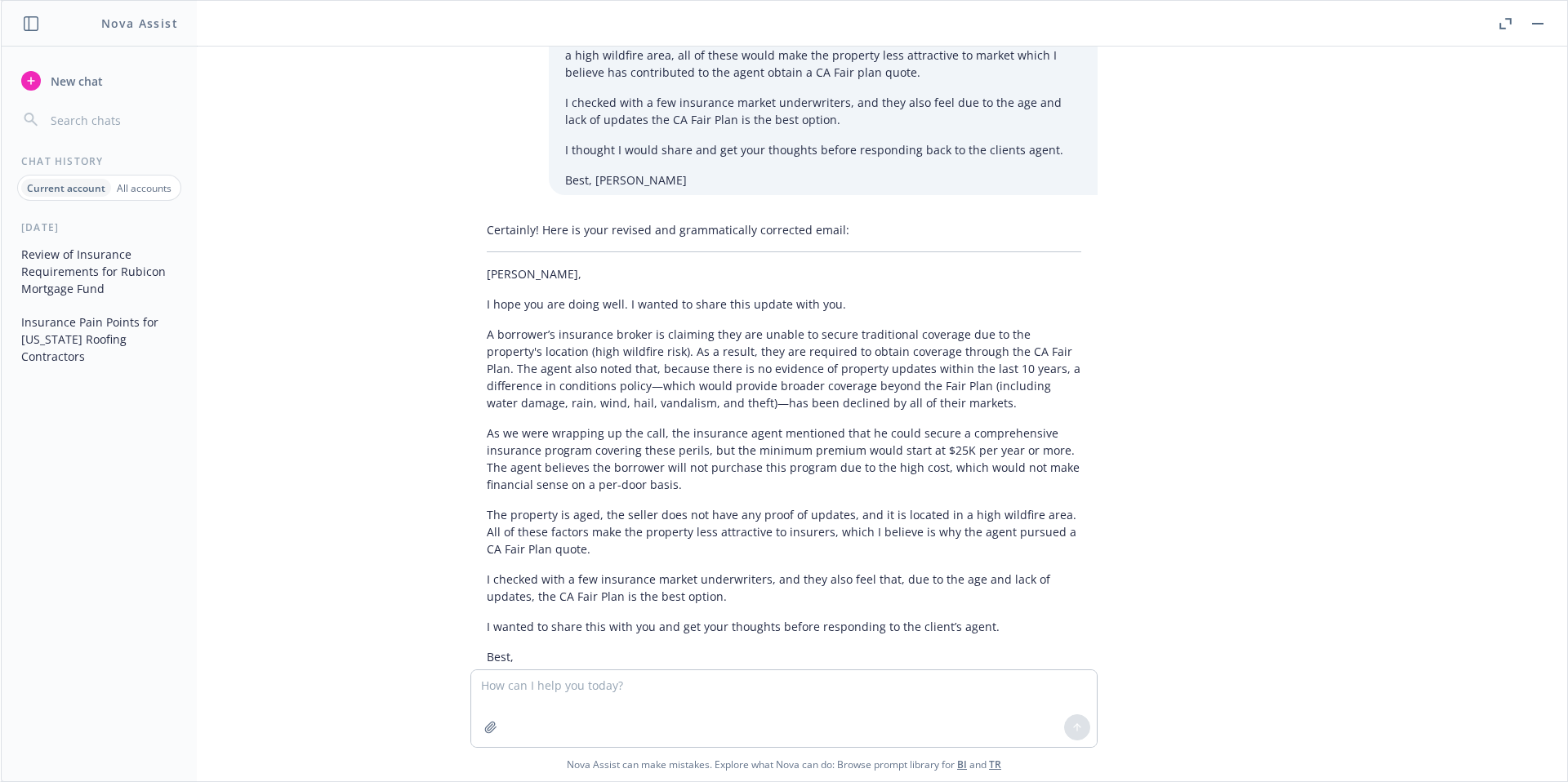
click at [138, 188] on p "All accounts" at bounding box center [144, 188] width 54 height 14
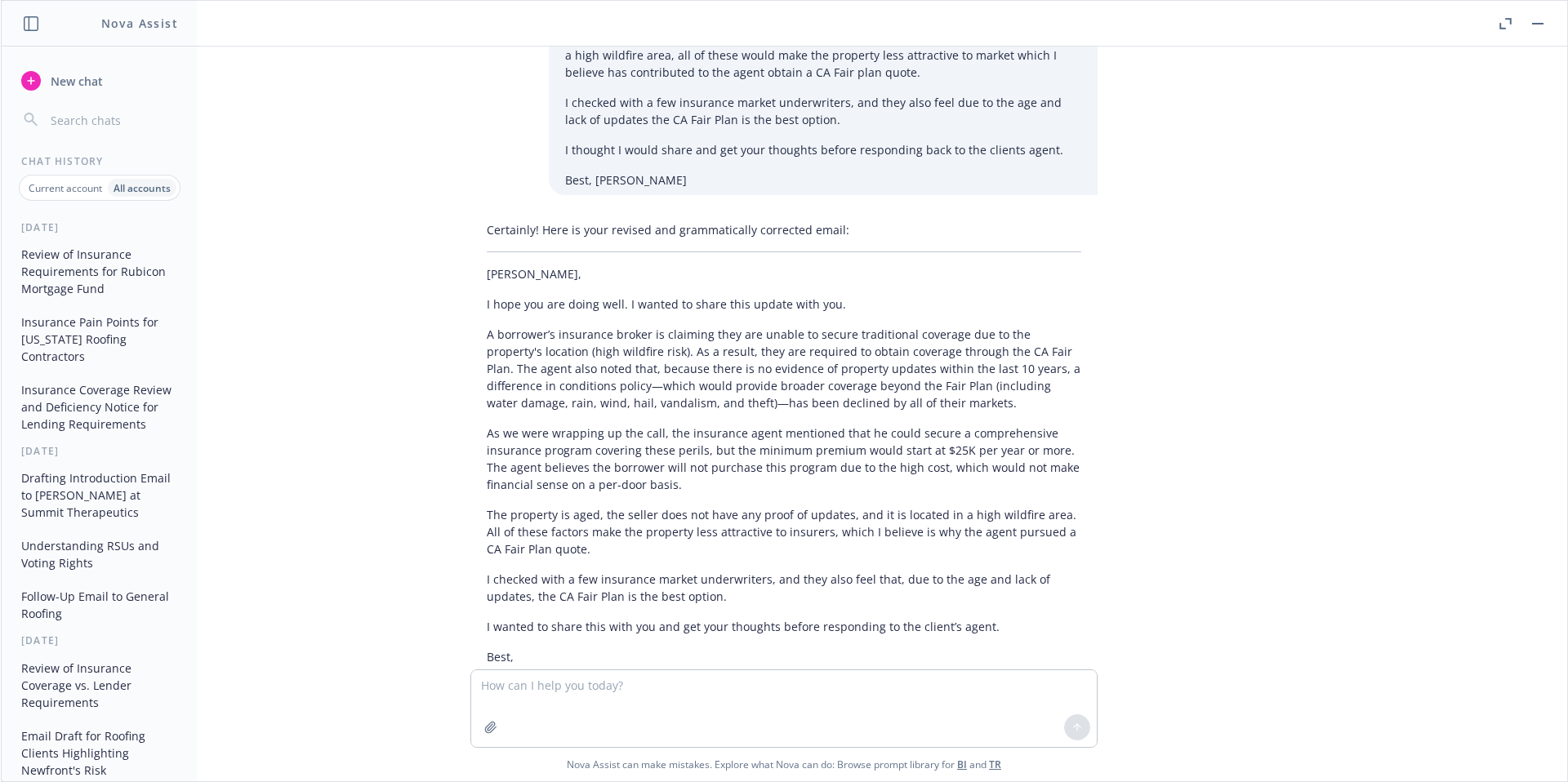
click at [86, 272] on button "Review of Insurance Requirements for Rubicon Mortgage Fund" at bounding box center [99, 271] width 169 height 61
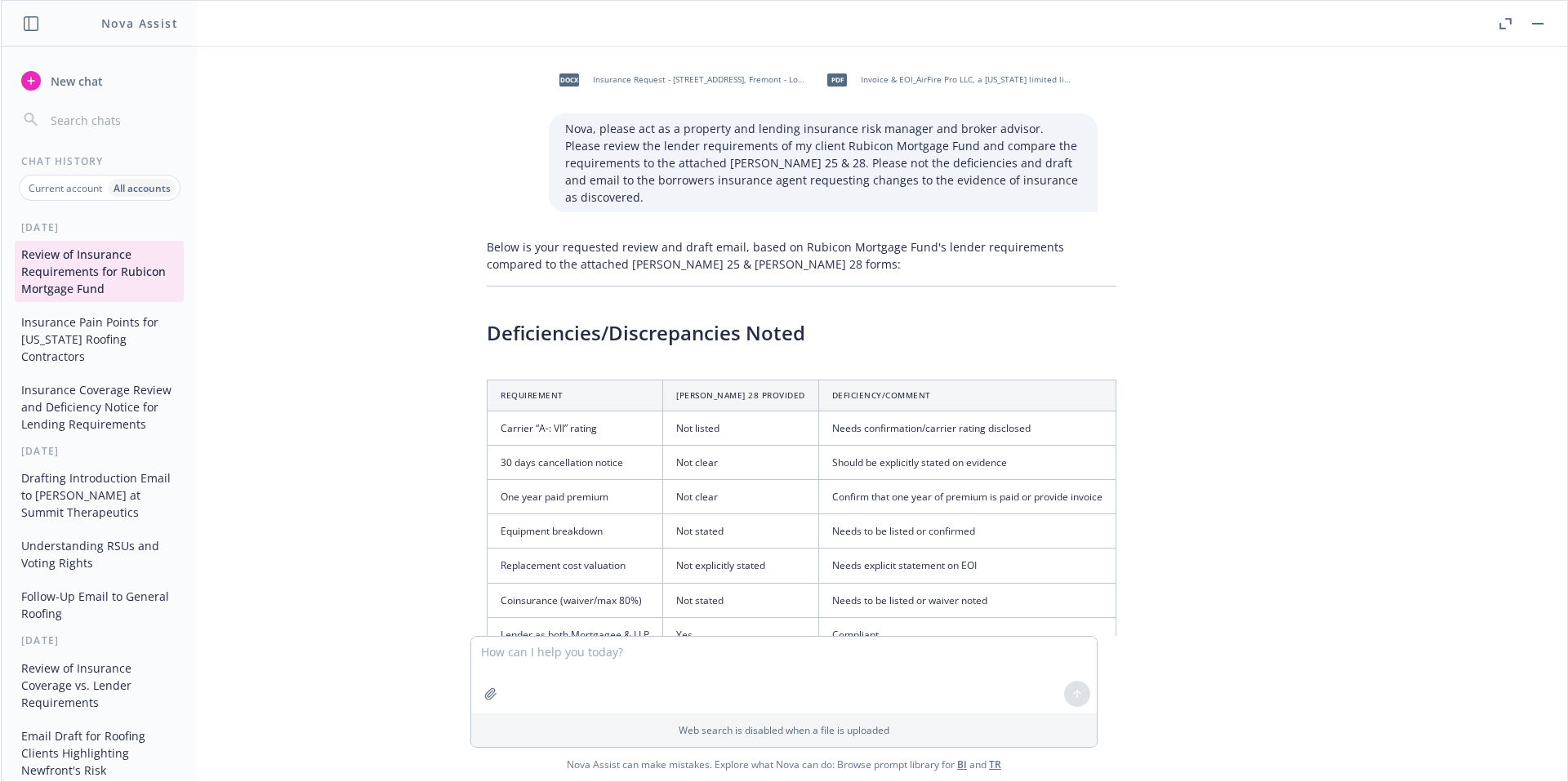
click at [103, 349] on button "Insurance Pain Points for [US_STATE] Roofing Contractors" at bounding box center [99, 339] width 169 height 61
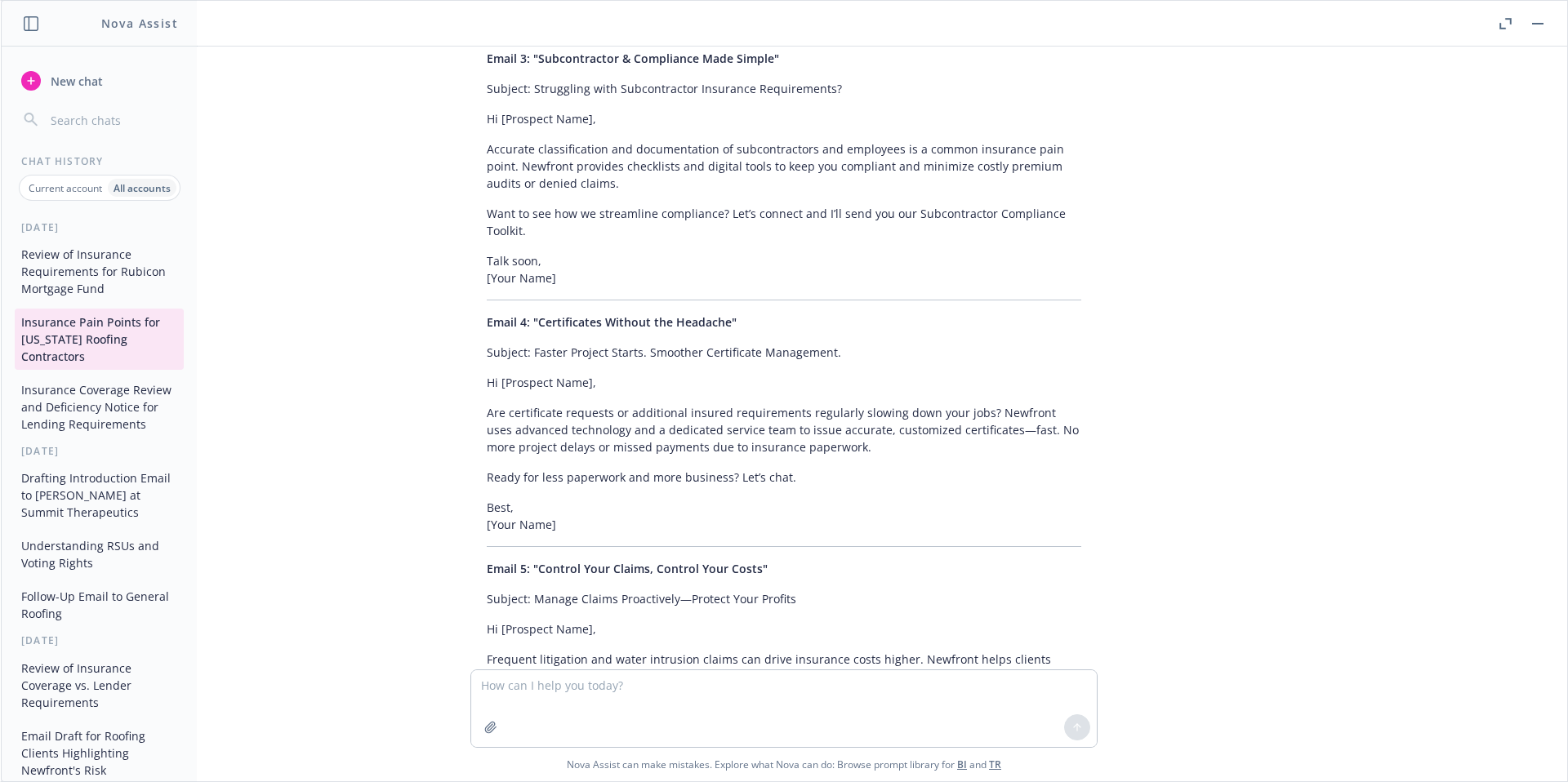
scroll to position [3034, 0]
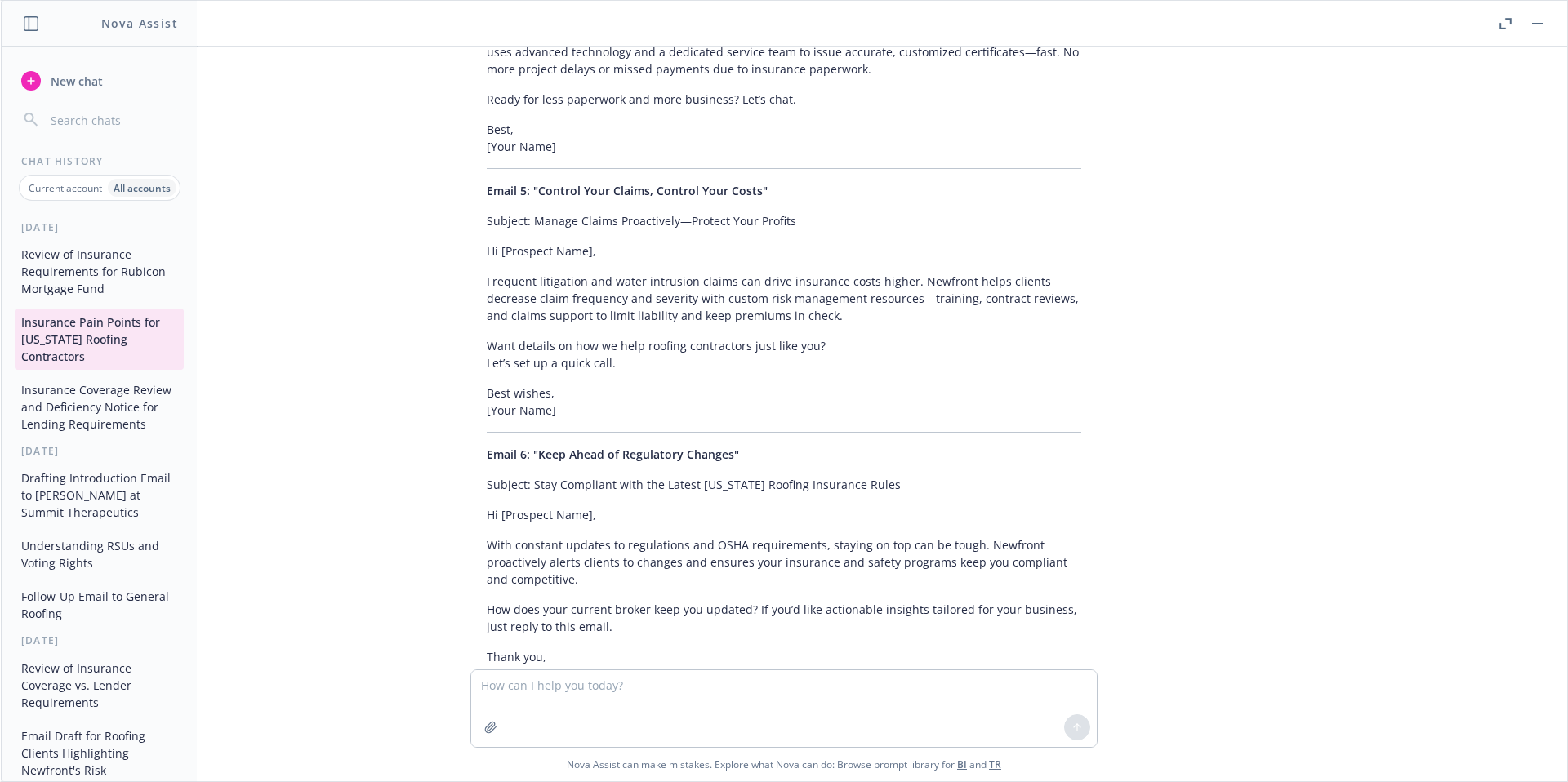
click at [43, 82] on button "New chat" at bounding box center [99, 81] width 169 height 30
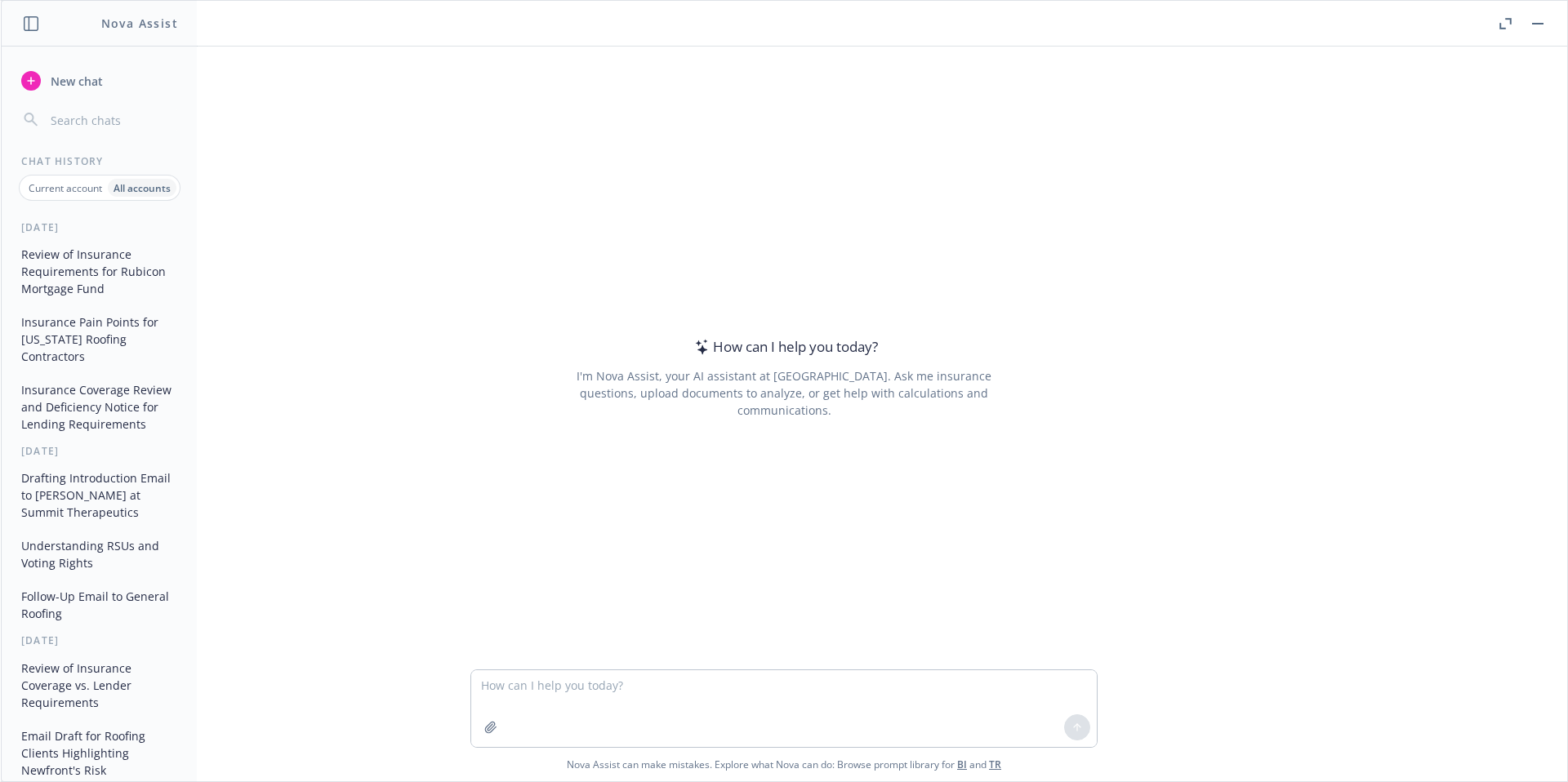
type textarea "C"
type textarea "Hi [PERSON_NAME] create a prospect follow up email, here is my original email: …"
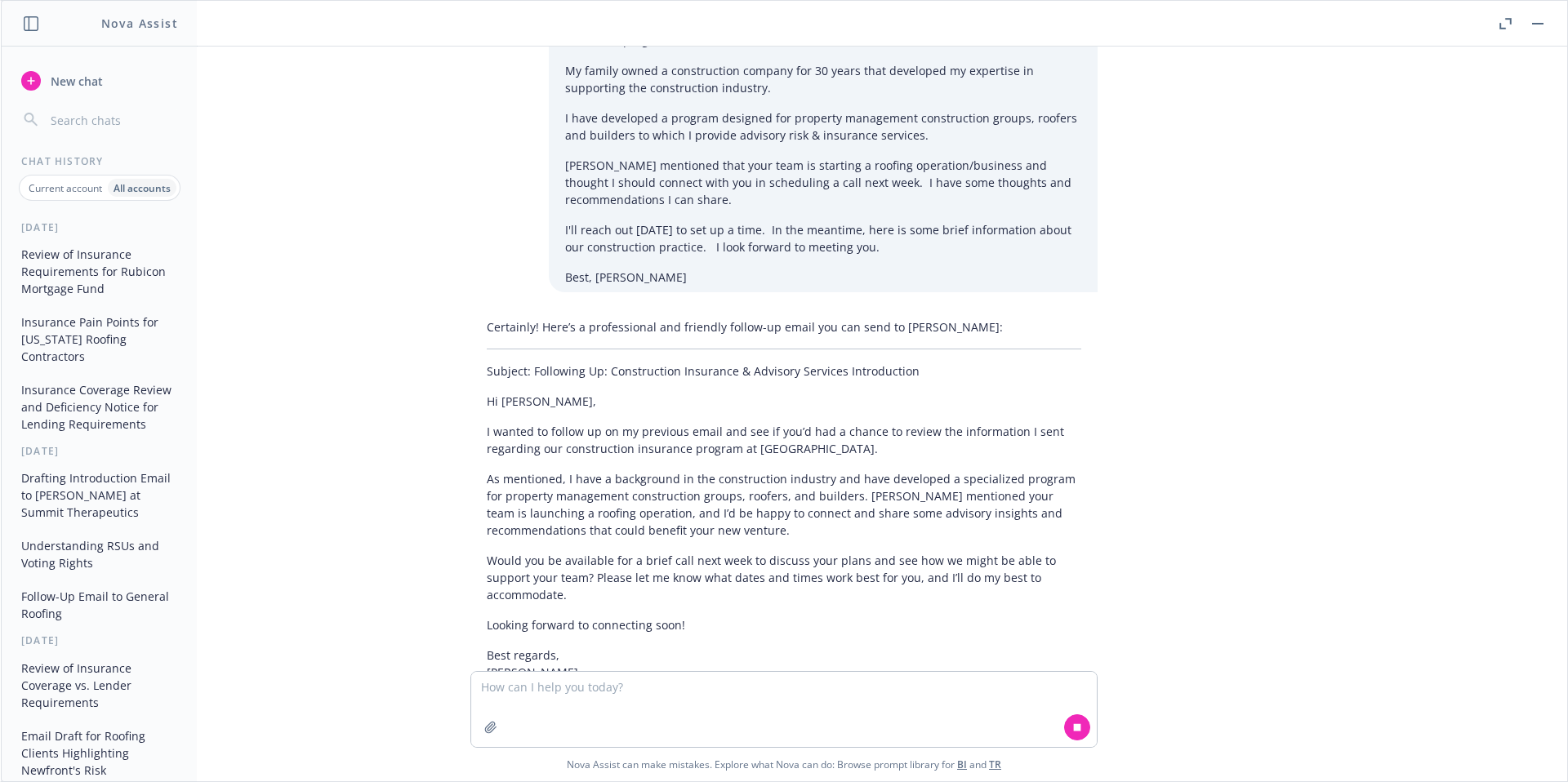
scroll to position [120, 0]
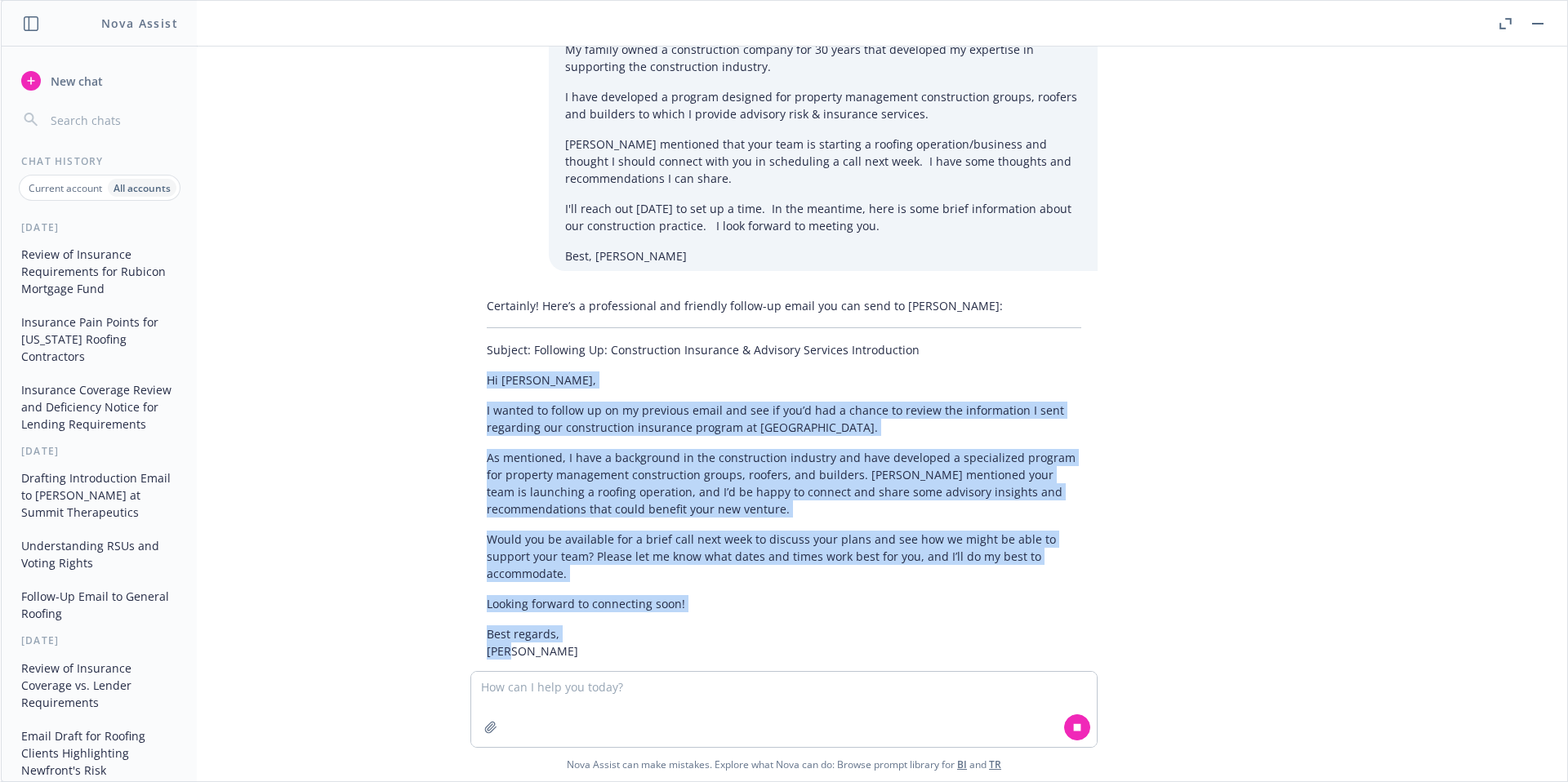
drag, startPoint x: 476, startPoint y: 363, endPoint x: 752, endPoint y: 623, distance: 379.2
click at [752, 623] on div "Certainly! Here’s a professional and friendly follow-up email you can send to […" at bounding box center [784, 479] width 628 height 376
copy div "Hi [PERSON_NAME], I wanted to follow up on my previous email and see if you’d h…"
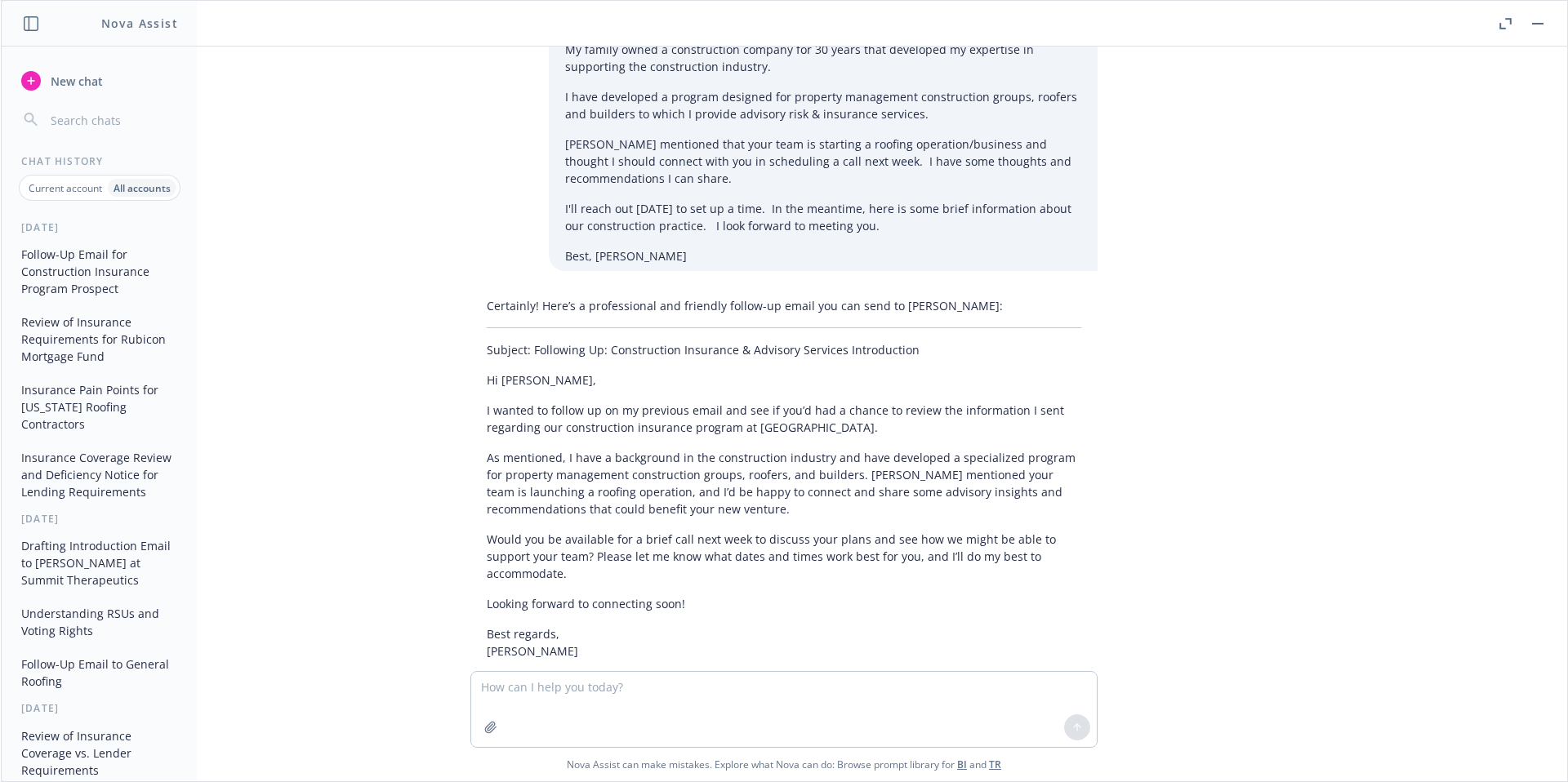
click at [1492, 29] on header at bounding box center [784, 24] width 1566 height 46
click at [1502, 27] on icon "button" at bounding box center [1502, 26] width 6 height 6
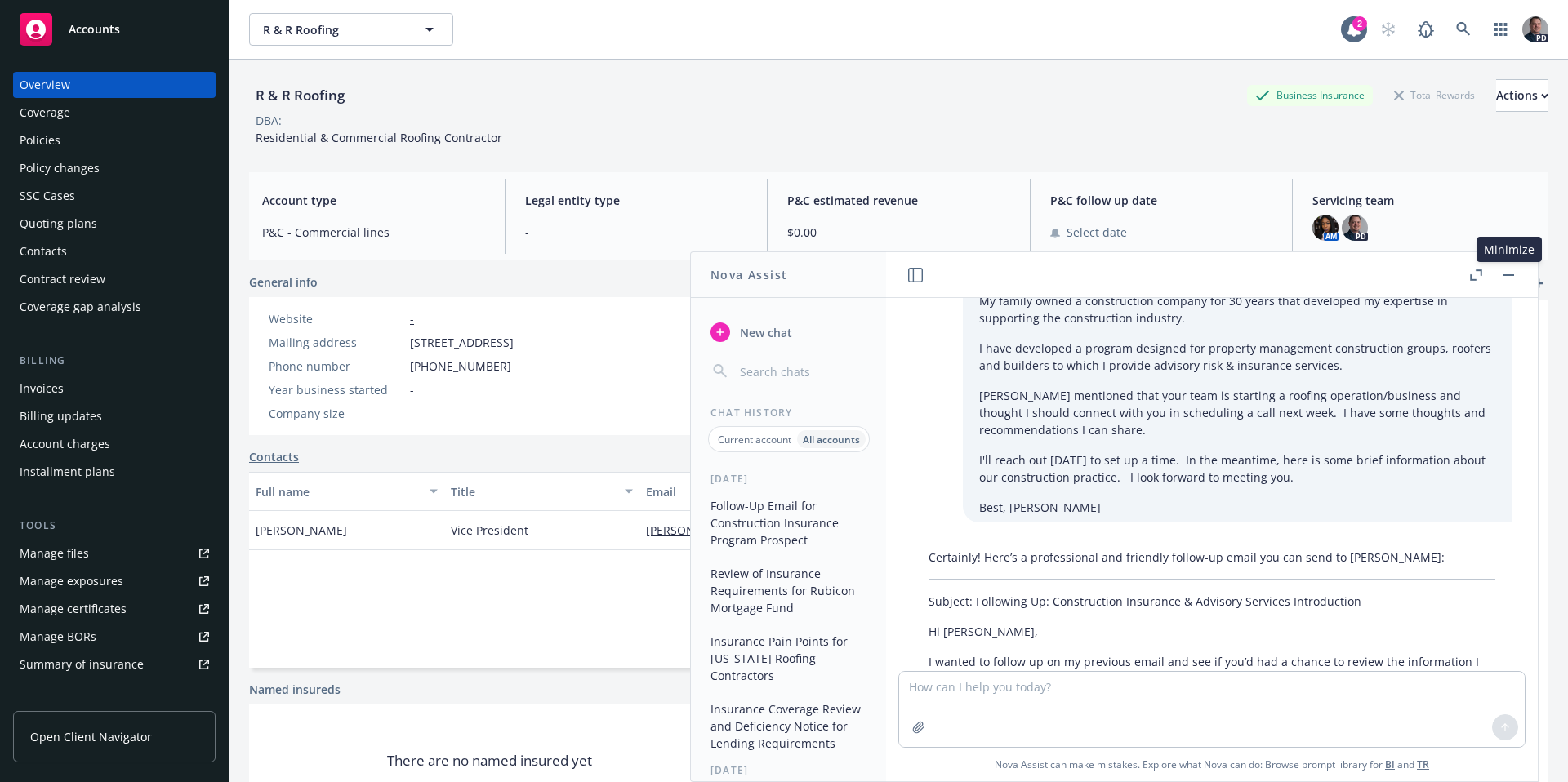
click at [1512, 276] on button "button" at bounding box center [1508, 275] width 20 height 20
